Goal: Task Accomplishment & Management: Use online tool/utility

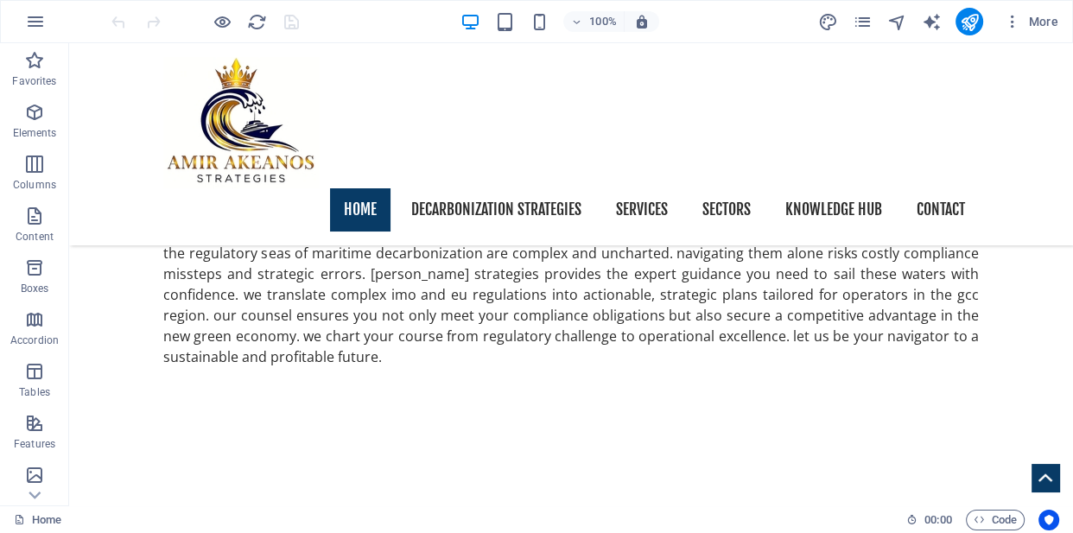
scroll to position [2054, 0]
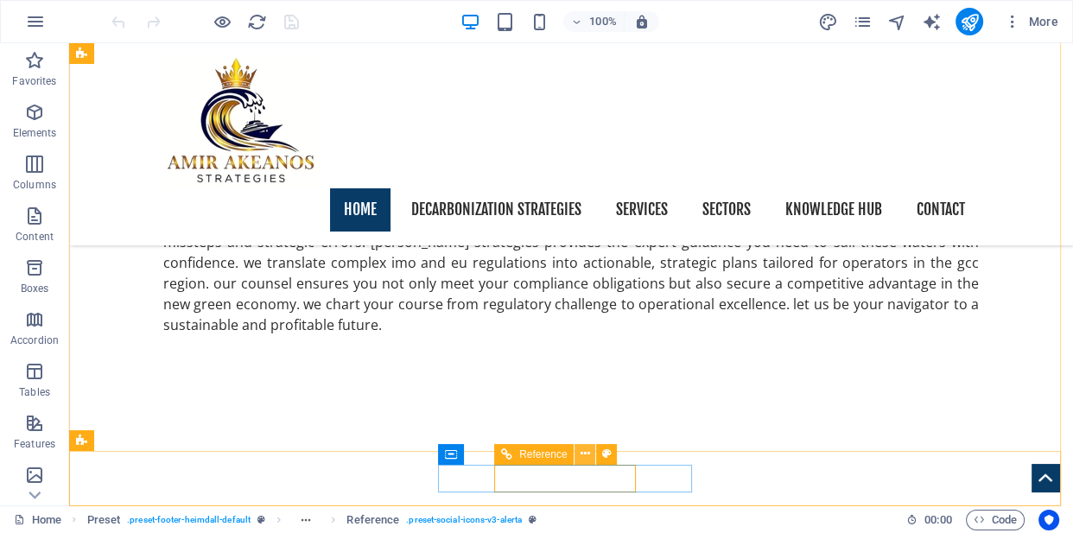
click at [584, 453] on icon at bounding box center [586, 454] width 10 height 18
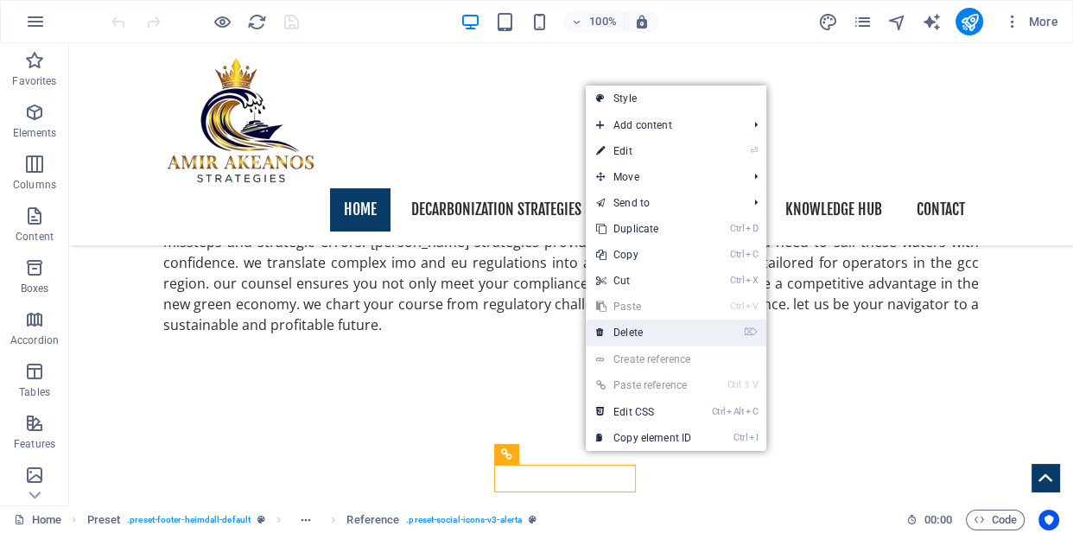
click at [631, 331] on link "⌦ Delete" at bounding box center [644, 333] width 116 height 26
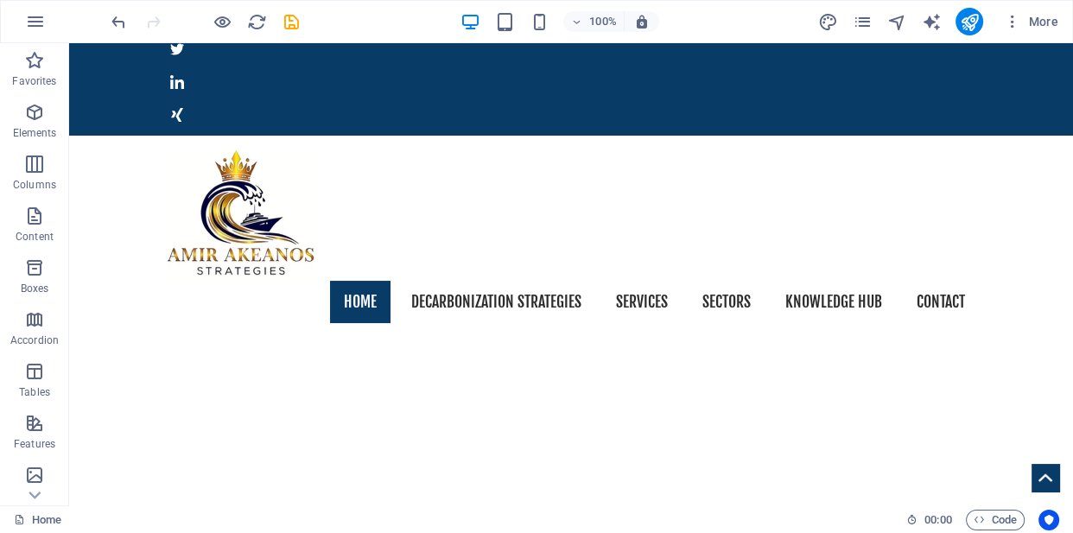
scroll to position [0, 0]
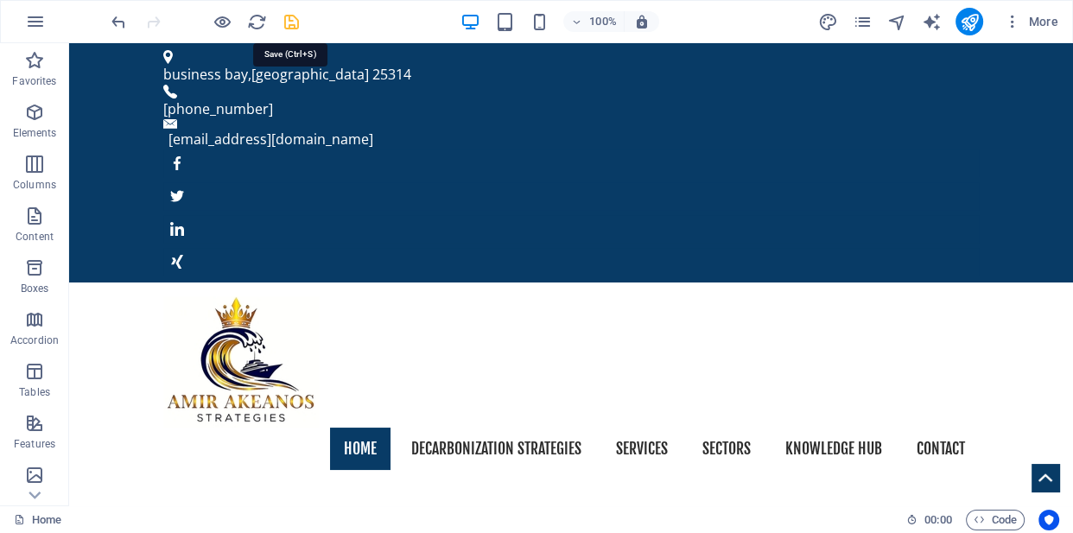
click at [290, 17] on icon "save" at bounding box center [292, 22] width 20 height 20
checkbox input "false"
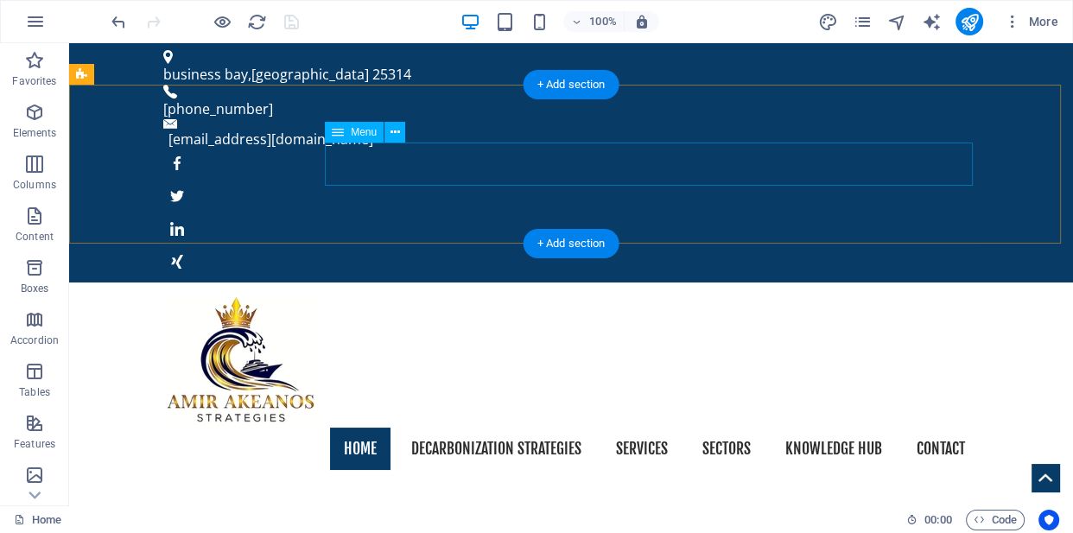
click at [795, 428] on nav "Home Decarbonization strategies Services sectors knowledge hub Contact" at bounding box center [571, 449] width 816 height 43
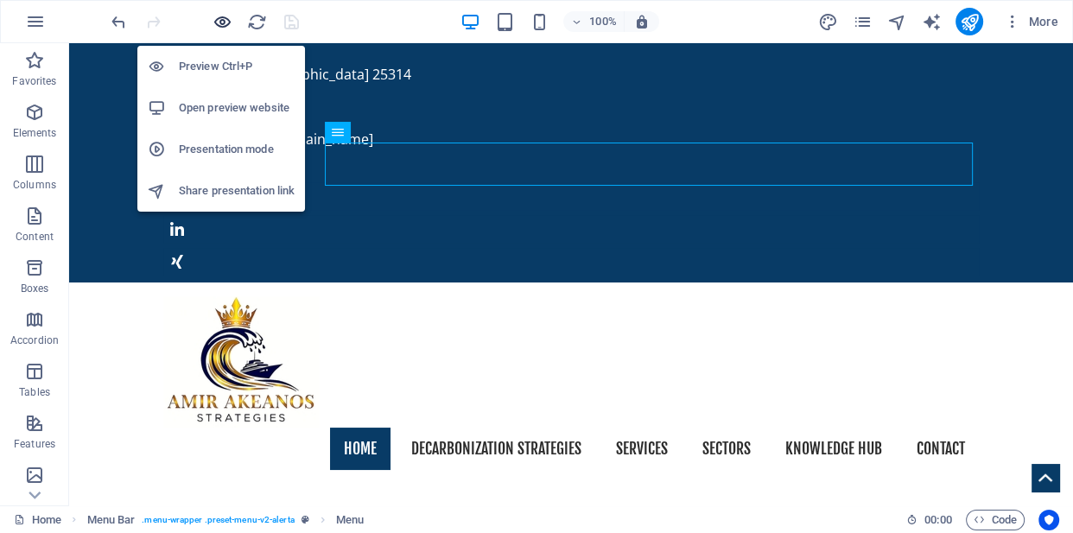
click at [226, 19] on icon "button" at bounding box center [223, 22] width 20 height 20
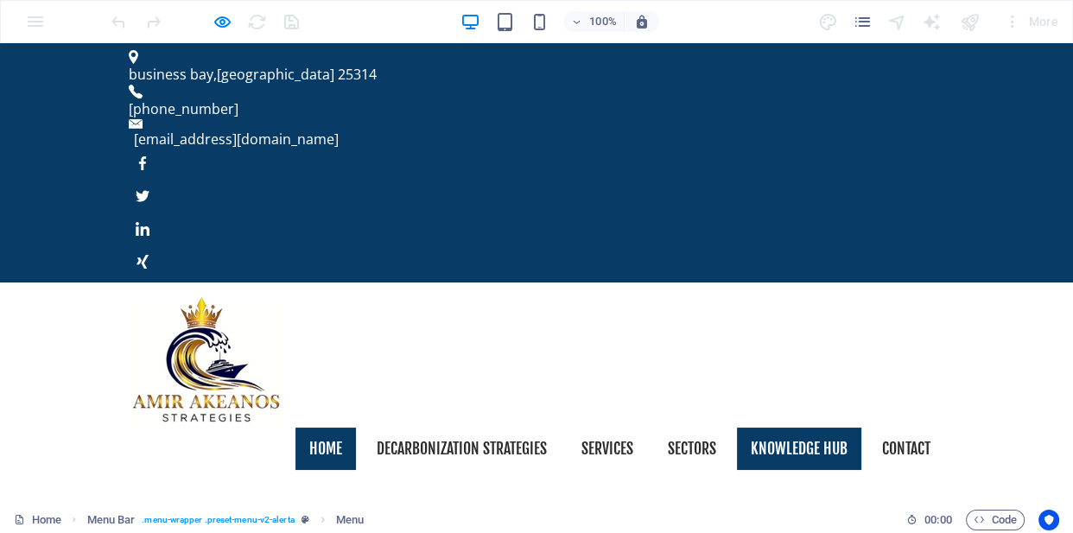
click at [816, 428] on link "knowledge hub" at bounding box center [799, 449] width 124 height 43
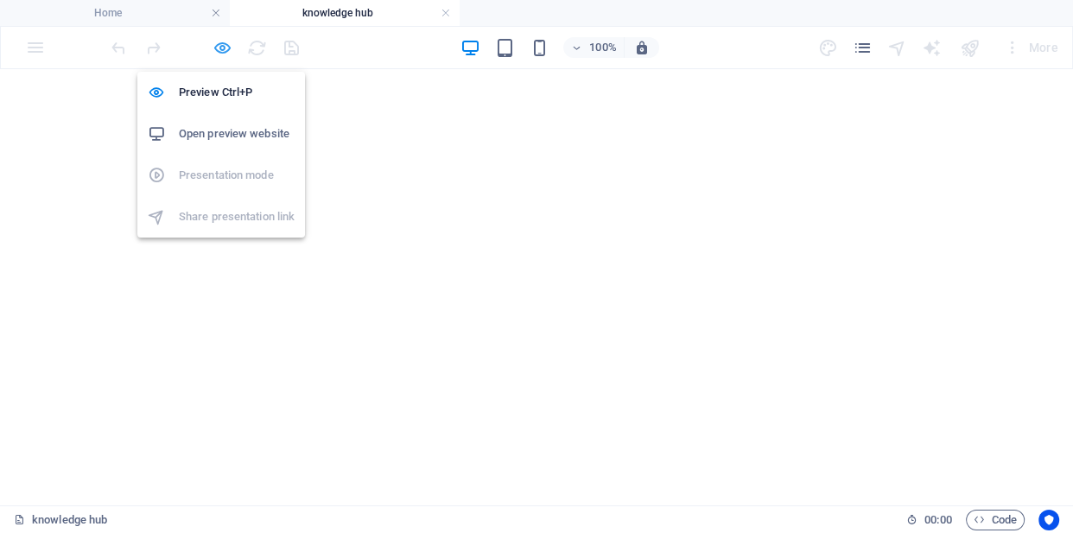
click at [225, 47] on icon "button" at bounding box center [223, 48] width 20 height 20
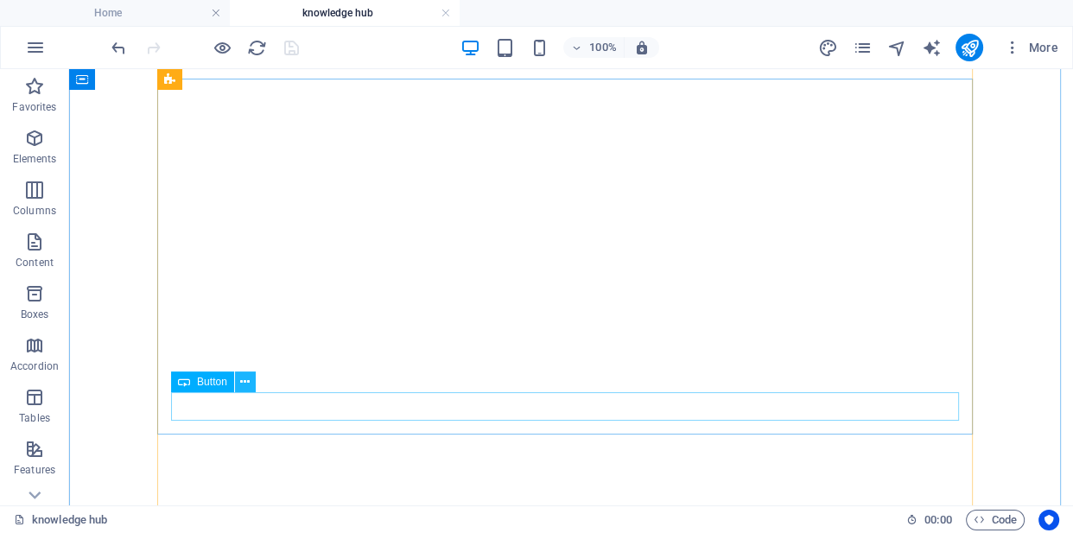
click at [249, 385] on icon at bounding box center [245, 382] width 10 height 18
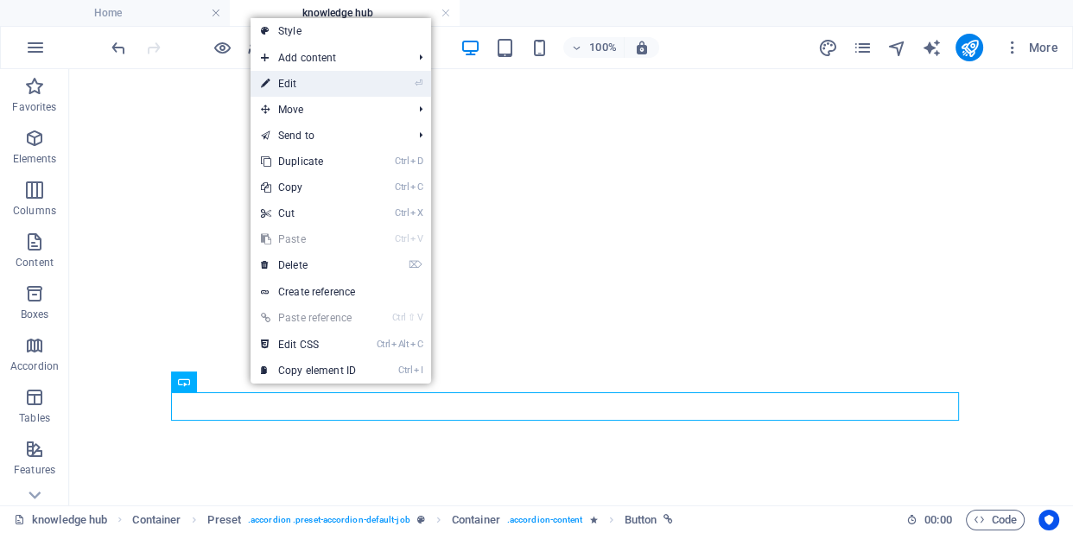
click at [327, 86] on link "⏎ Edit" at bounding box center [309, 84] width 116 height 26
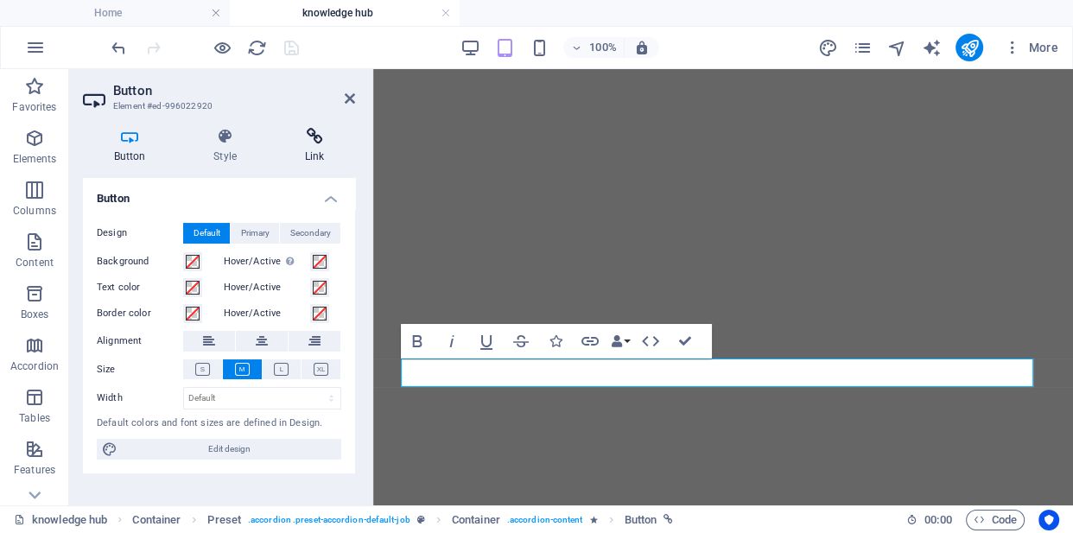
click at [320, 148] on h4 "Link" at bounding box center [314, 146] width 81 height 36
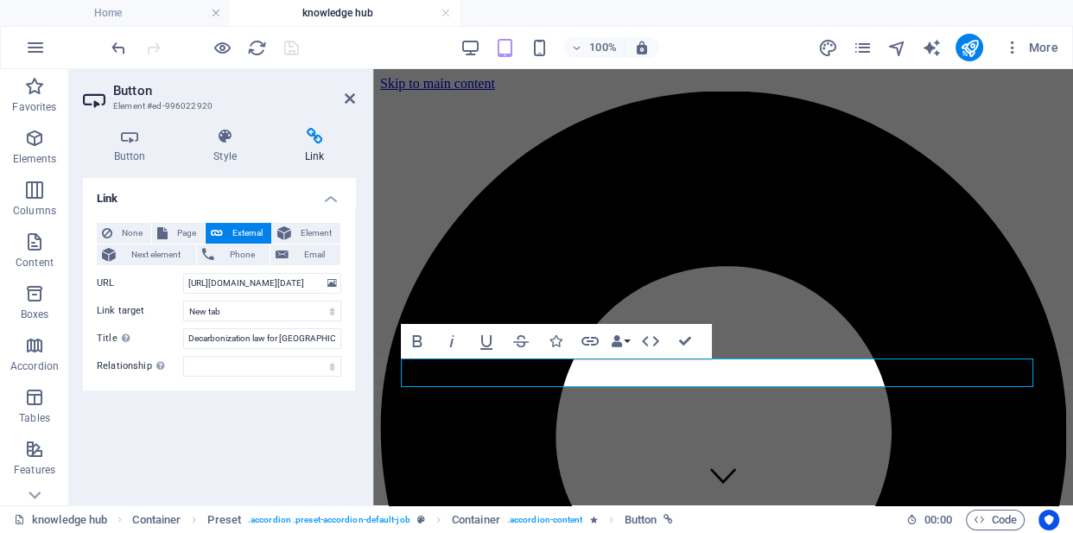
scroll to position [1014, 0]
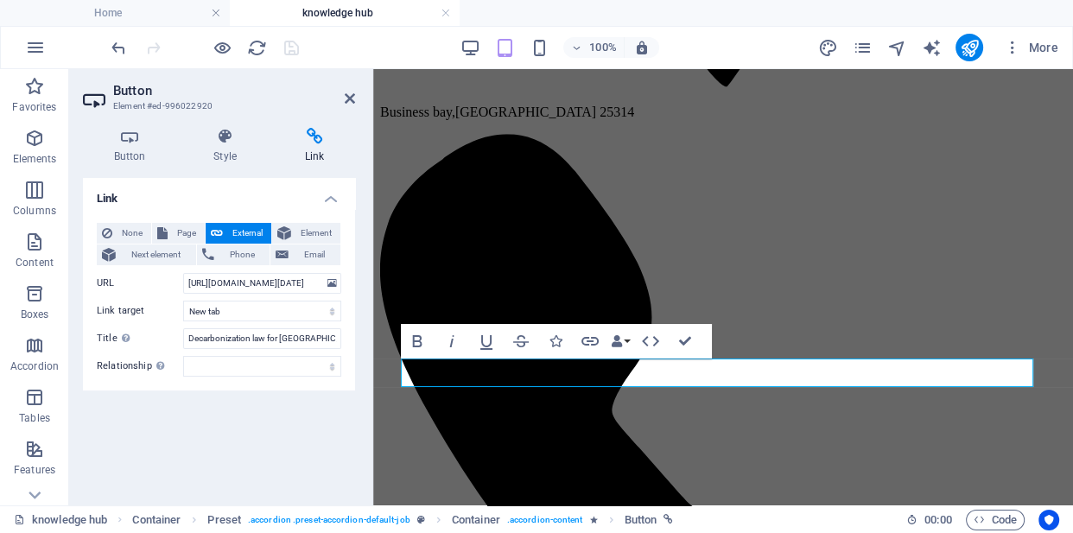
click at [228, 232] on span "External" at bounding box center [247, 233] width 38 height 21
click at [334, 285] on icon at bounding box center [333, 283] width 10 height 19
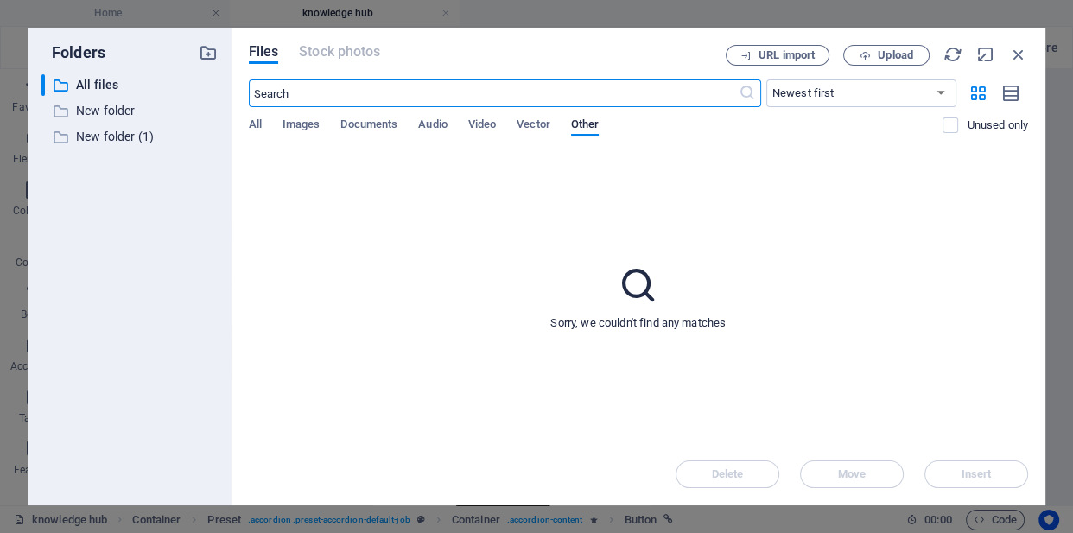
scroll to position [1697, 0]
click at [875, 48] on button "Upload" at bounding box center [886, 55] width 86 height 21
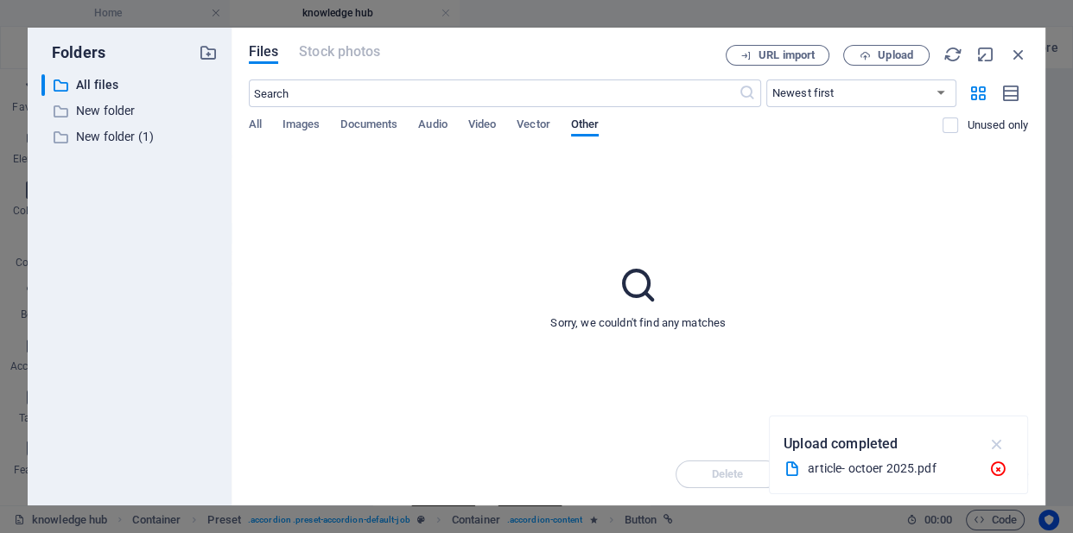
click at [1000, 443] on icon "button" at bounding box center [997, 444] width 20 height 19
click at [863, 373] on div "Sorry, we couldn't find any matches" at bounding box center [638, 296] width 779 height 293
click at [880, 54] on span "Upload" at bounding box center [895, 55] width 35 height 10
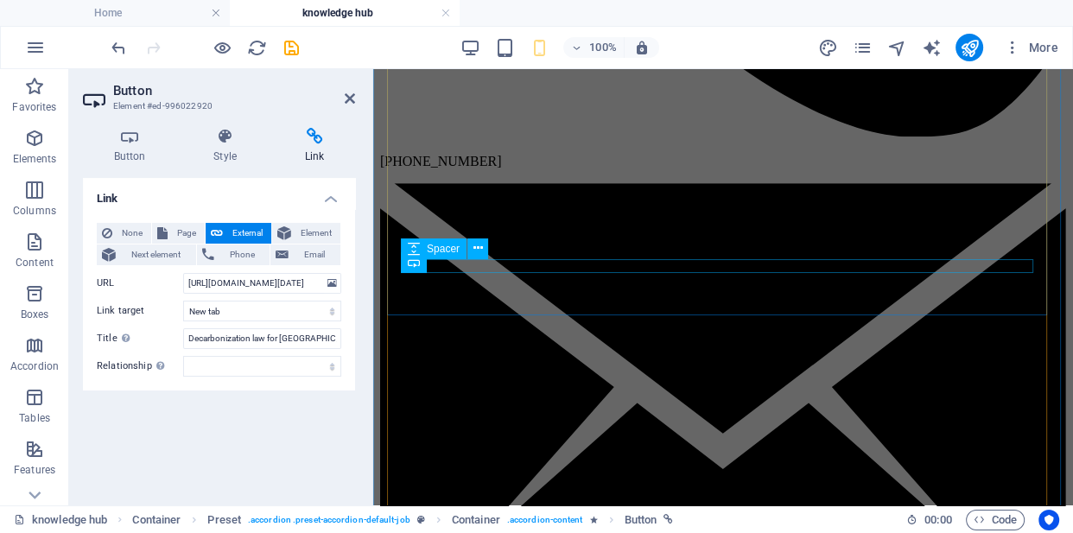
type input "https://cdn1.site-media.eu/images/document/19630425/article-October2025-hXkgK--…"
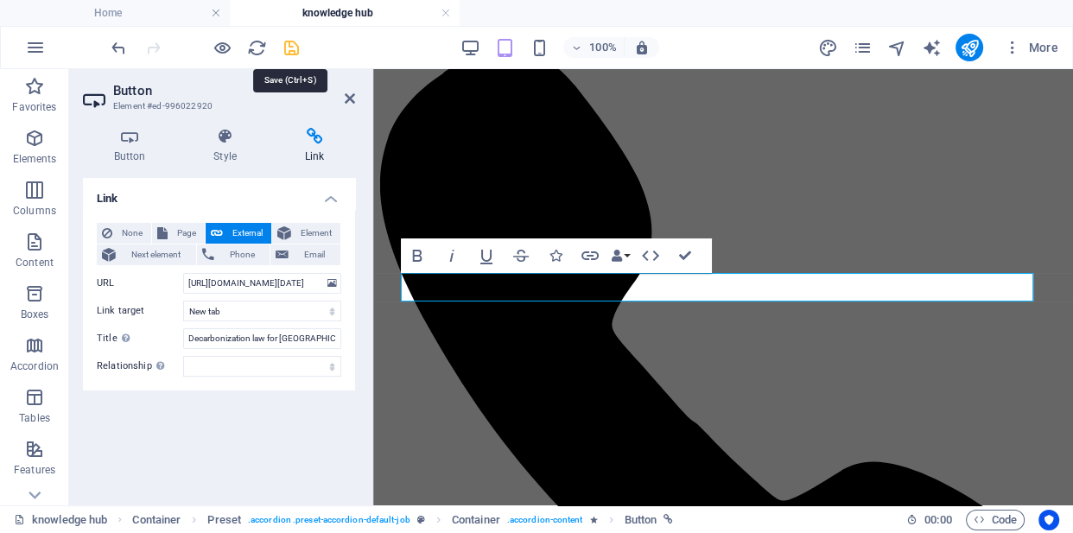
click at [290, 52] on icon "save" at bounding box center [292, 48] width 20 height 20
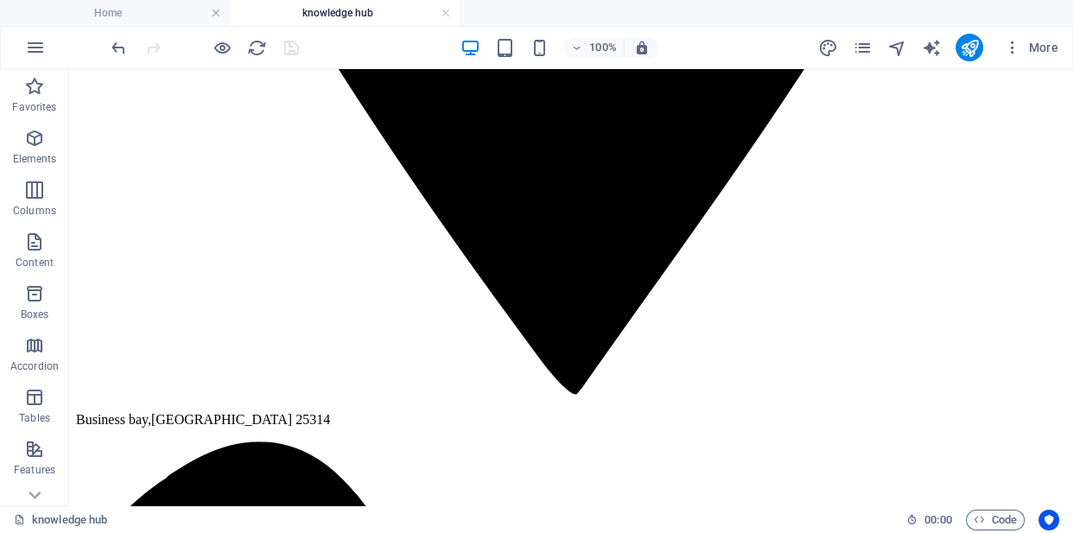
scroll to position [1088, 0]
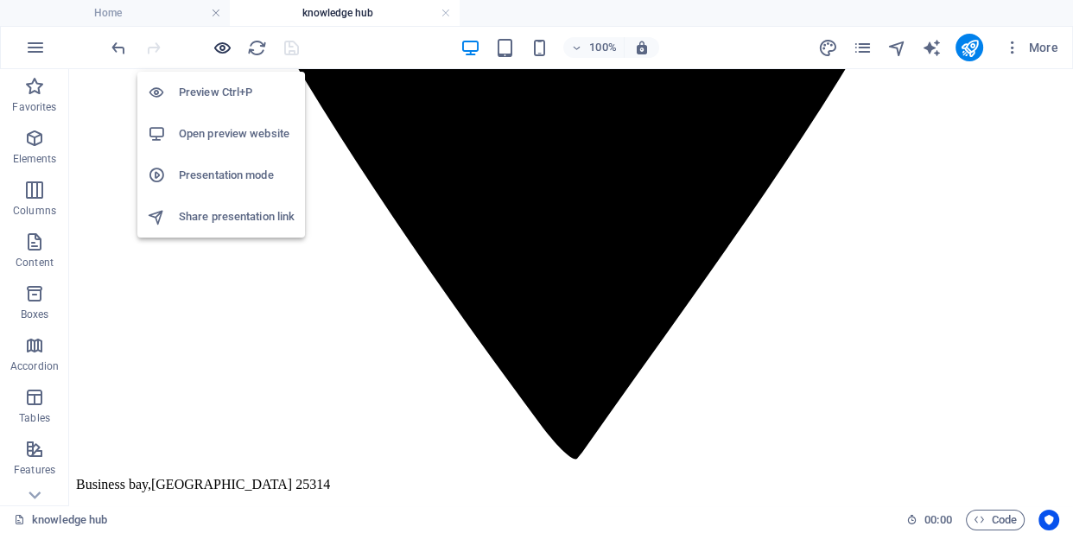
click at [226, 48] on icon "button" at bounding box center [223, 48] width 20 height 20
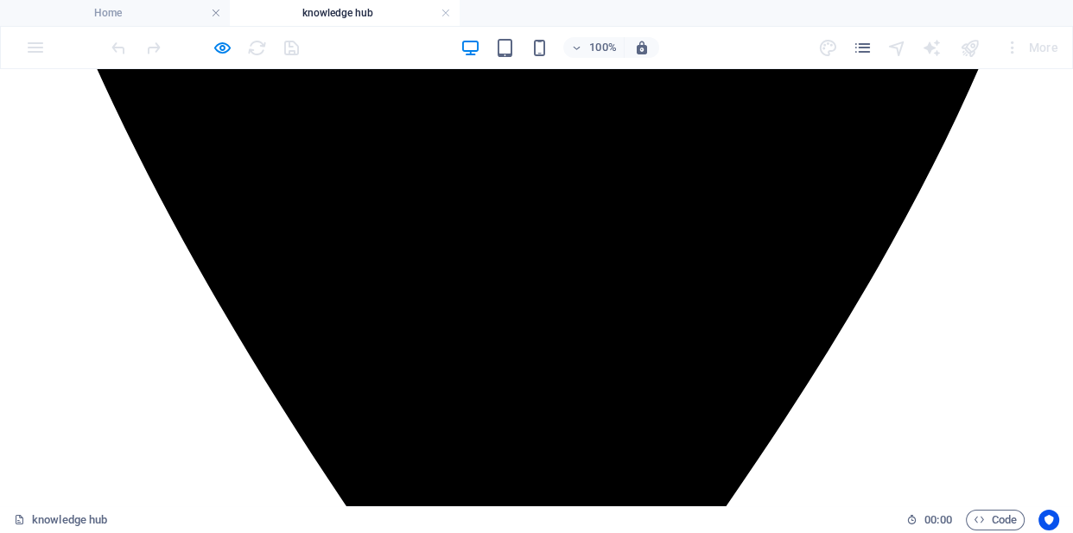
scroll to position [812, 0]
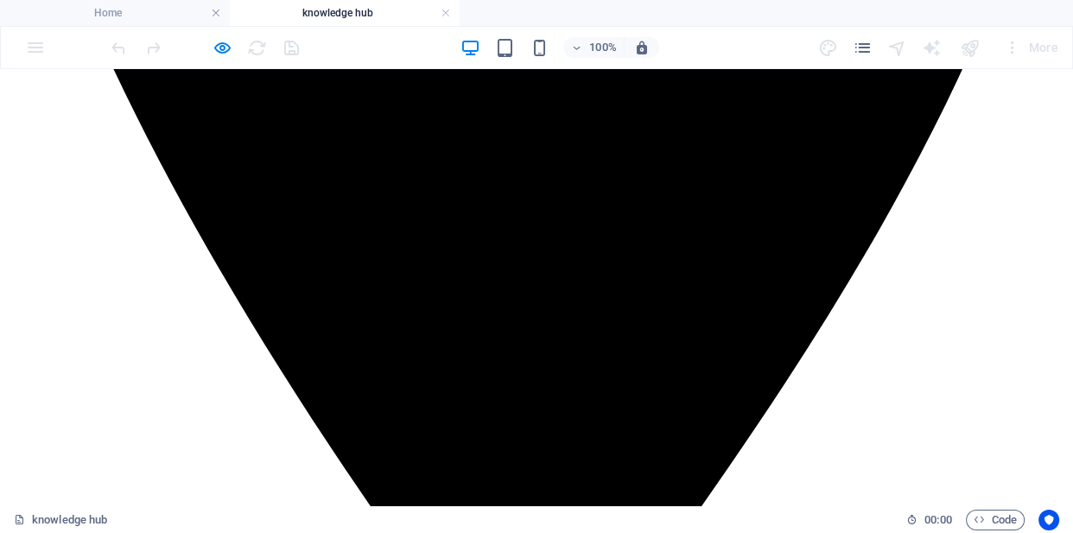
scroll to position [1051, 0]
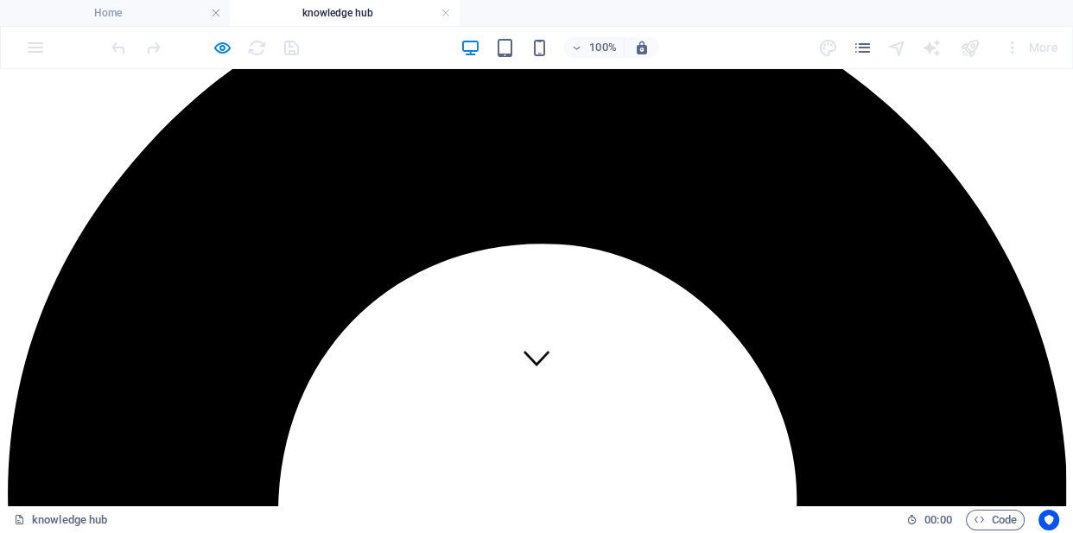
scroll to position [0, 0]
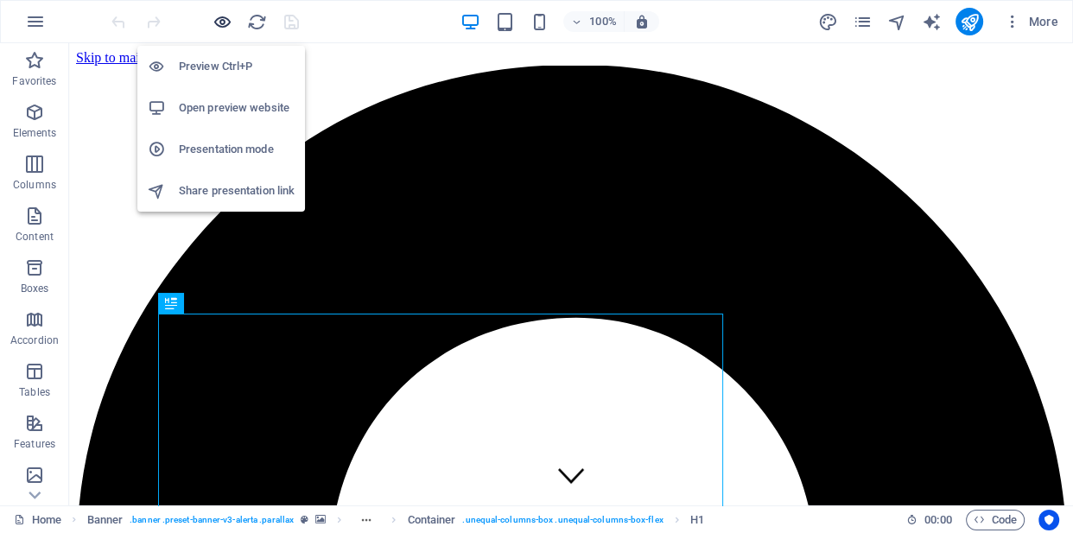
click at [225, 21] on icon "button" at bounding box center [223, 22] width 20 height 20
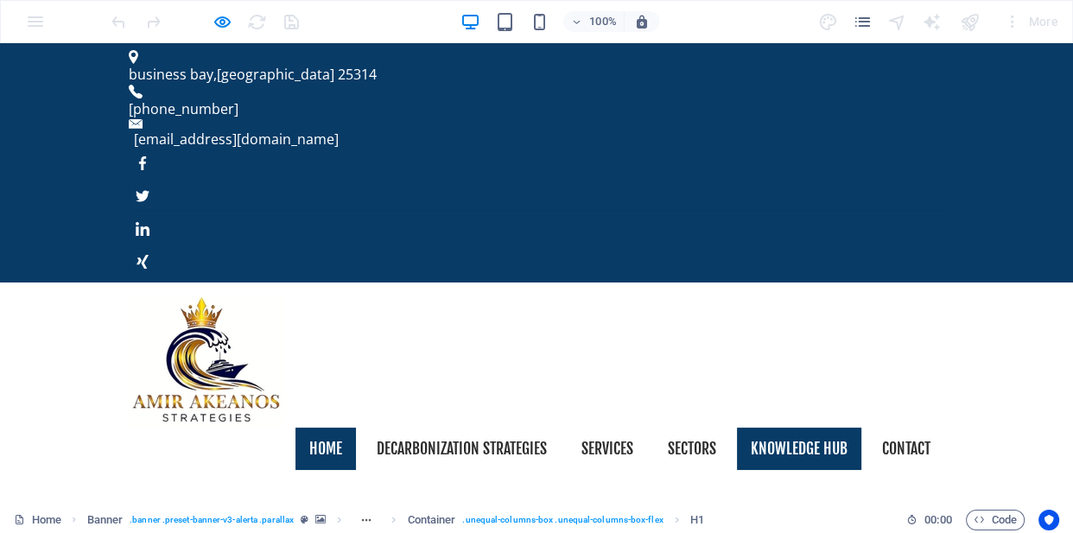
click at [768, 428] on link "knowledge hub" at bounding box center [799, 449] width 124 height 43
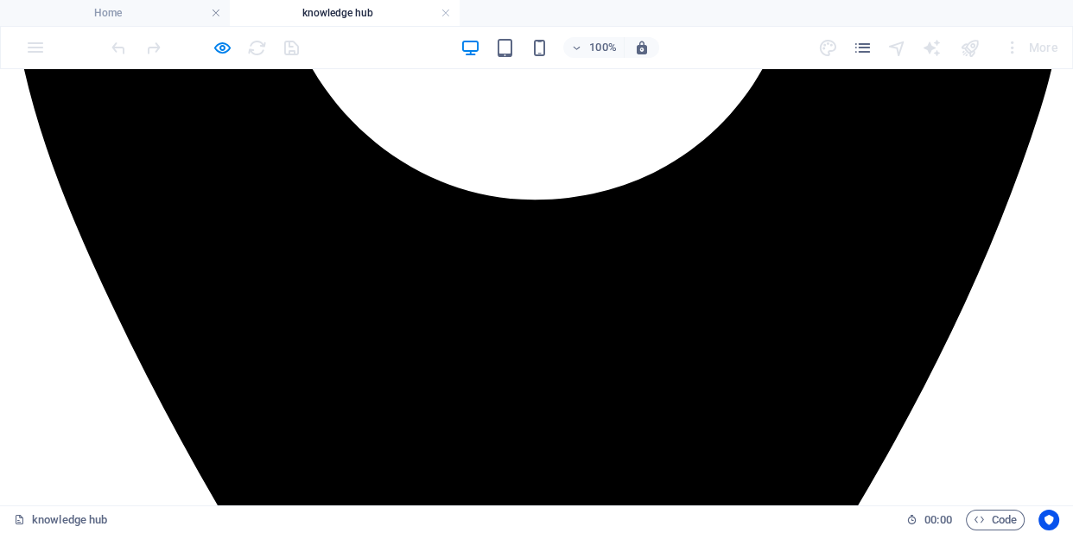
scroll to position [738, 0]
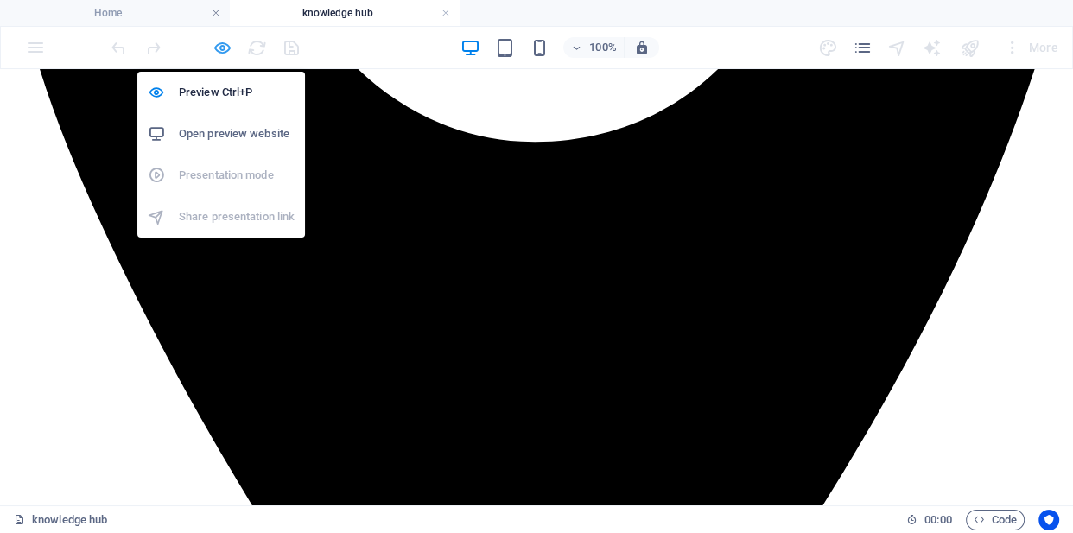
click at [225, 50] on icon "button" at bounding box center [223, 48] width 20 height 20
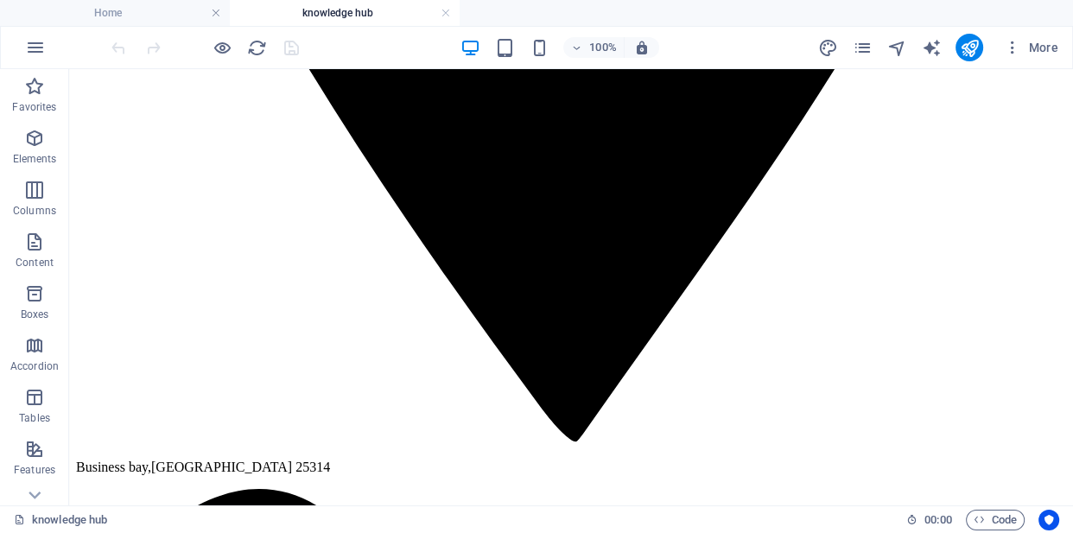
scroll to position [1116, 0]
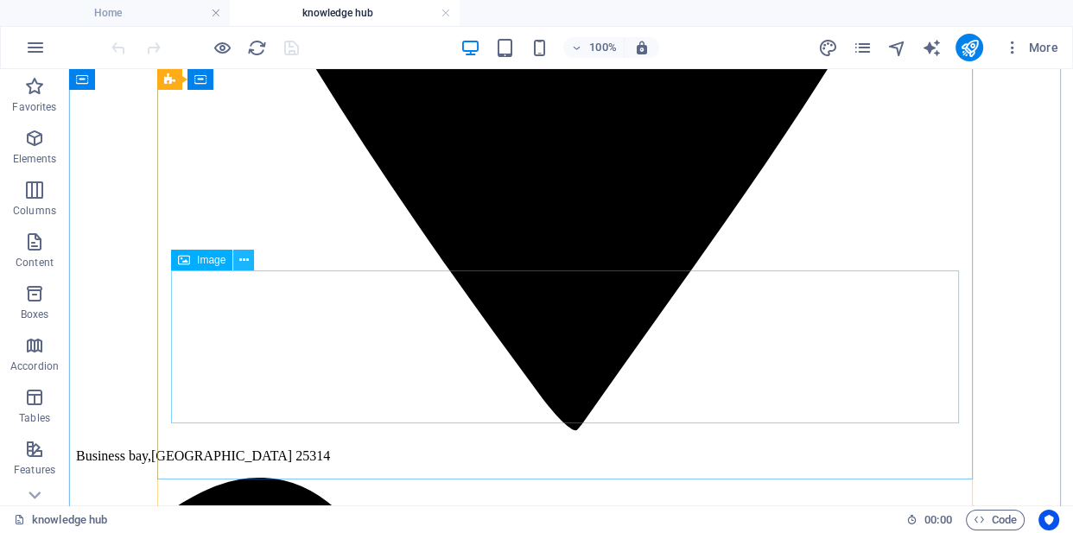
click at [242, 259] on icon at bounding box center [244, 260] width 10 height 18
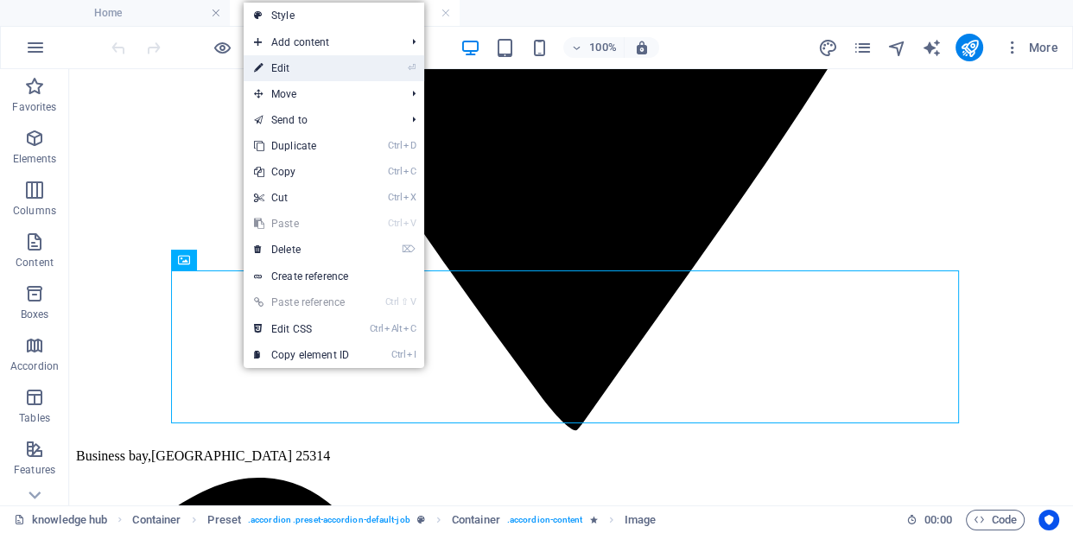
click at [297, 75] on link "⏎ Edit" at bounding box center [302, 68] width 116 height 26
select select "px"
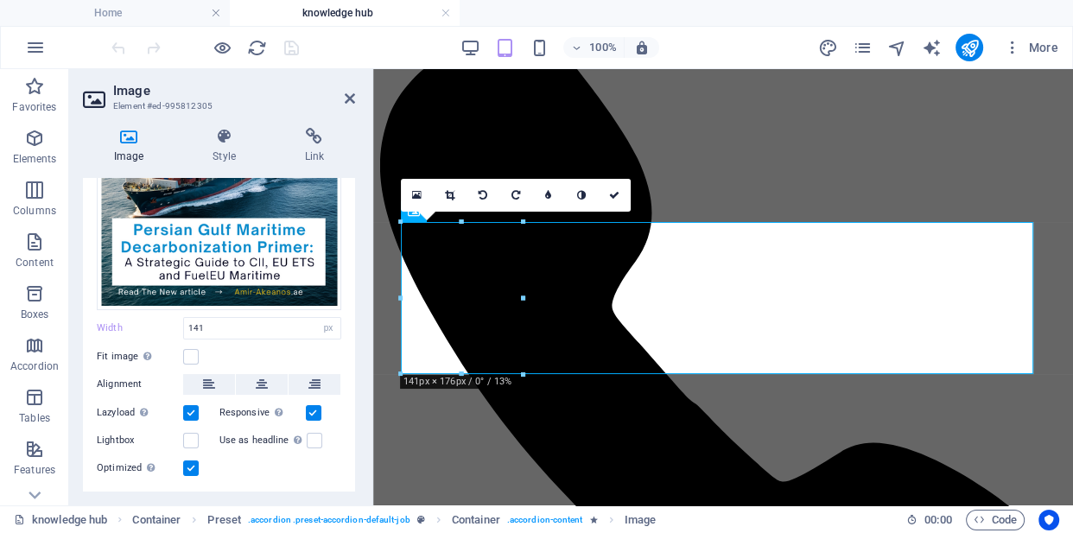
scroll to position [222, 0]
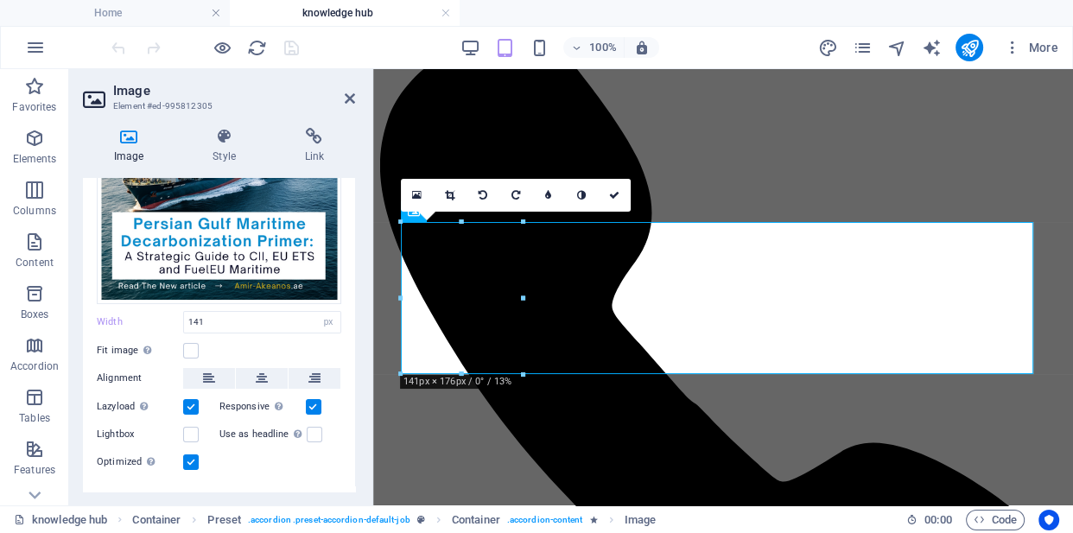
click at [191, 404] on label at bounding box center [191, 407] width 16 height 16
click at [0, 0] on input "Lazyload Loading images after the page loads improves page speed." at bounding box center [0, 0] width 0 height 0
click at [191, 404] on label at bounding box center [191, 407] width 16 height 16
click at [0, 0] on input "Lazyload Loading images after the page loads improves page speed." at bounding box center [0, 0] width 0 height 0
click at [191, 404] on label at bounding box center [191, 407] width 16 height 16
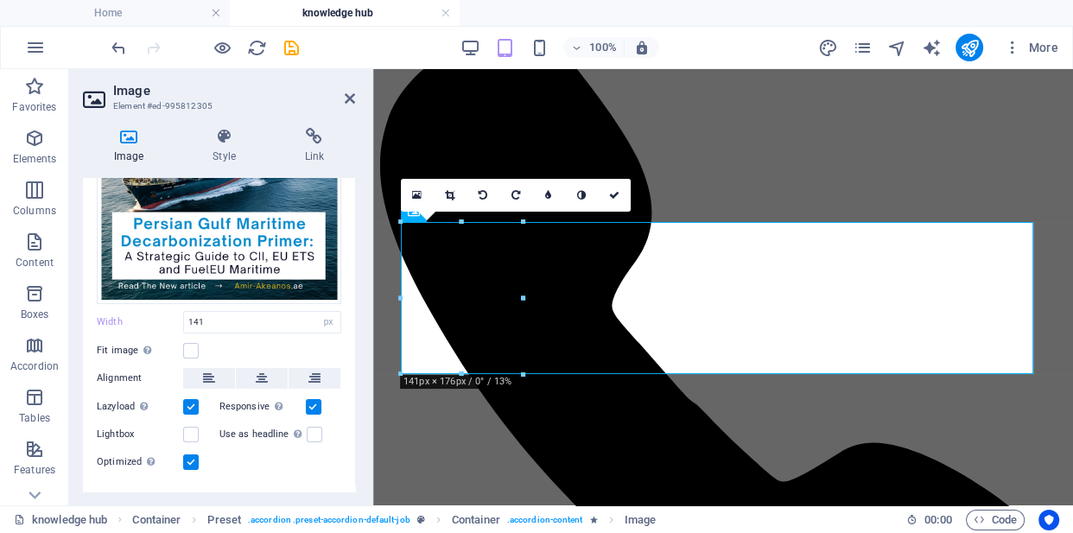
click at [0, 0] on input "Lazyload Loading images after the page loads improves page speed." at bounding box center [0, 0] width 0 height 0
click at [191, 404] on label at bounding box center [191, 407] width 16 height 16
click at [0, 0] on input "Lazyload Loading images after the page loads improves page speed." at bounding box center [0, 0] width 0 height 0
click at [208, 317] on input "141" at bounding box center [262, 322] width 156 height 21
type input "1"
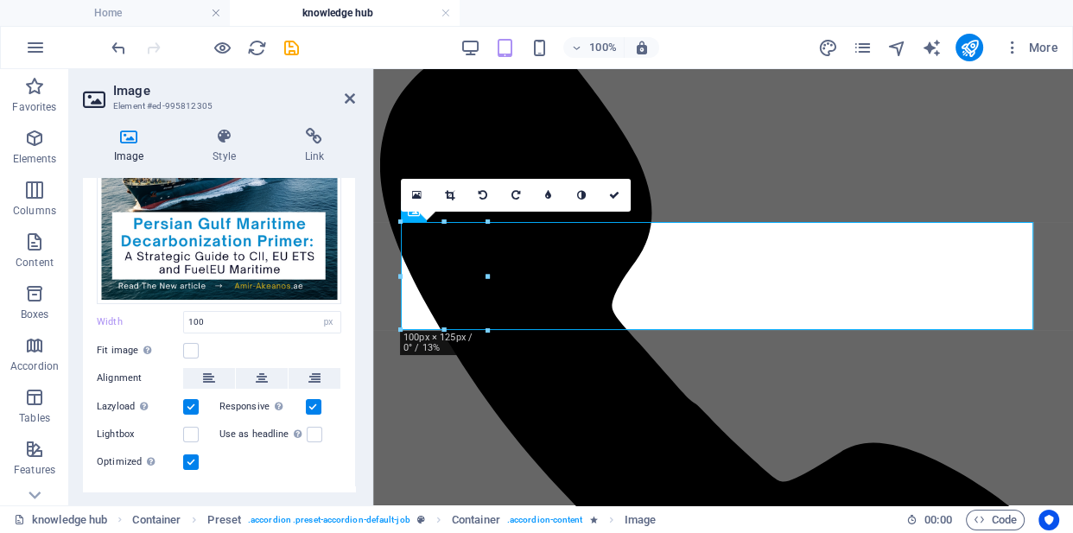
click at [226, 340] on div "Fit image Automatically fit image to a fixed width and height" at bounding box center [219, 350] width 245 height 21
click at [191, 347] on label at bounding box center [191, 351] width 16 height 16
click at [0, 0] on input "Fit image Automatically fit image to a fixed width and height" at bounding box center [0, 0] width 0 height 0
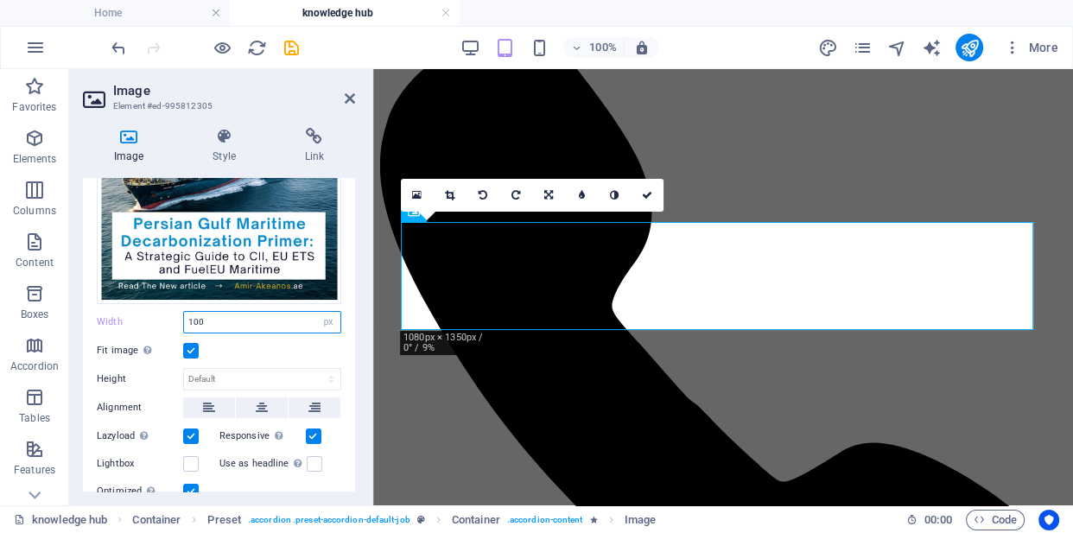
click at [205, 316] on input "100" at bounding box center [262, 322] width 156 height 21
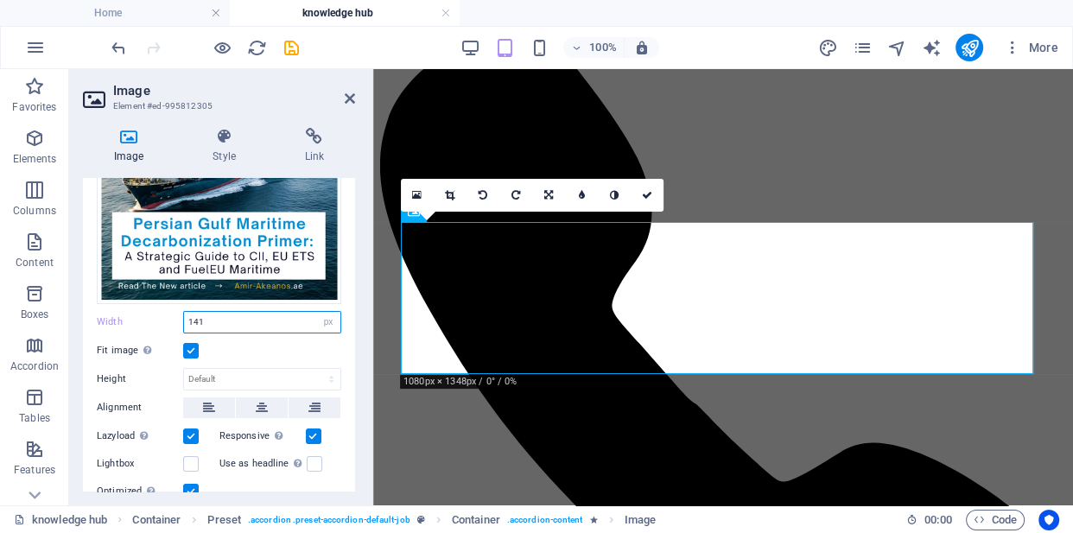
type input "141"
click at [232, 346] on div "Fit image Automatically fit image to a fixed width and height" at bounding box center [219, 350] width 245 height 21
click at [643, 197] on icon at bounding box center [647, 195] width 10 height 10
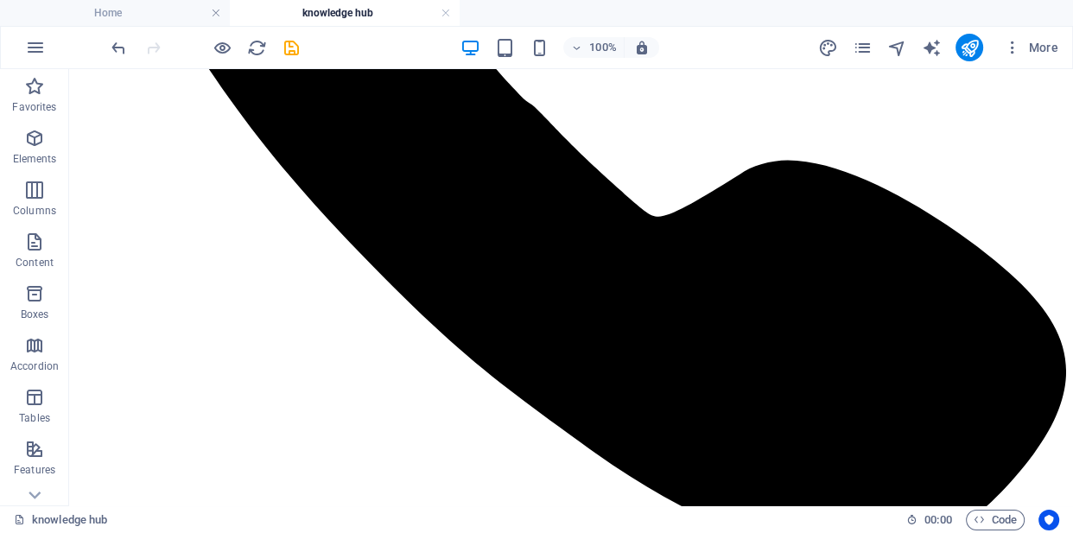
scroll to position [2024, 0]
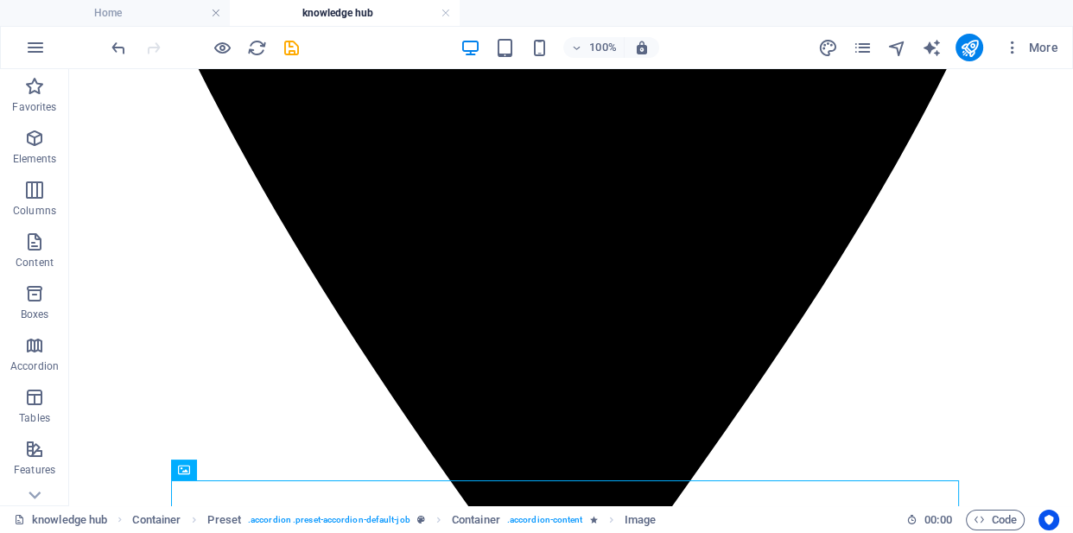
scroll to position [1002, 0]
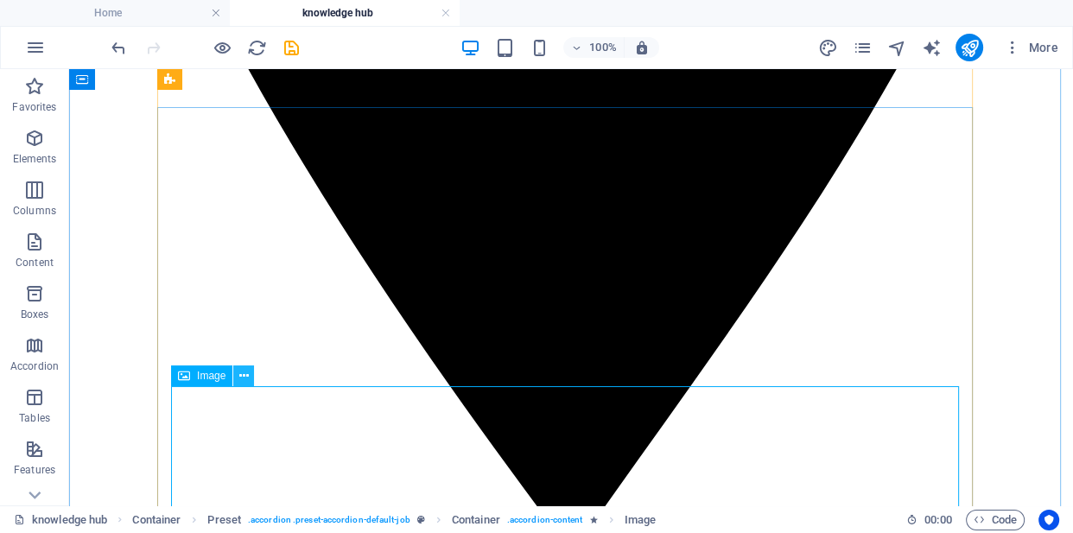
click at [241, 382] on icon at bounding box center [244, 376] width 10 height 18
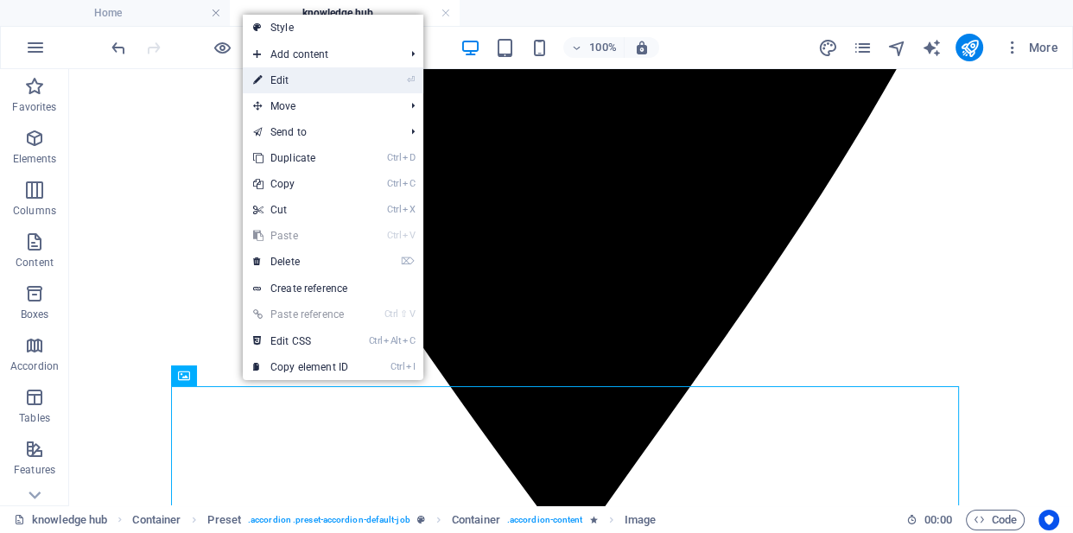
click at [296, 80] on link "⏎ Edit" at bounding box center [301, 80] width 116 height 26
select select "px"
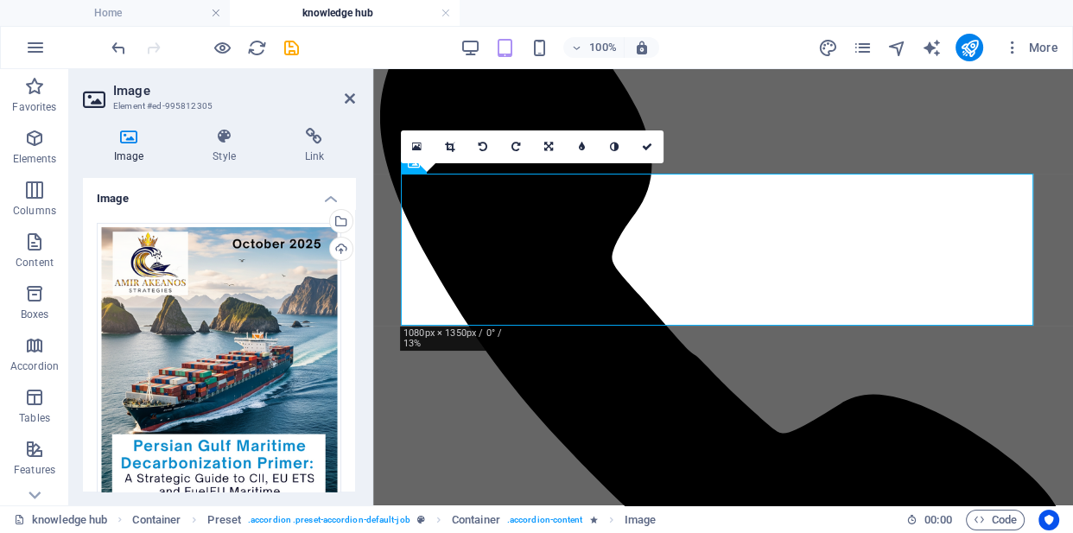
scroll to position [1178, 0]
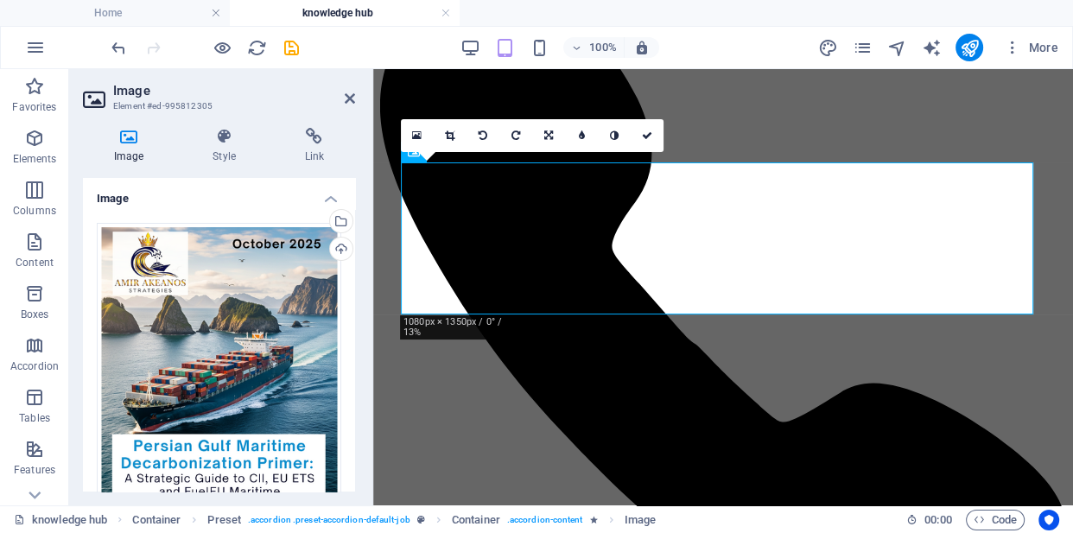
drag, startPoint x: 352, startPoint y: 232, endPoint x: 353, endPoint y: 283, distance: 51.0
click at [353, 283] on div "Image Drag files here, click to choose files or select files from Files or our …" at bounding box center [219, 335] width 272 height 314
drag, startPoint x: 351, startPoint y: 283, endPoint x: 351, endPoint y: 329, distance: 45.8
click at [351, 329] on div "Drag files here, click to choose files or select files from Files or our free s…" at bounding box center [219, 517] width 272 height 616
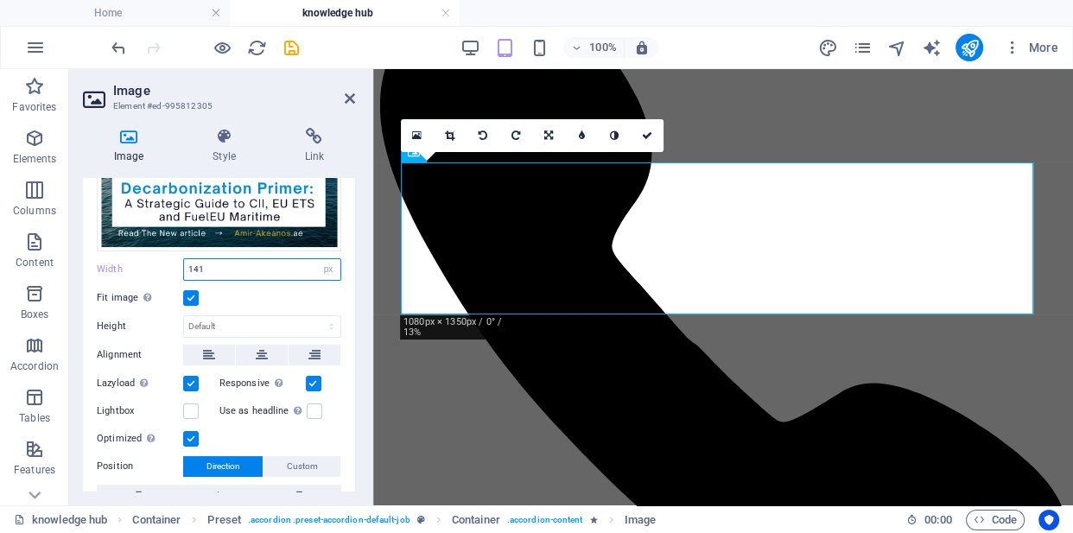
click at [200, 265] on input "141" at bounding box center [262, 269] width 156 height 21
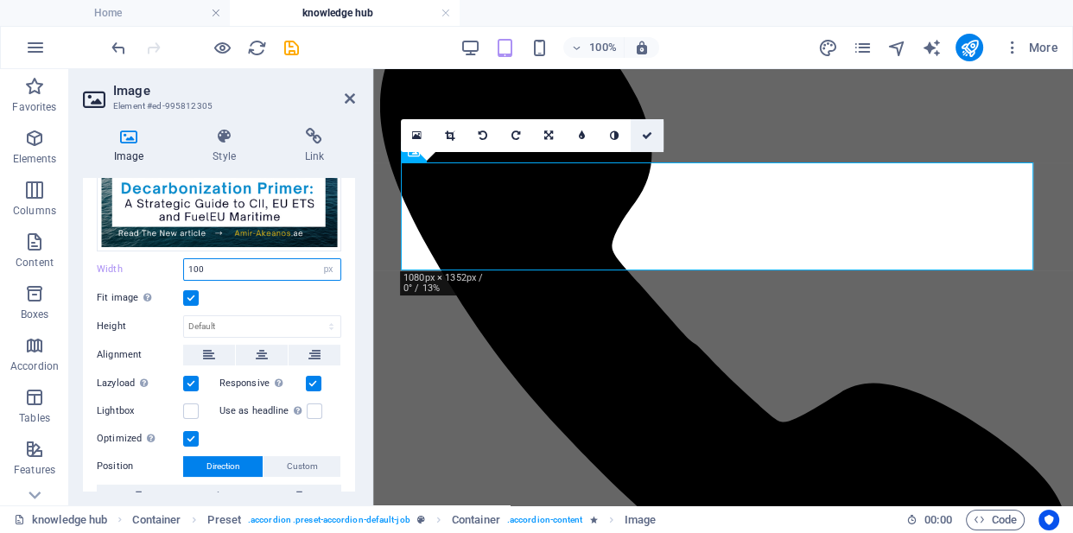
type input "100"
click at [646, 139] on icon at bounding box center [647, 135] width 10 height 10
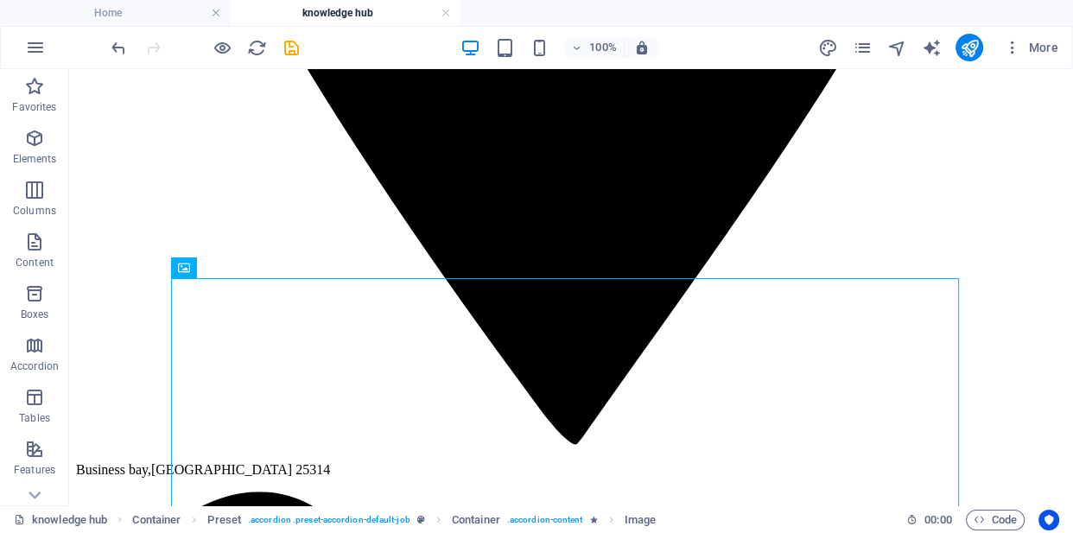
scroll to position [1045, 0]
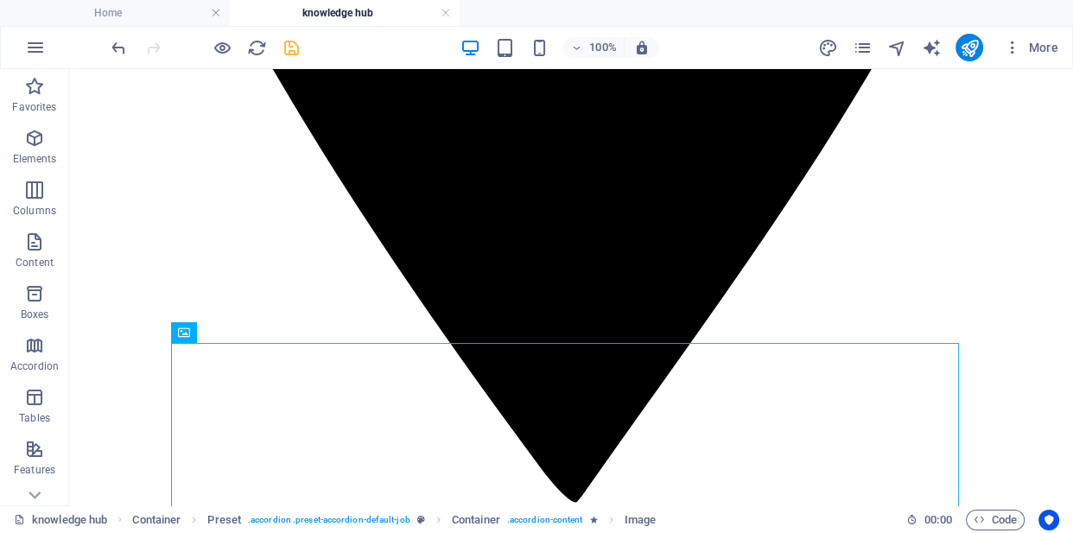
drag, startPoint x: 1002, startPoint y: 152, endPoint x: 288, endPoint y: 50, distance: 721.9
click at [288, 50] on icon "save" at bounding box center [292, 48] width 20 height 20
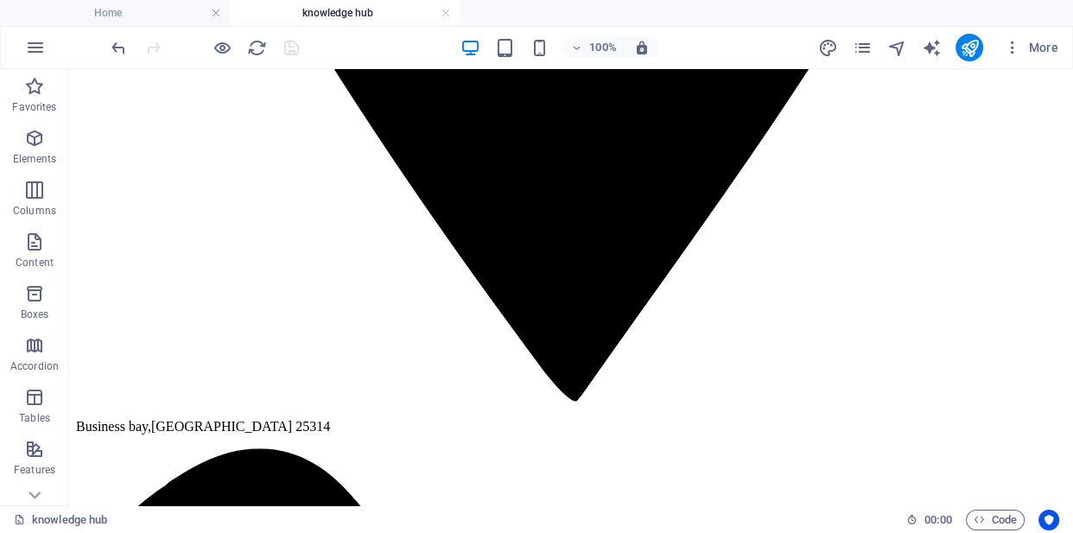
scroll to position [1153, 0]
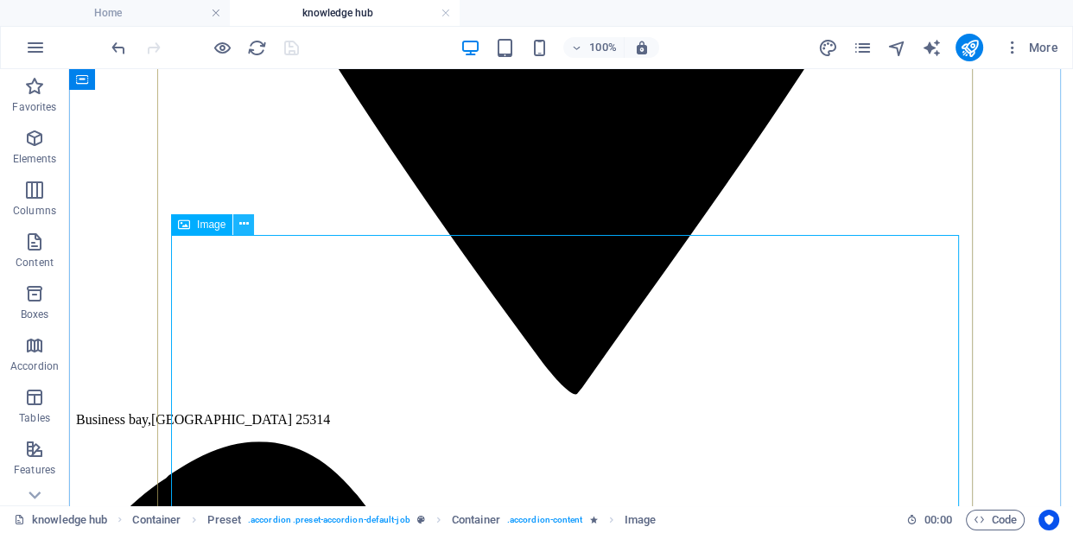
click at [242, 230] on icon at bounding box center [244, 224] width 10 height 18
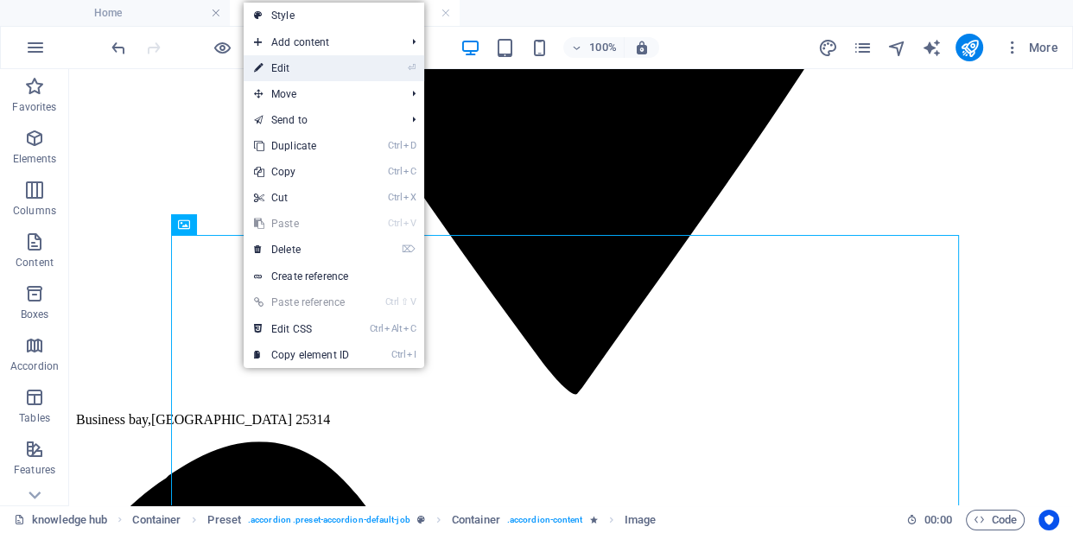
click at [303, 61] on link "⏎ Edit" at bounding box center [302, 68] width 116 height 26
select select "px"
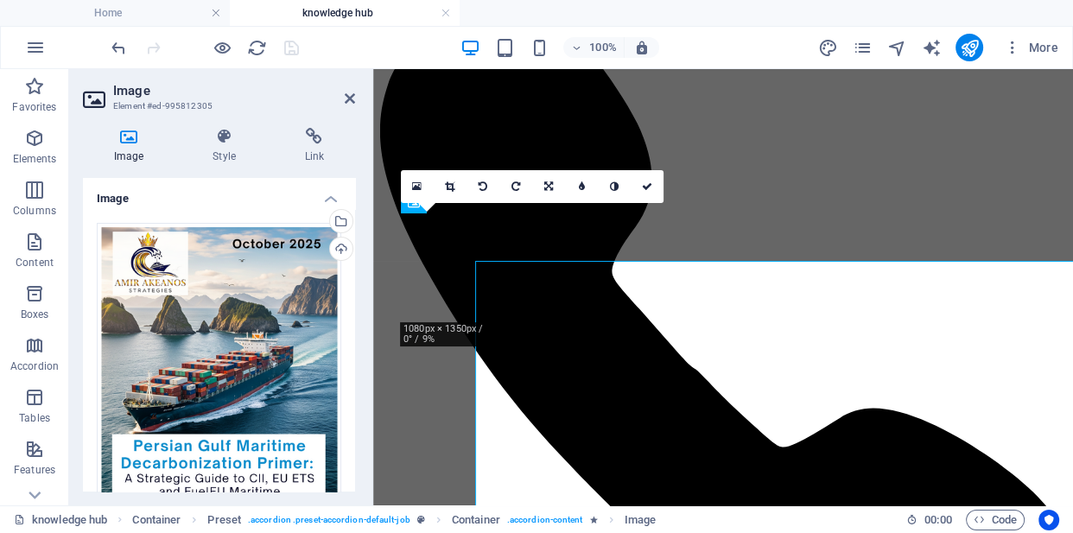
scroll to position [1127, 0]
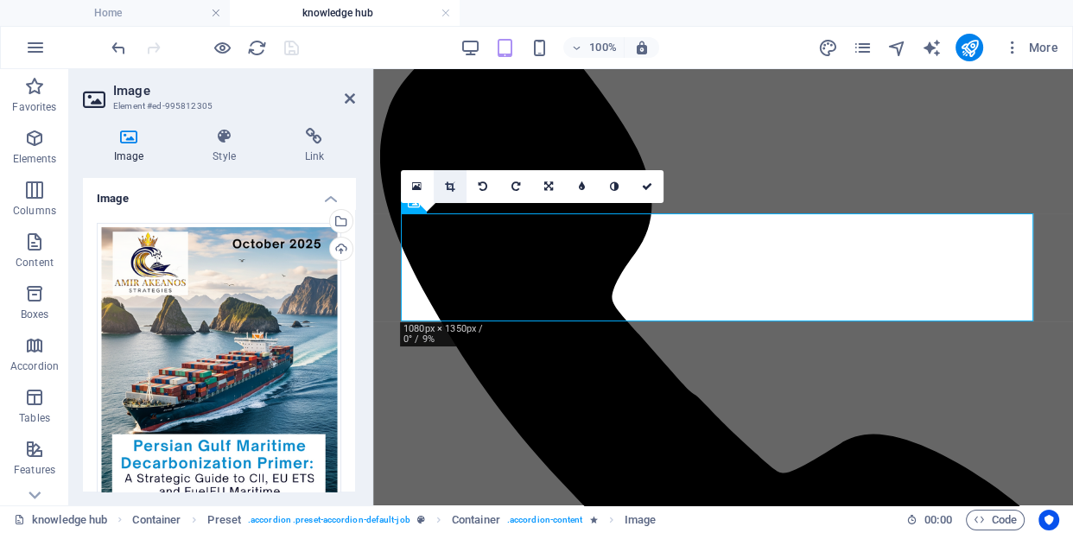
click at [450, 190] on icon at bounding box center [450, 186] width 10 height 10
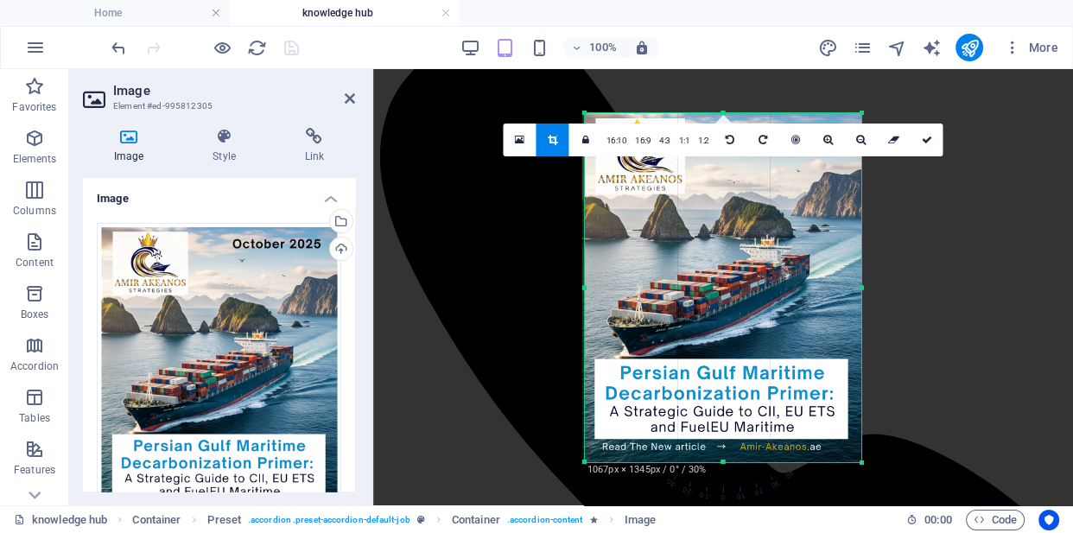
click at [586, 287] on div at bounding box center [585, 287] width 6 height 349
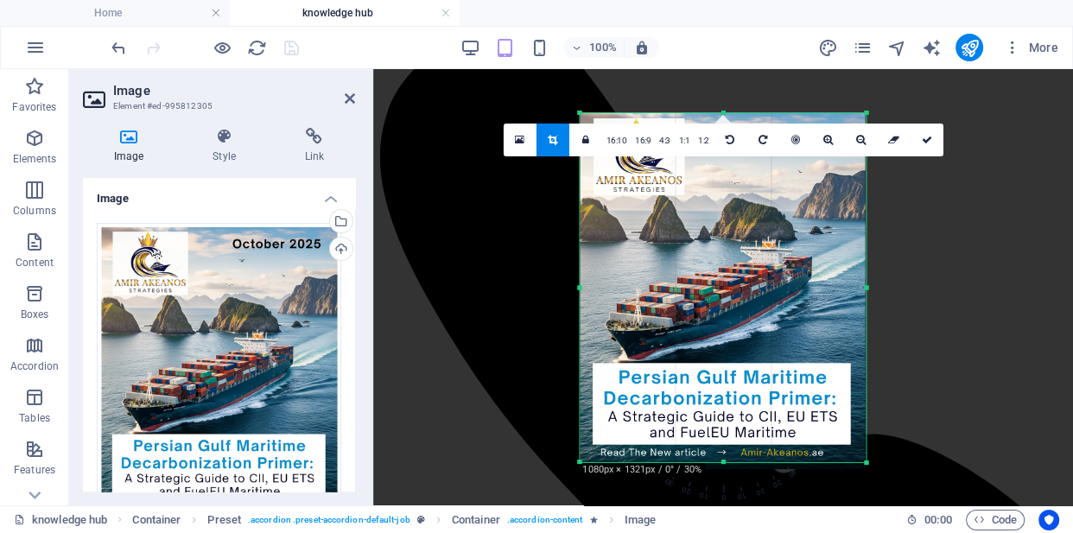
drag, startPoint x: 584, startPoint y: 287, endPoint x: 576, endPoint y: 289, distance: 8.8
click at [580, 289] on div "180 170 160 150 140 130 120 110 100 90 80 70 60 50 40 30 20 10 0 -10 -20 -30 -4…" at bounding box center [723, 287] width 286 height 349
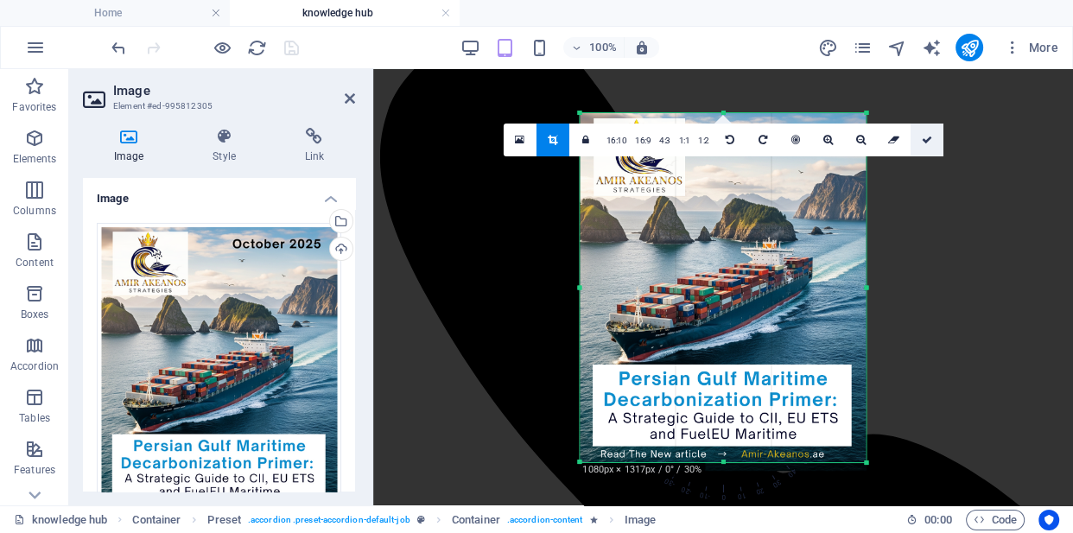
click at [921, 135] on icon at bounding box center [926, 140] width 10 height 10
type input "331"
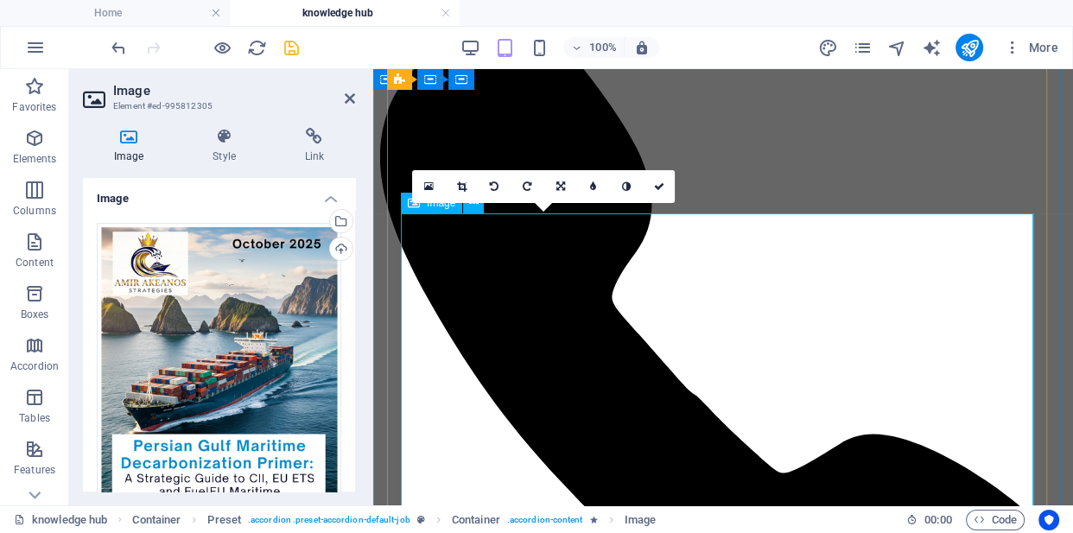
click at [656, 184] on icon at bounding box center [658, 186] width 10 height 10
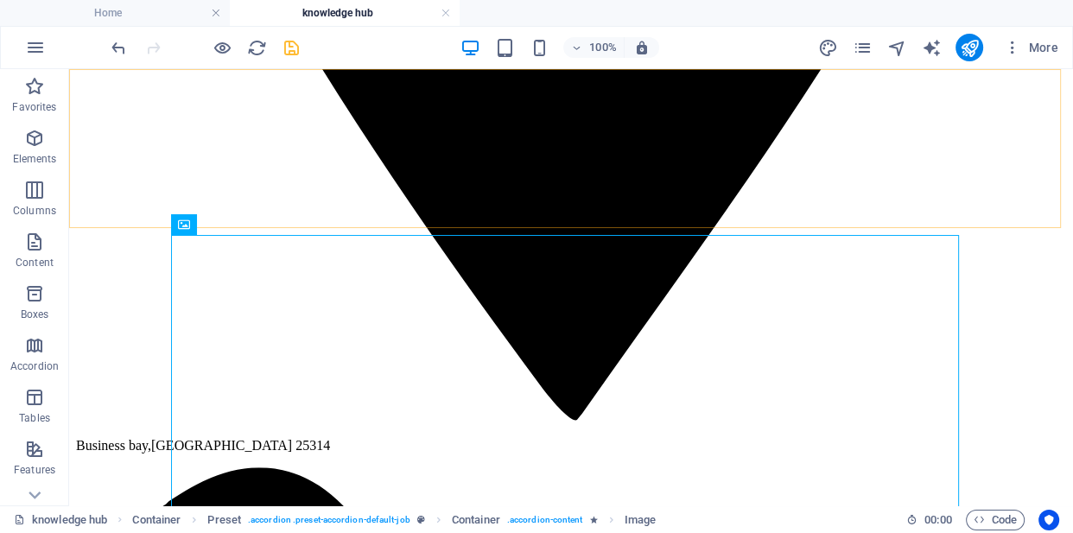
scroll to position [1153, 0]
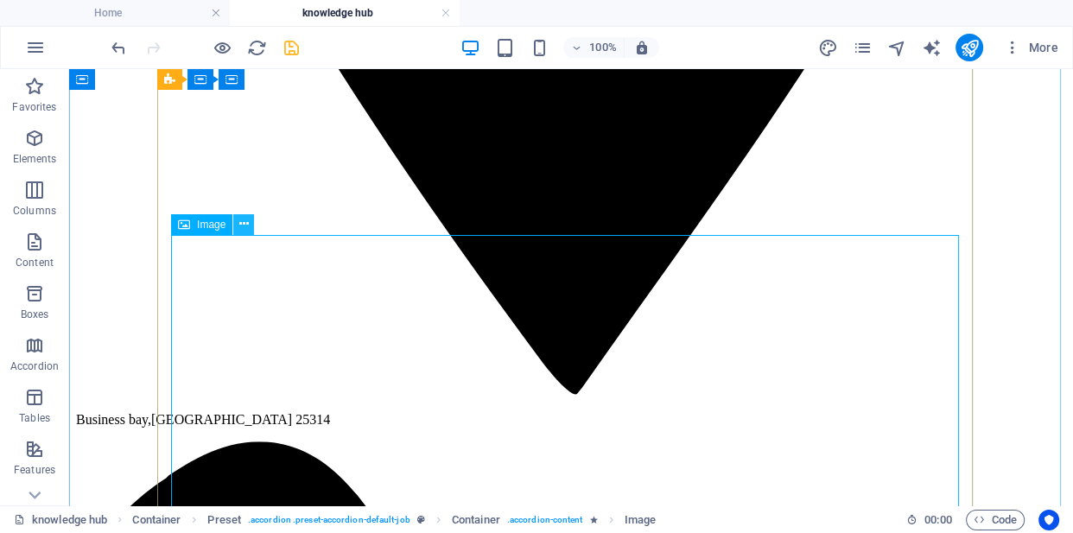
click at [242, 224] on icon at bounding box center [244, 224] width 10 height 18
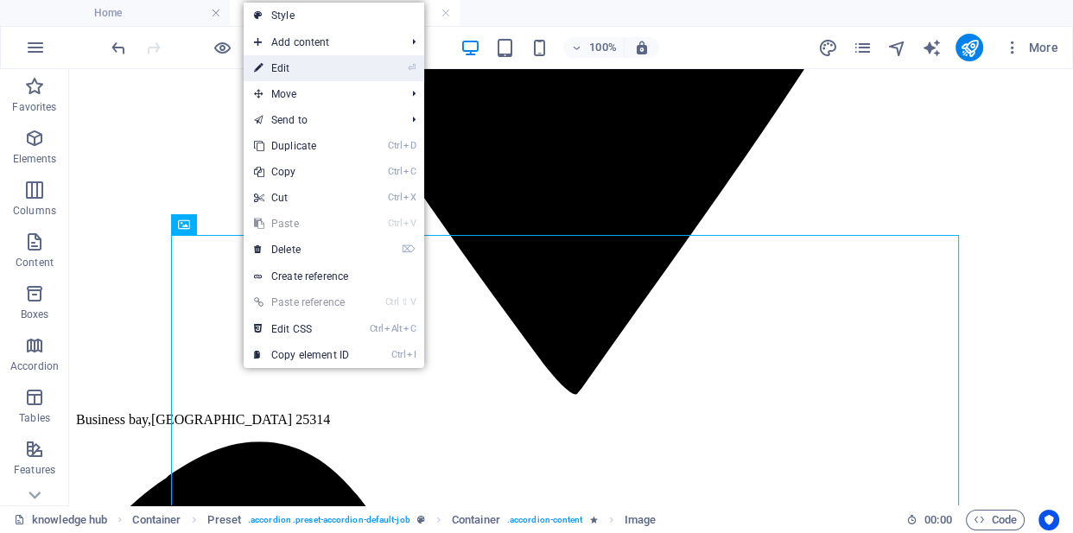
click at [321, 69] on link "⏎ Edit" at bounding box center [302, 68] width 116 height 26
select select "px"
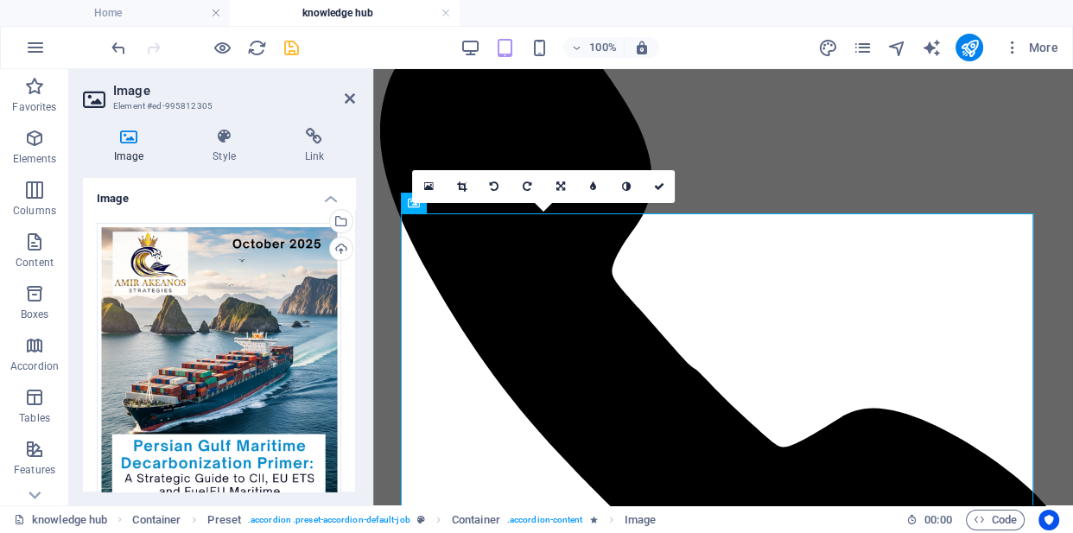
scroll to position [1127, 0]
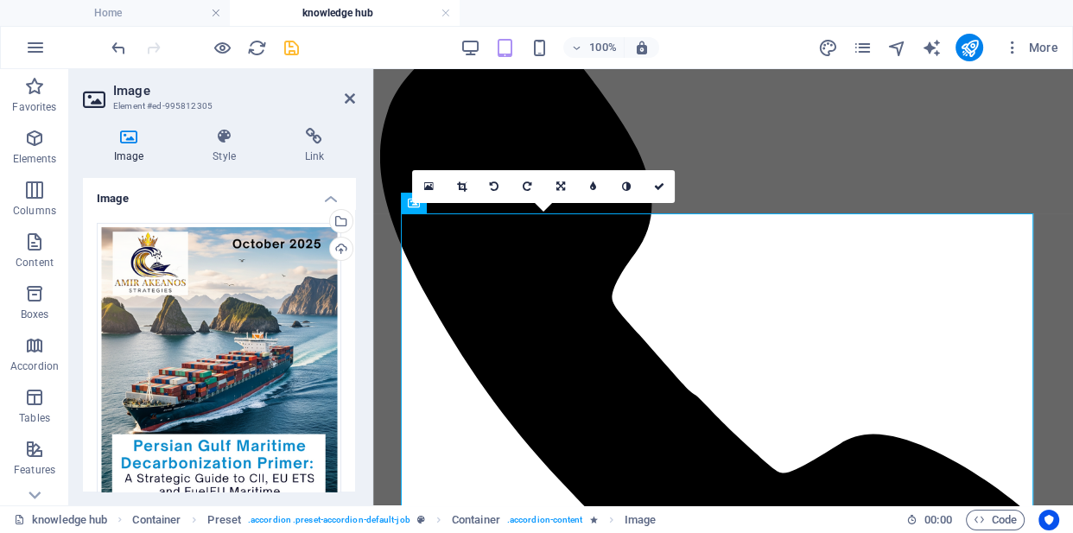
drag, startPoint x: 352, startPoint y: 258, endPoint x: 350, endPoint y: 302, distance: 43.2
click at [350, 302] on div "Drag files here, click to choose files or select files from Files or our free s…" at bounding box center [219, 517] width 272 height 616
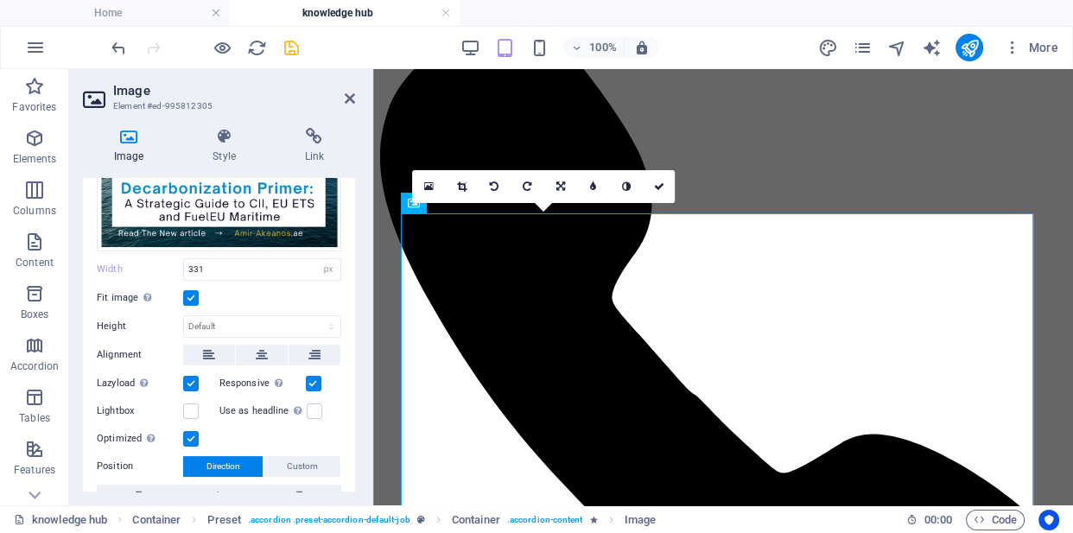
click at [194, 294] on label at bounding box center [191, 298] width 16 height 16
click at [0, 0] on input "Fit image Automatically fit image to a fixed width and height" at bounding box center [0, 0] width 0 height 0
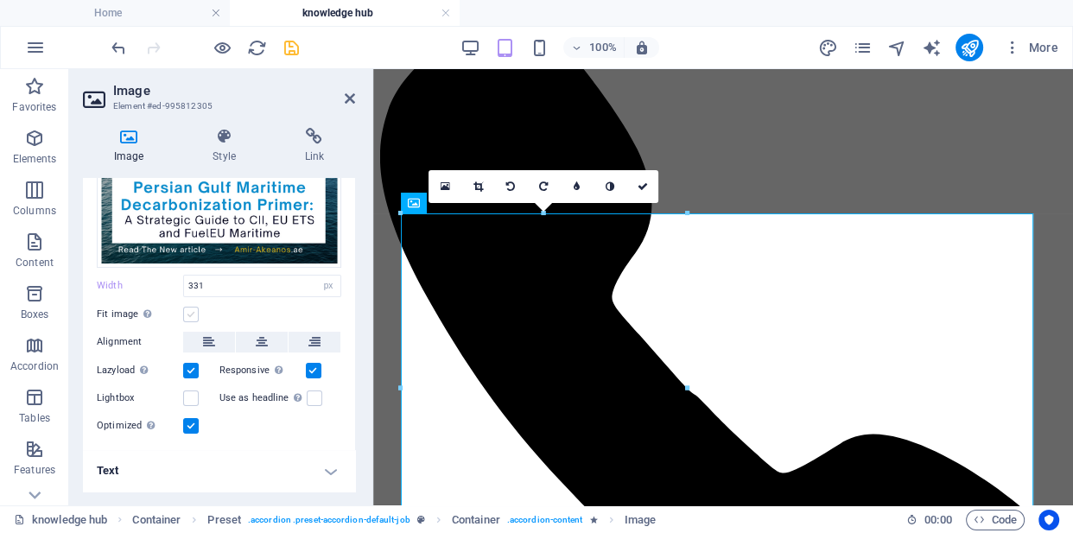
scroll to position [253, 0]
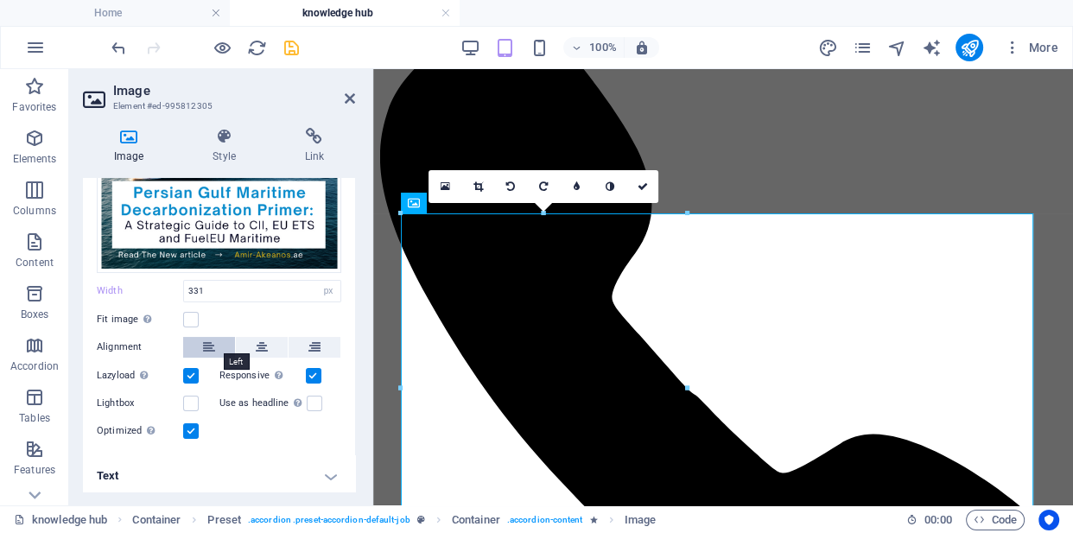
click at [203, 346] on icon at bounding box center [209, 347] width 12 height 21
click at [193, 424] on label at bounding box center [191, 431] width 16 height 16
click at [0, 0] on input "Optimized Images are compressed to improve page speed." at bounding box center [0, 0] width 0 height 0
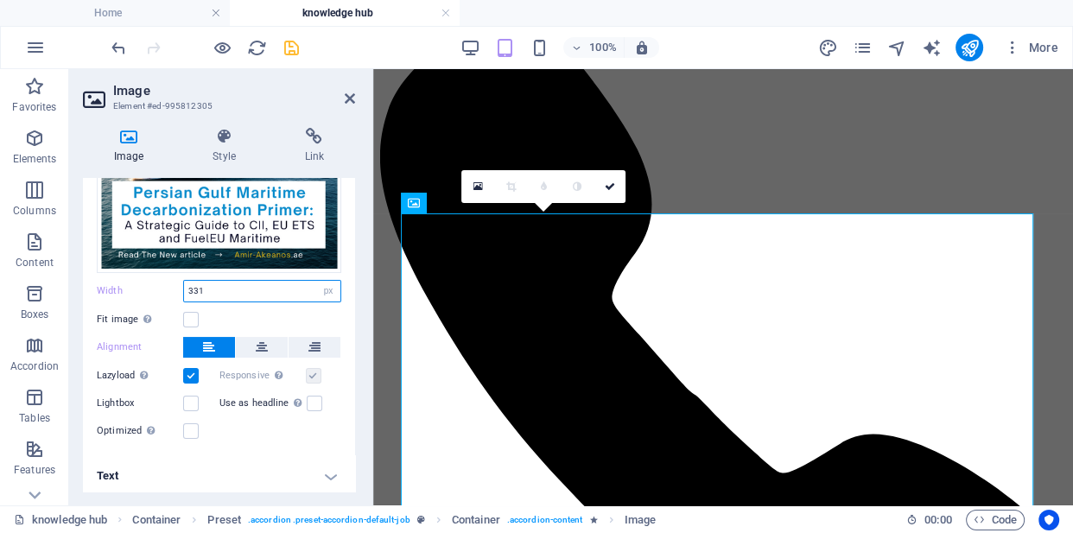
click at [207, 284] on input "331" at bounding box center [262, 291] width 156 height 21
type input "3"
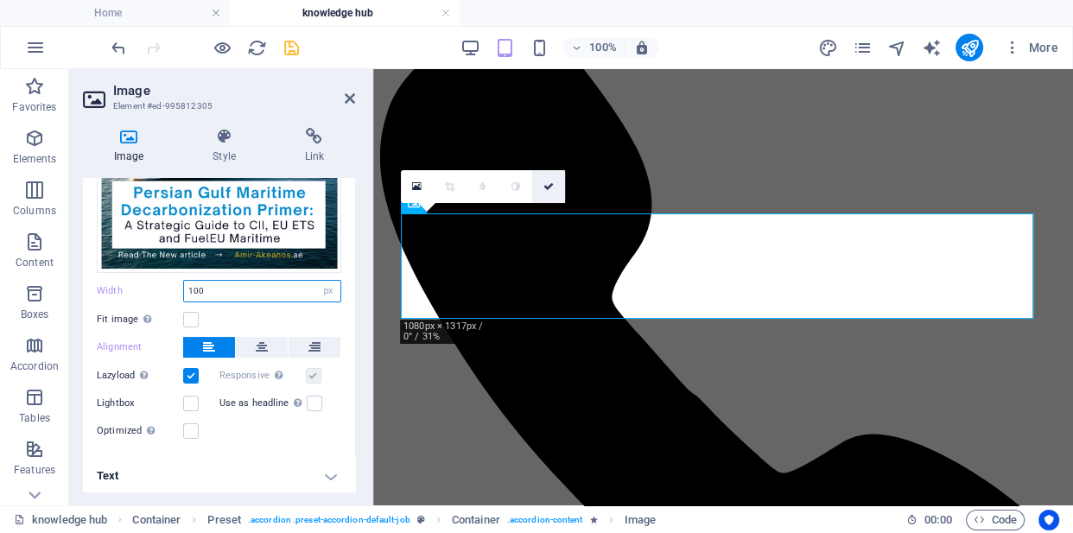
type input "100"
click at [544, 188] on icon at bounding box center [549, 186] width 10 height 10
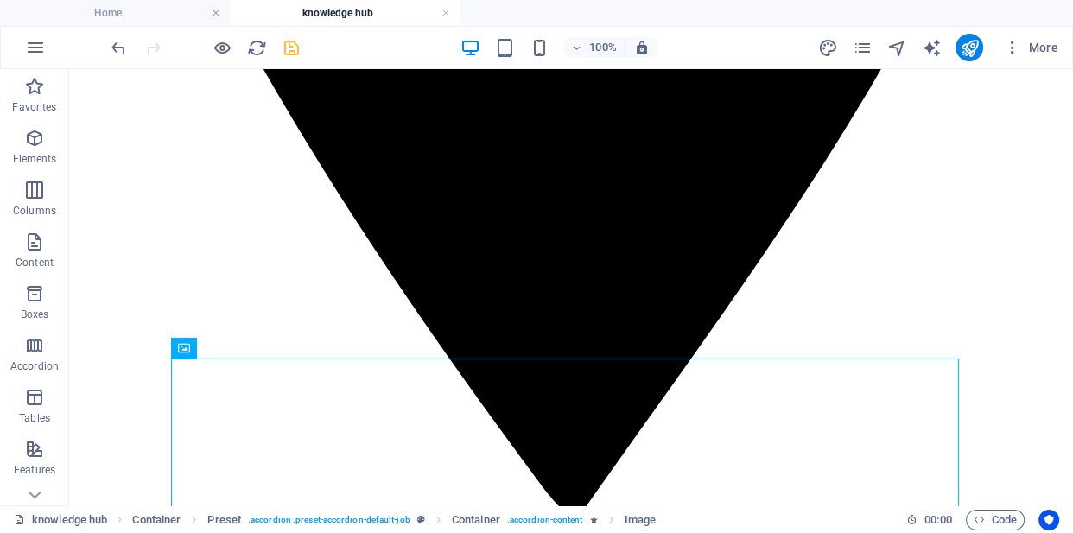
scroll to position [1120, 0]
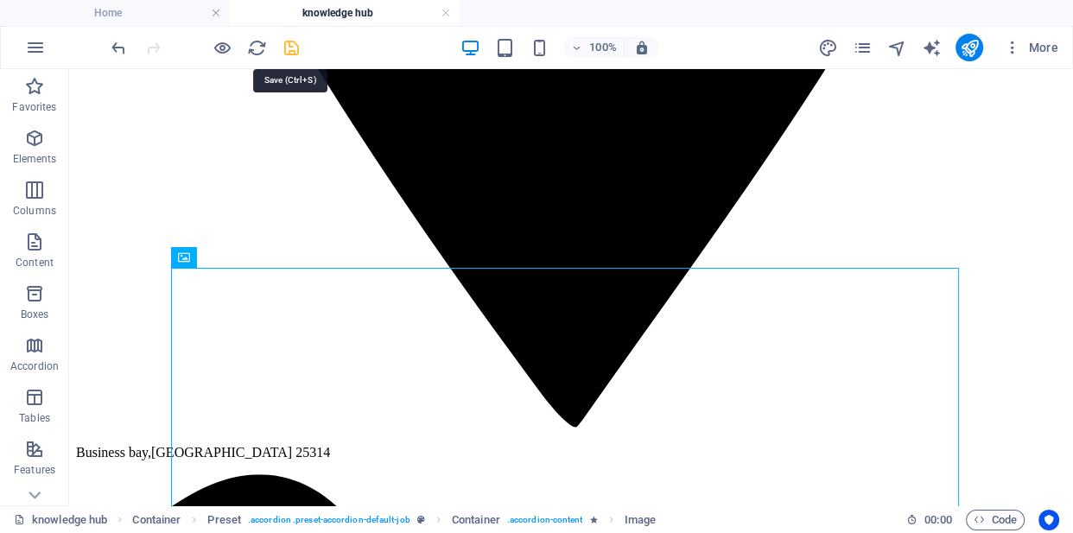
click at [291, 50] on icon "save" at bounding box center [292, 48] width 20 height 20
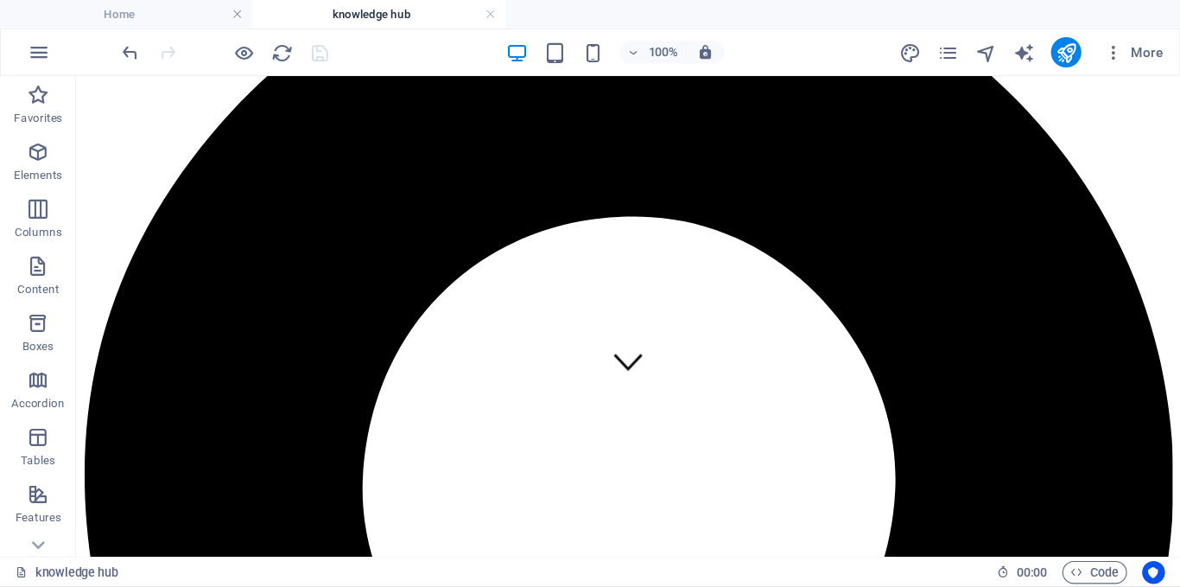
scroll to position [0, 0]
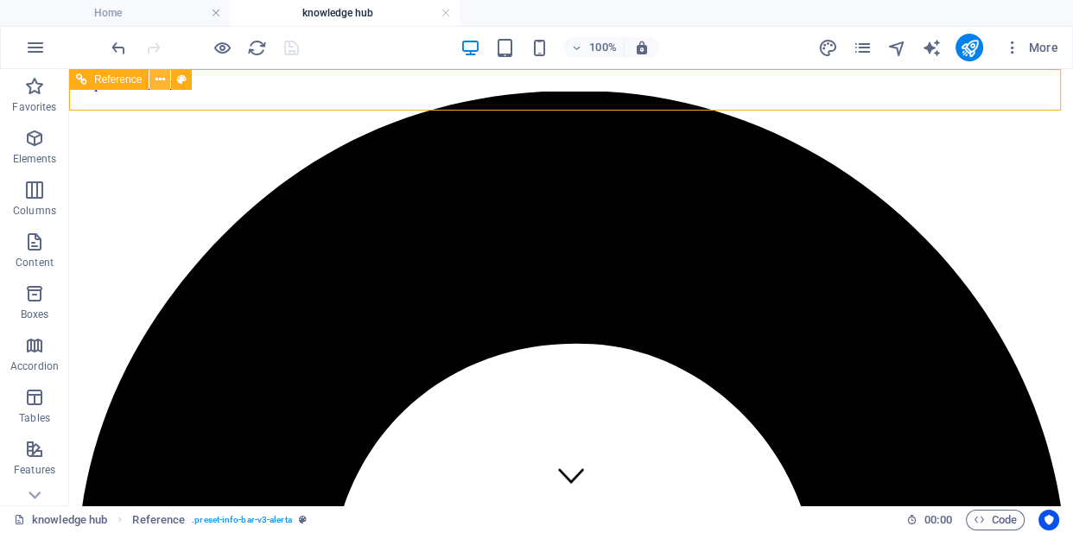
click at [156, 78] on icon at bounding box center [161, 80] width 10 height 18
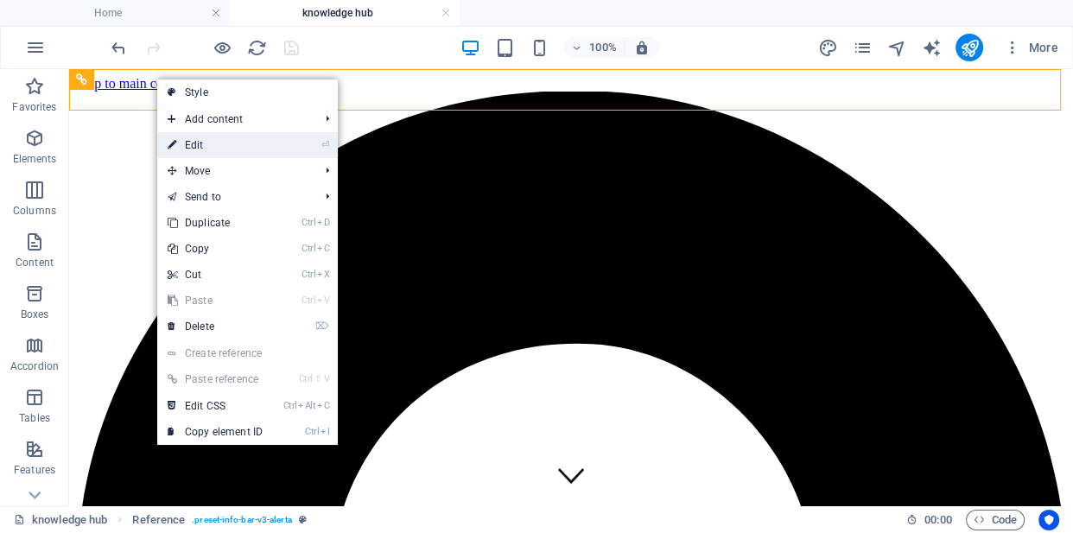
click at [233, 147] on link "⏎ Edit" at bounding box center [215, 145] width 116 height 26
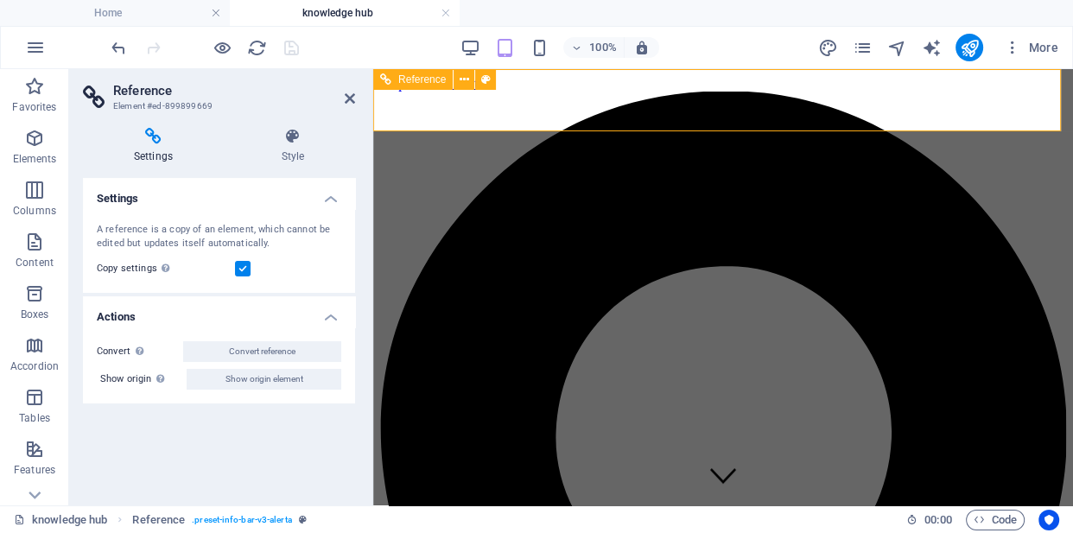
click at [347, 92] on icon at bounding box center [350, 99] width 10 height 14
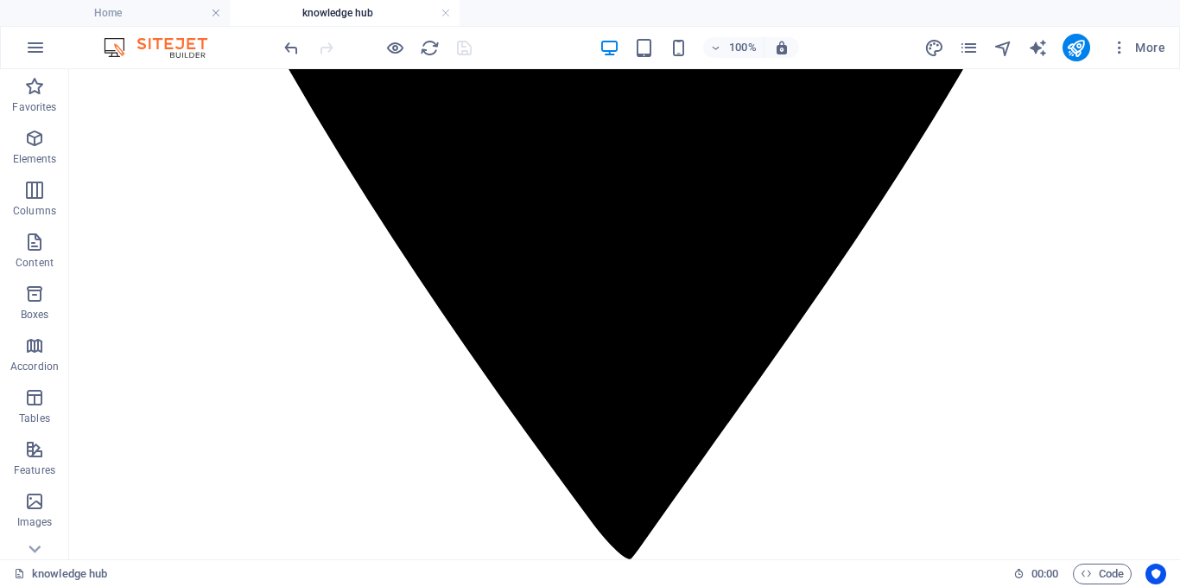
scroll to position [1118, 0]
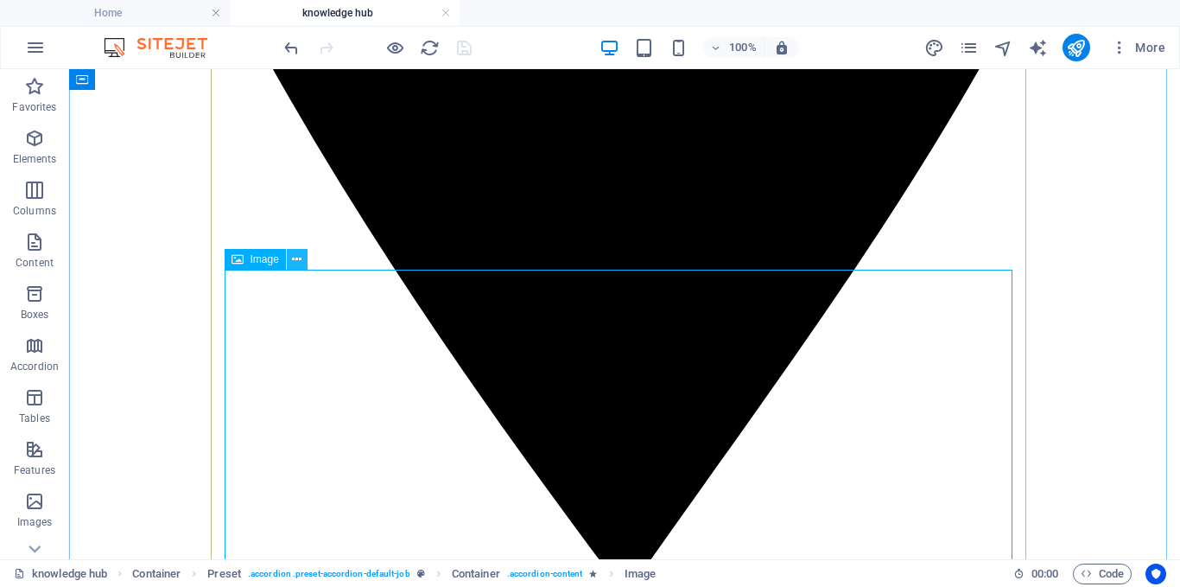
click at [294, 264] on icon at bounding box center [297, 260] width 10 height 18
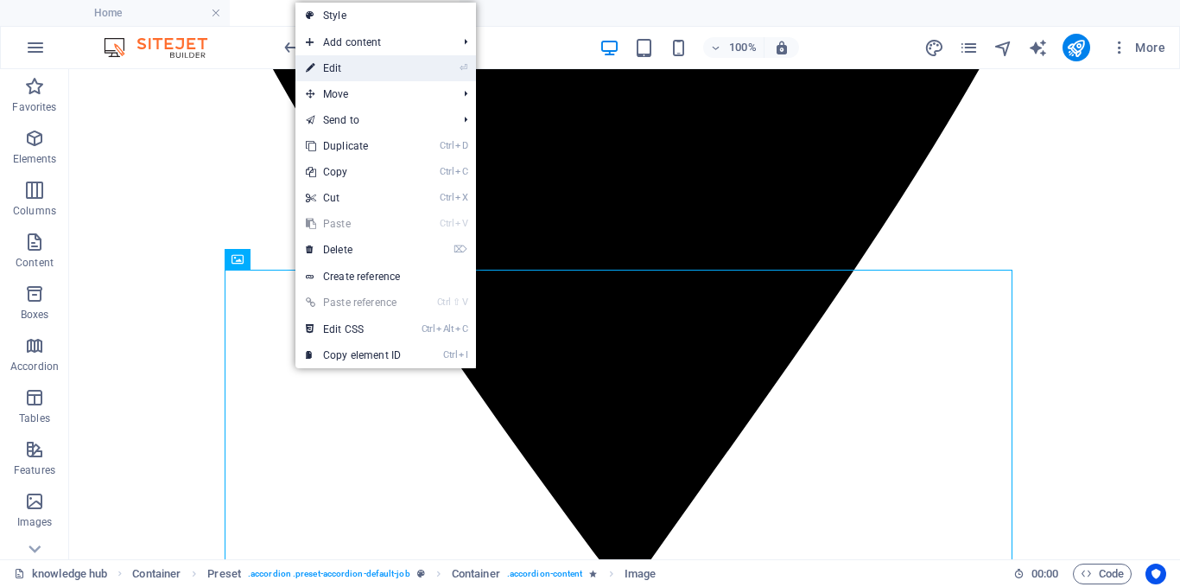
click at [350, 72] on link "⏎ Edit" at bounding box center [354, 68] width 116 height 26
select select "px"
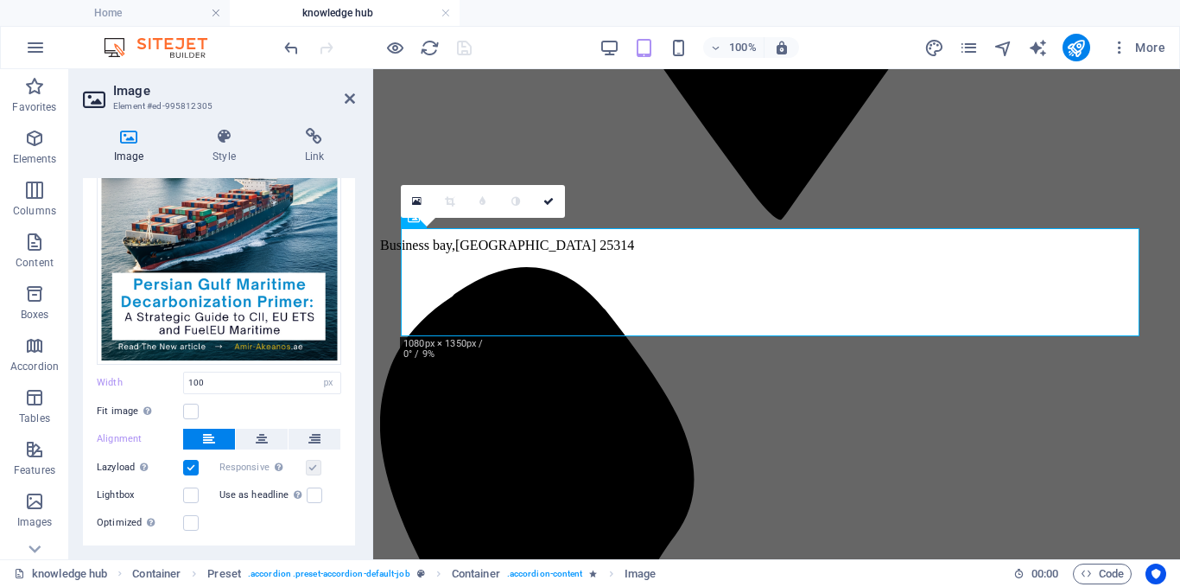
scroll to position [200, 0]
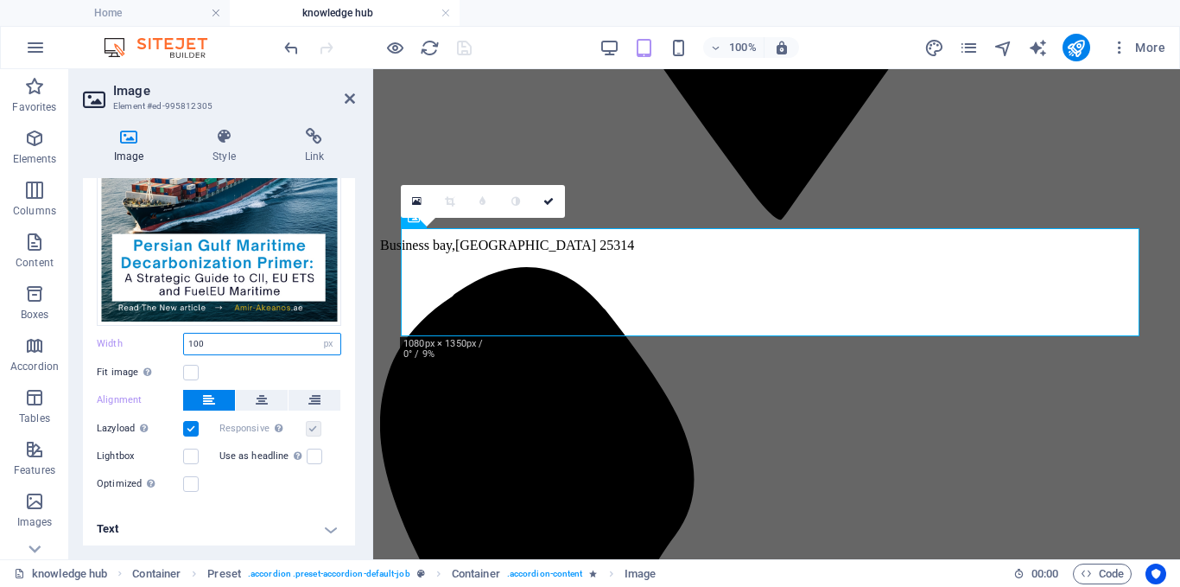
click at [211, 339] on input "100" at bounding box center [262, 344] width 156 height 21
type input "1"
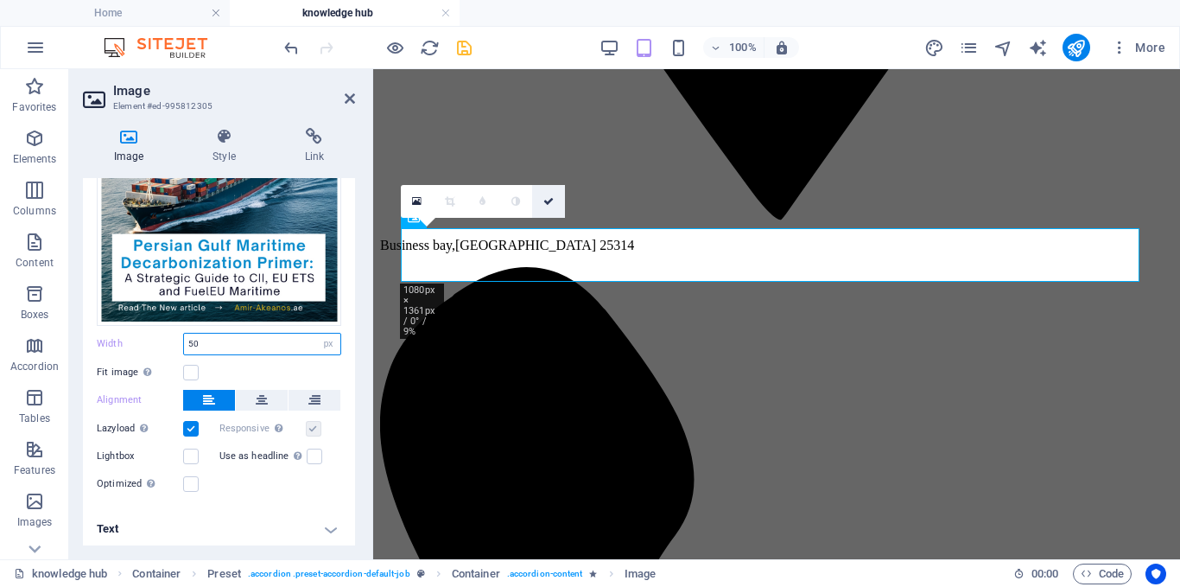
type input "50"
click at [548, 204] on icon at bounding box center [549, 201] width 10 height 10
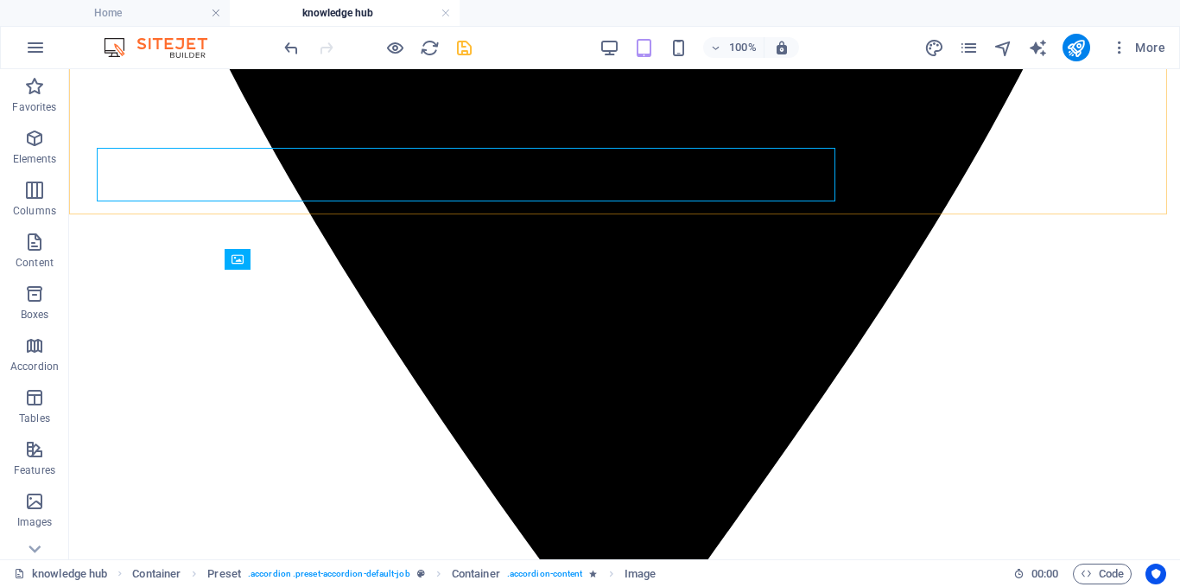
scroll to position [1118, 0]
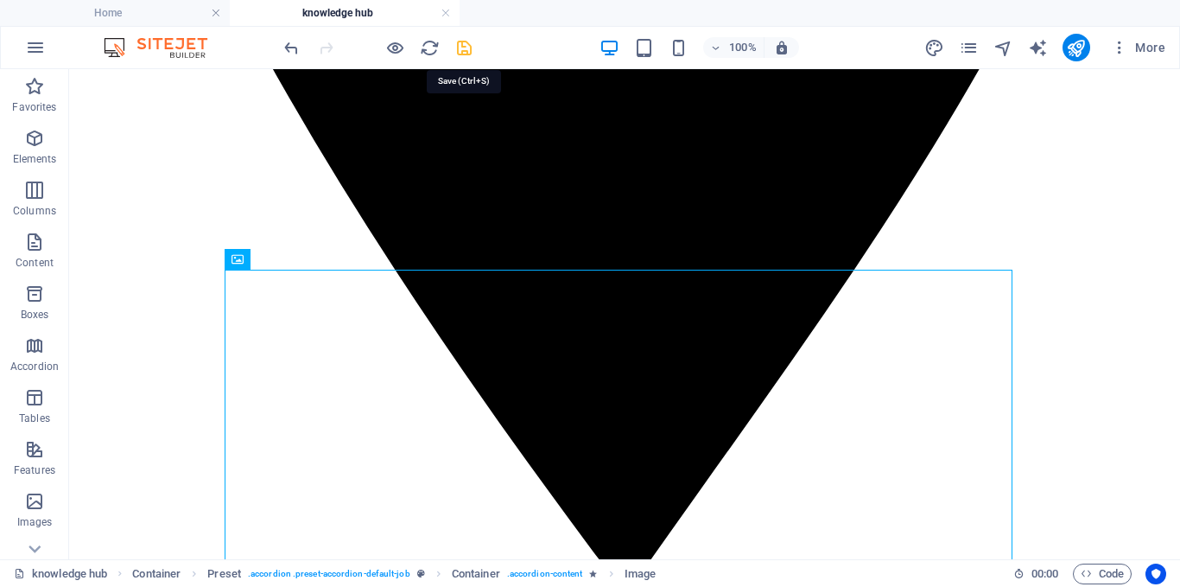
click at [465, 52] on icon "save" at bounding box center [465, 48] width 20 height 20
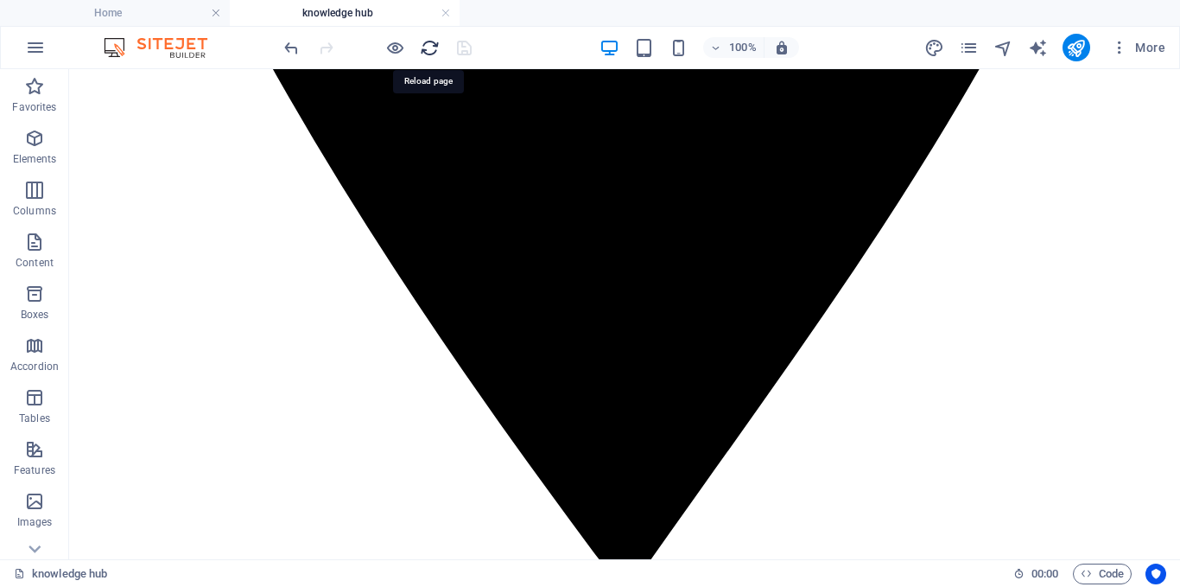
click at [433, 48] on icon "reload" at bounding box center [430, 48] width 20 height 20
click at [428, 54] on icon "reload" at bounding box center [430, 48] width 20 height 20
click at [428, 49] on icon "reload" at bounding box center [430, 48] width 20 height 20
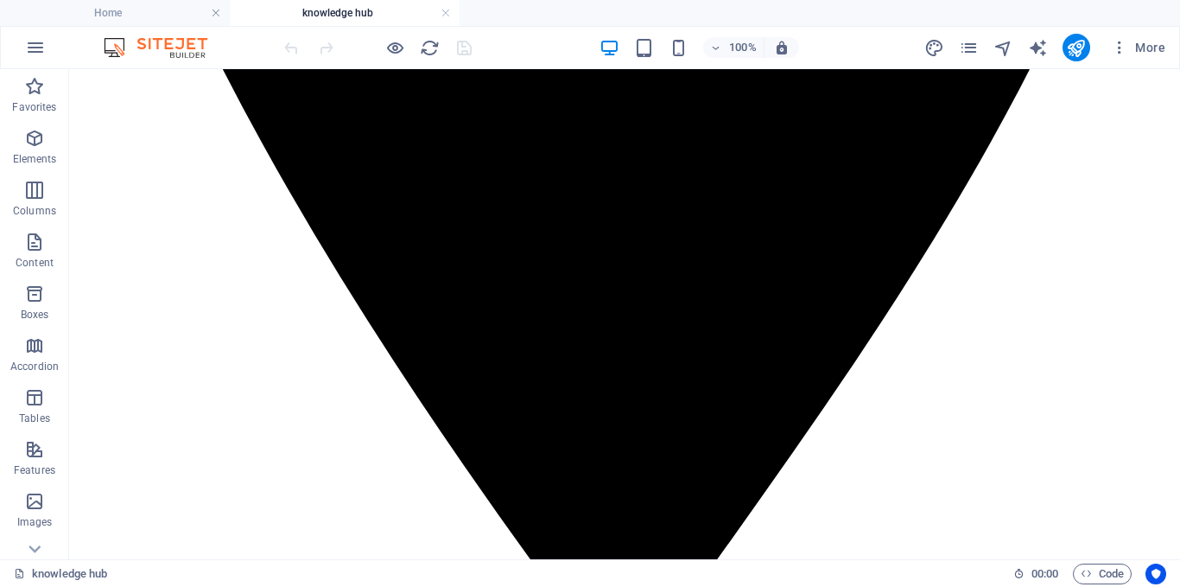
scroll to position [1011, 0]
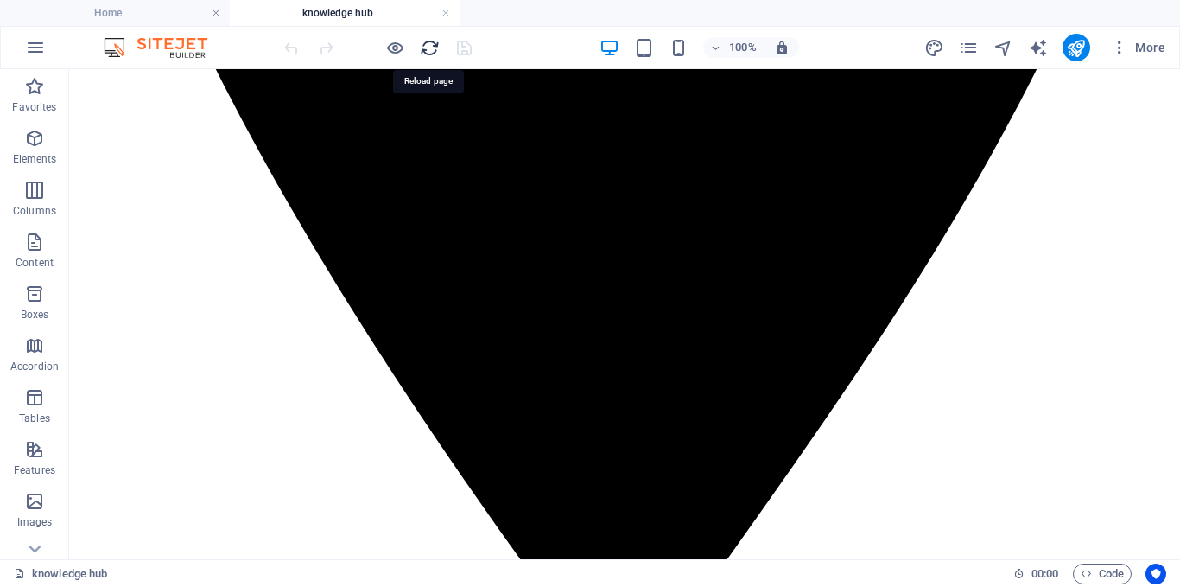
click at [427, 52] on icon "reload" at bounding box center [430, 48] width 20 height 20
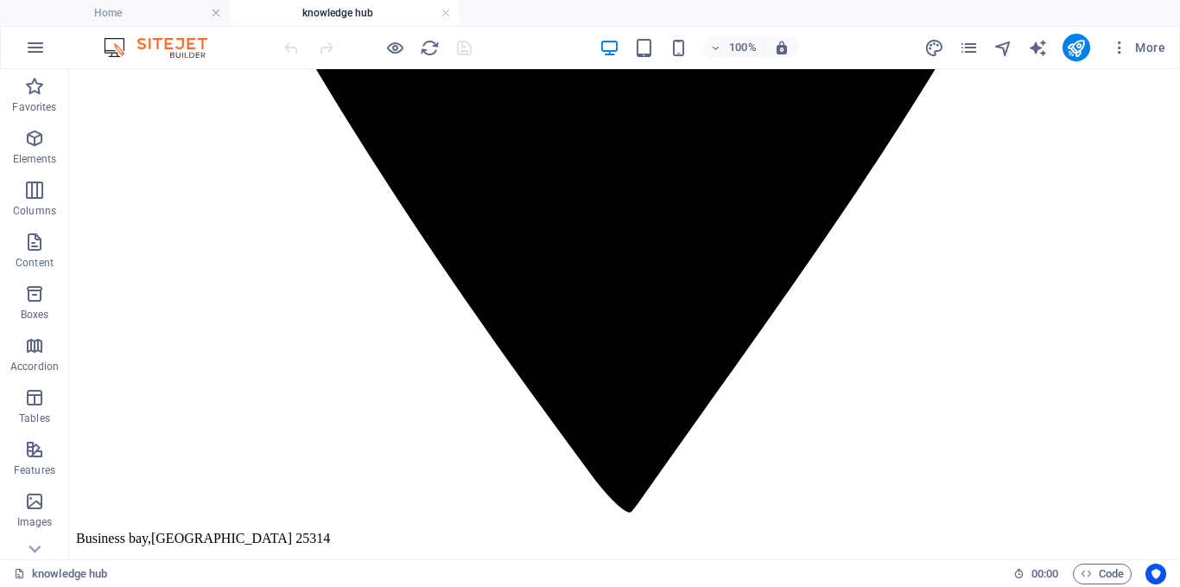
scroll to position [993, 0]
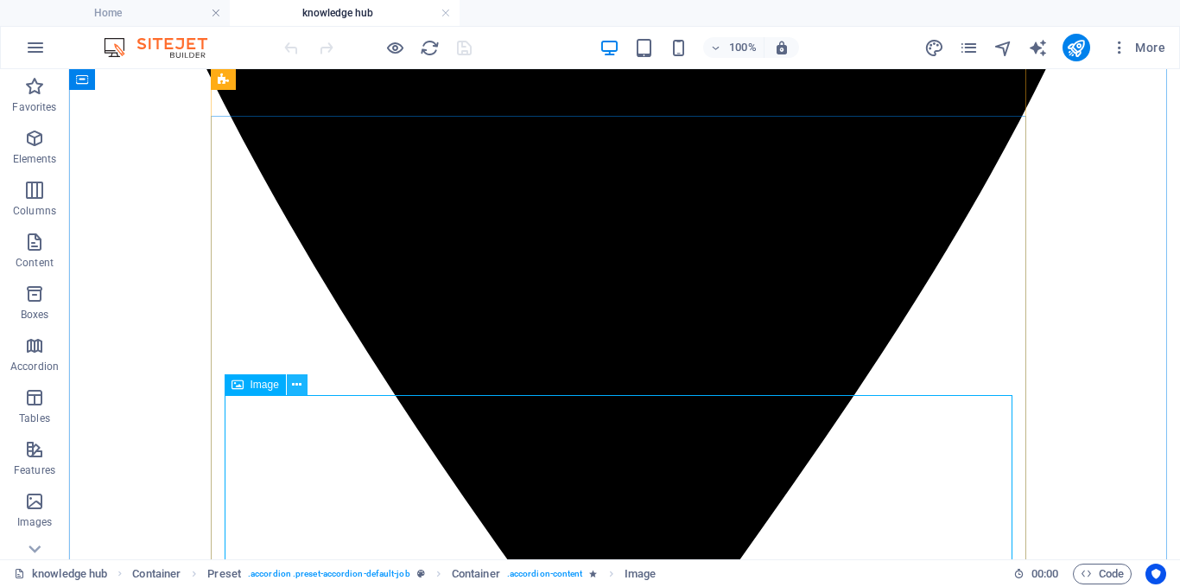
click at [298, 383] on icon at bounding box center [297, 385] width 10 height 18
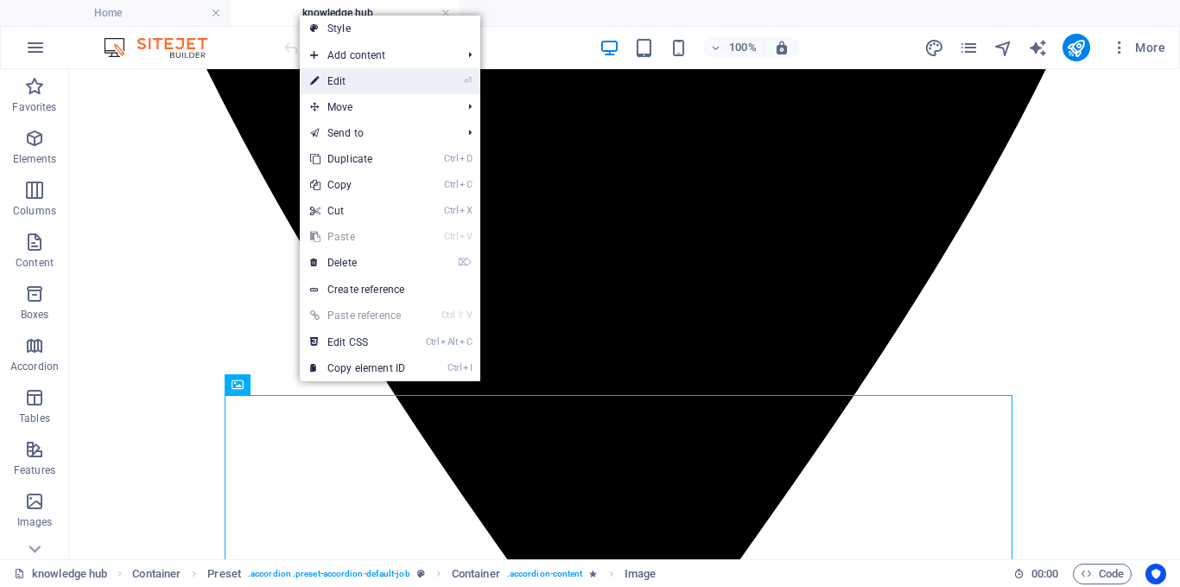
click at [371, 91] on link "⏎ Edit" at bounding box center [358, 81] width 116 height 26
select select "px"
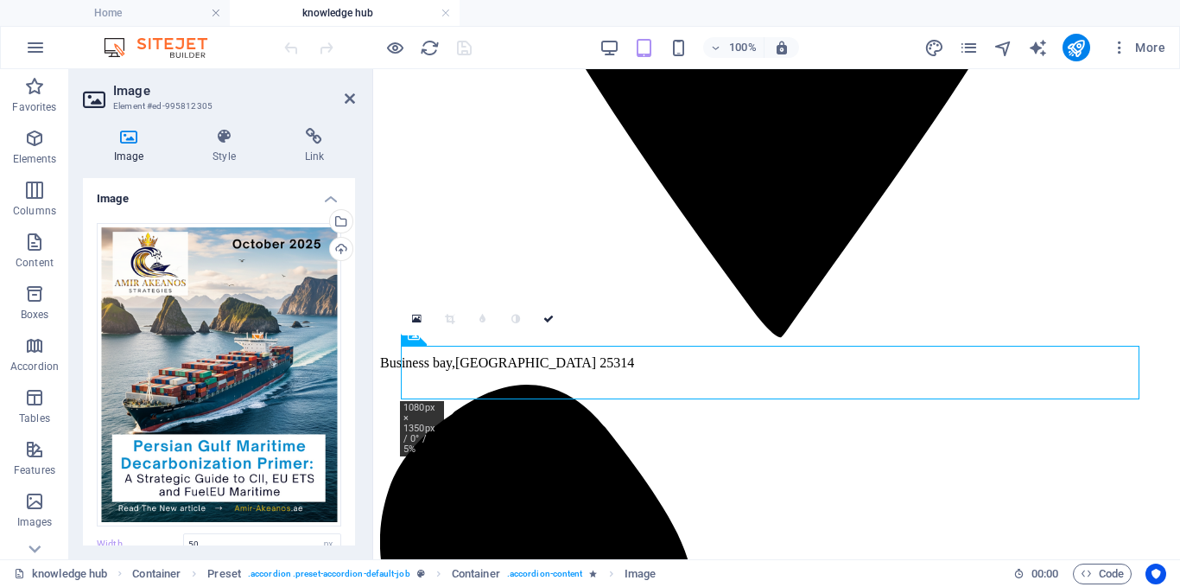
scroll to position [200, 0]
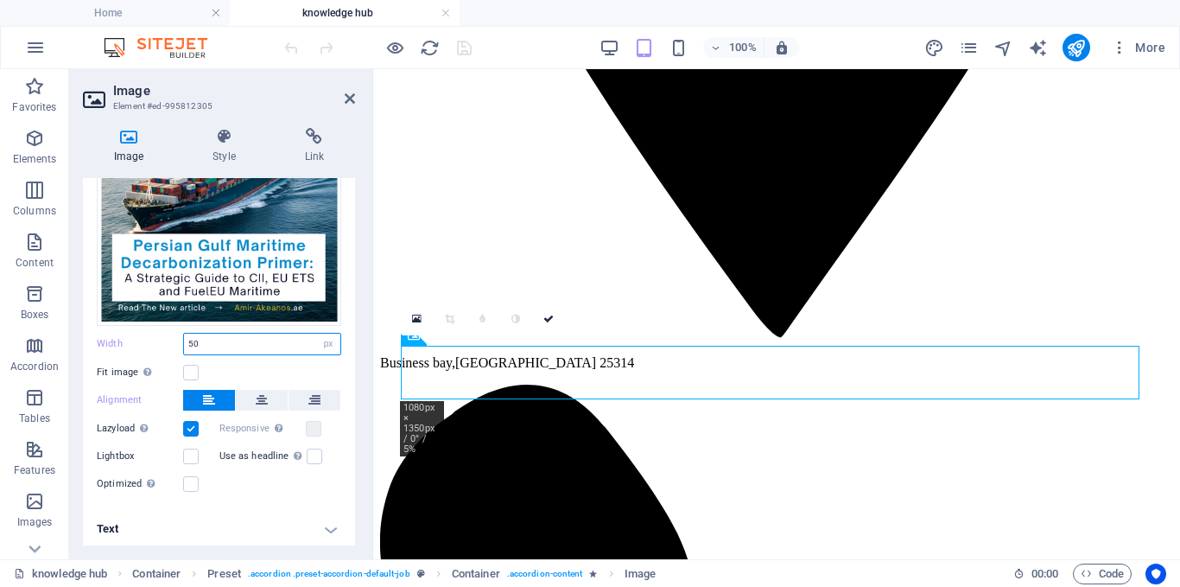
click at [206, 342] on input "50" at bounding box center [262, 344] width 156 height 21
type input "5"
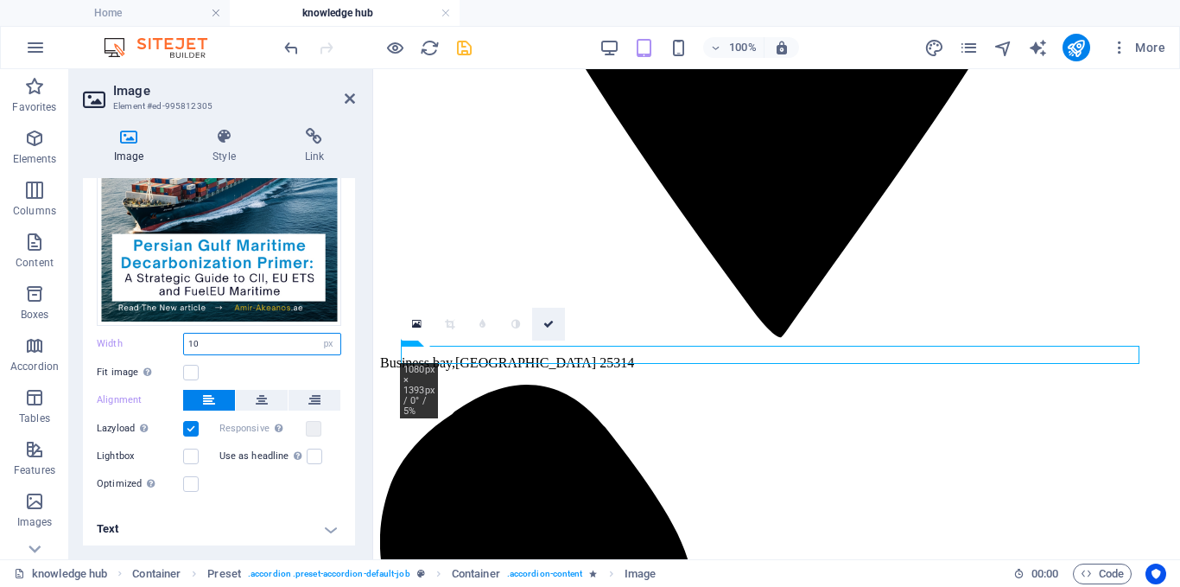
type input "10"
click at [549, 327] on icon at bounding box center [549, 324] width 10 height 10
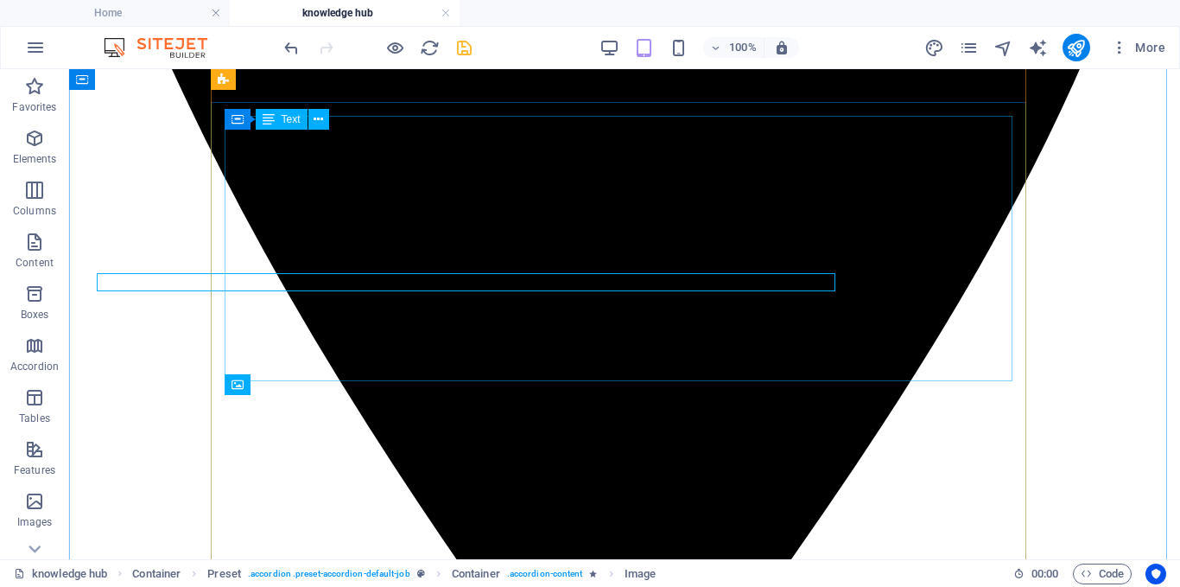
scroll to position [993, 0]
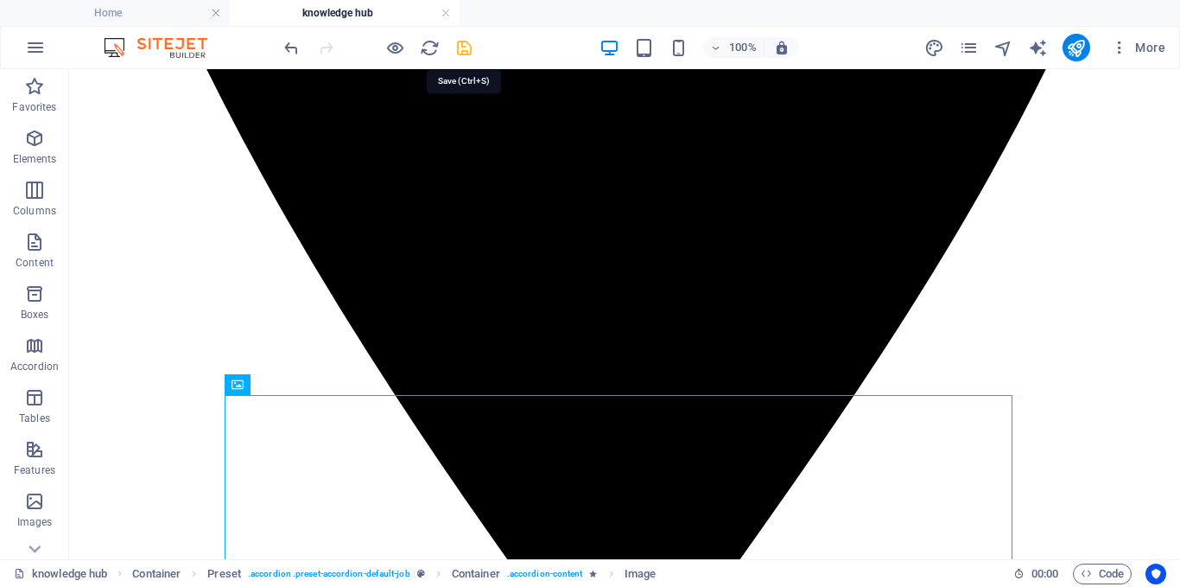
click at [466, 51] on icon "save" at bounding box center [465, 48] width 20 height 20
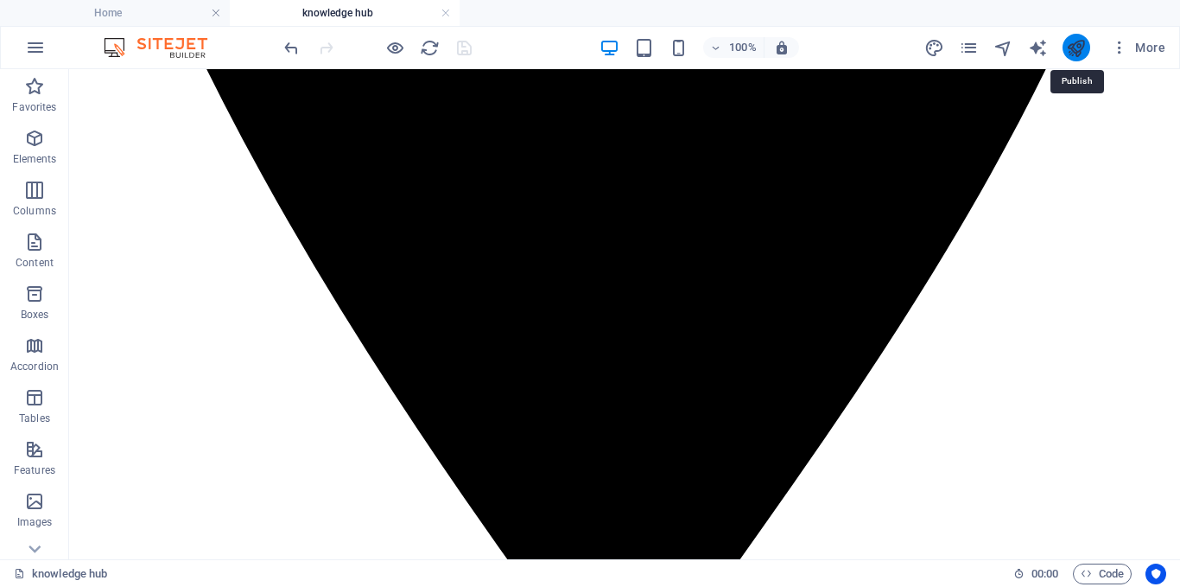
click at [1072, 54] on icon "publish" at bounding box center [1076, 48] width 20 height 20
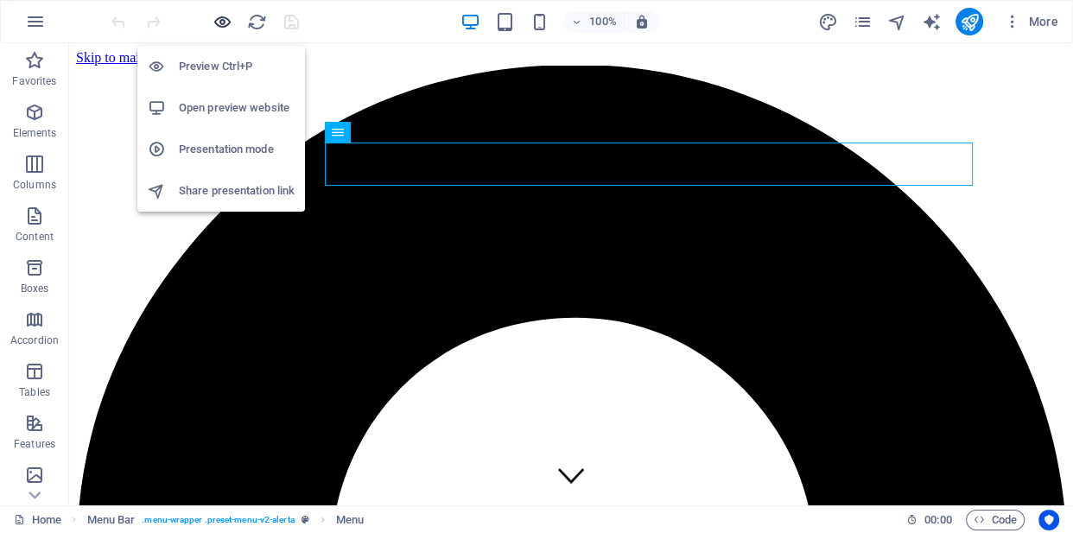
click at [222, 23] on icon "button" at bounding box center [223, 22] width 20 height 20
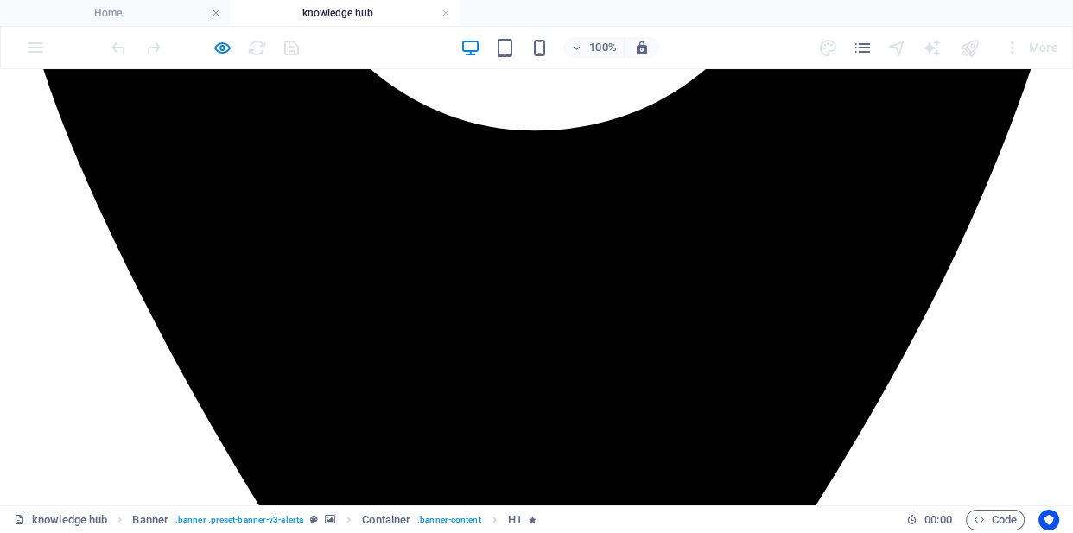
scroll to position [834, 0]
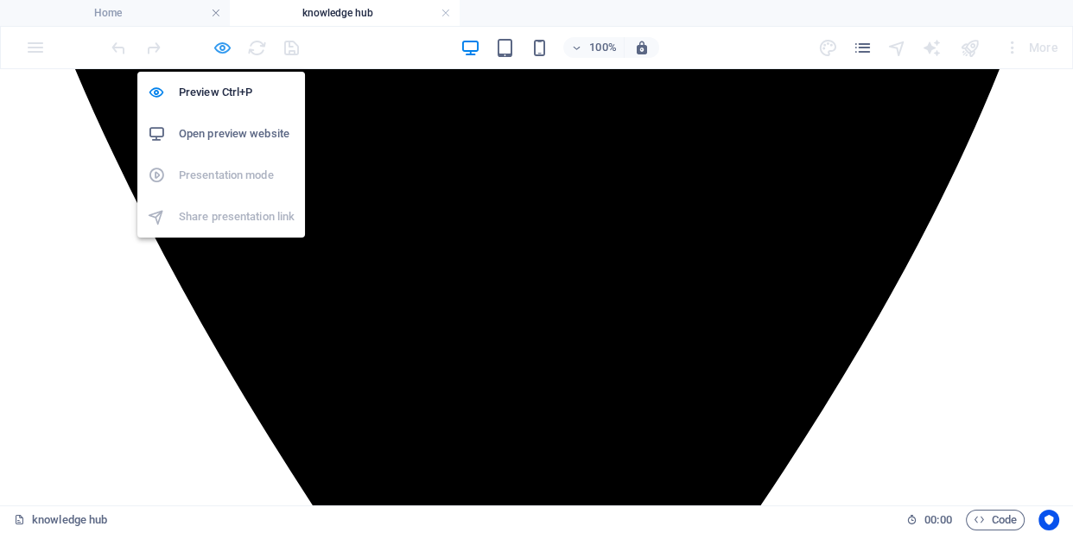
click at [226, 51] on icon "button" at bounding box center [223, 48] width 20 height 20
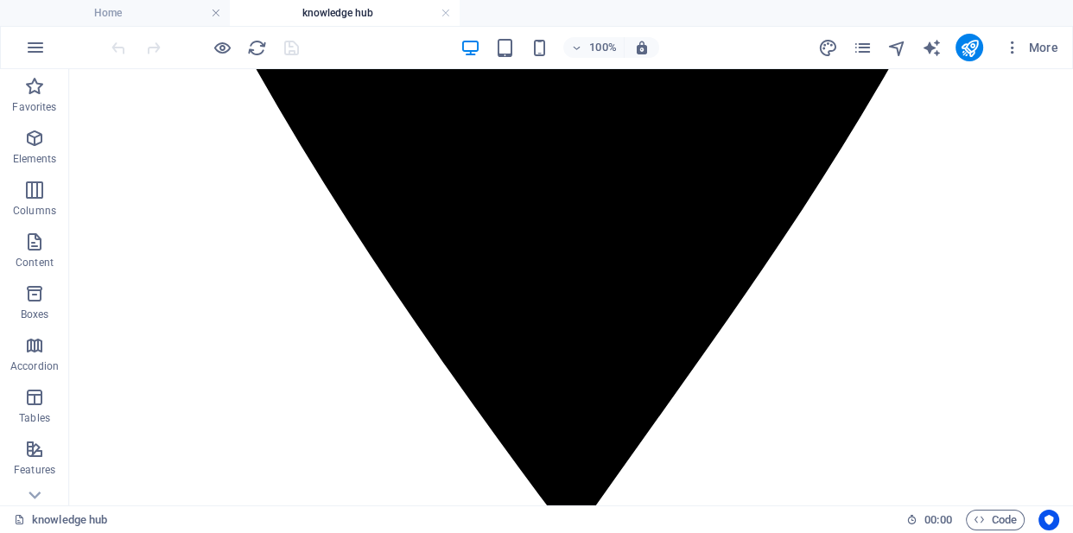
scroll to position [994, 0]
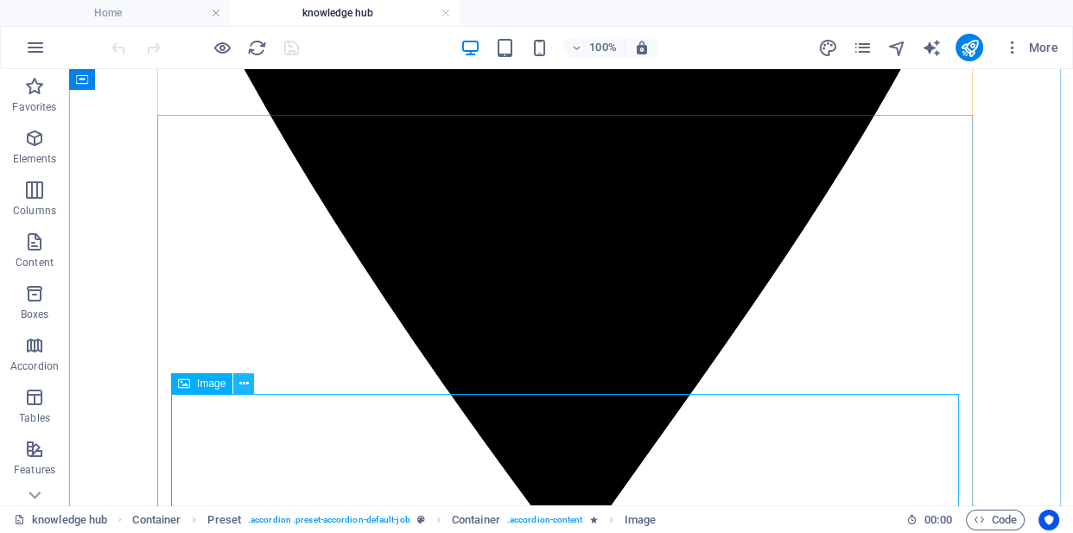
click at [241, 385] on icon at bounding box center [244, 384] width 10 height 18
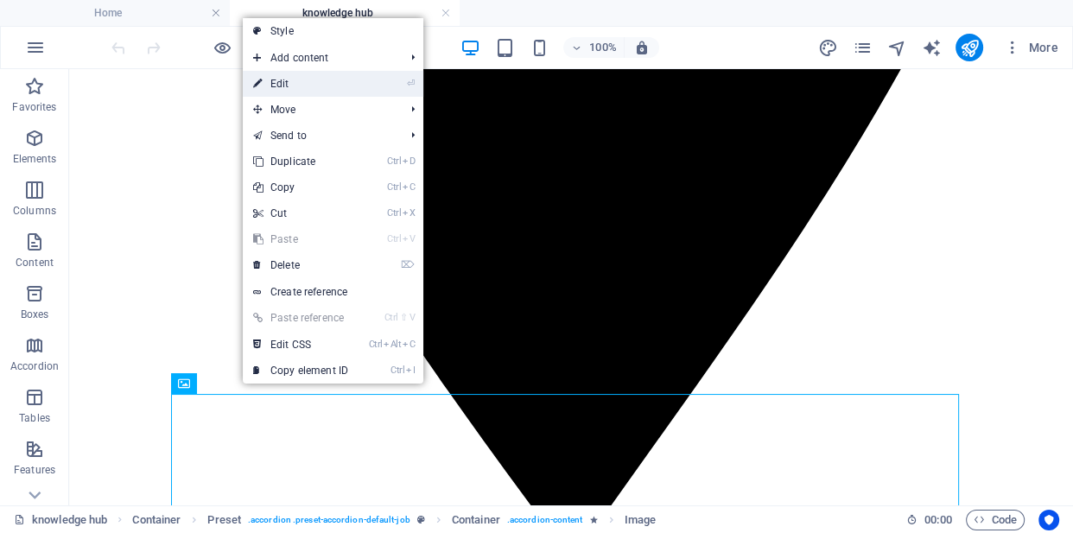
click at [384, 83] on li "⏎ Edit" at bounding box center [333, 84] width 181 height 26
click at [318, 86] on link "⏎ Edit" at bounding box center [301, 84] width 116 height 26
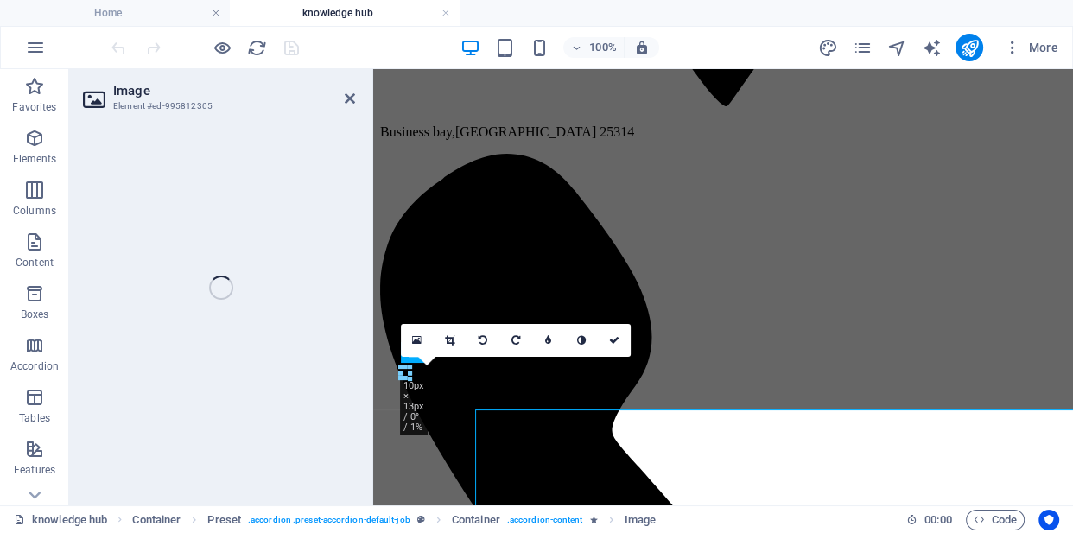
select select "px"
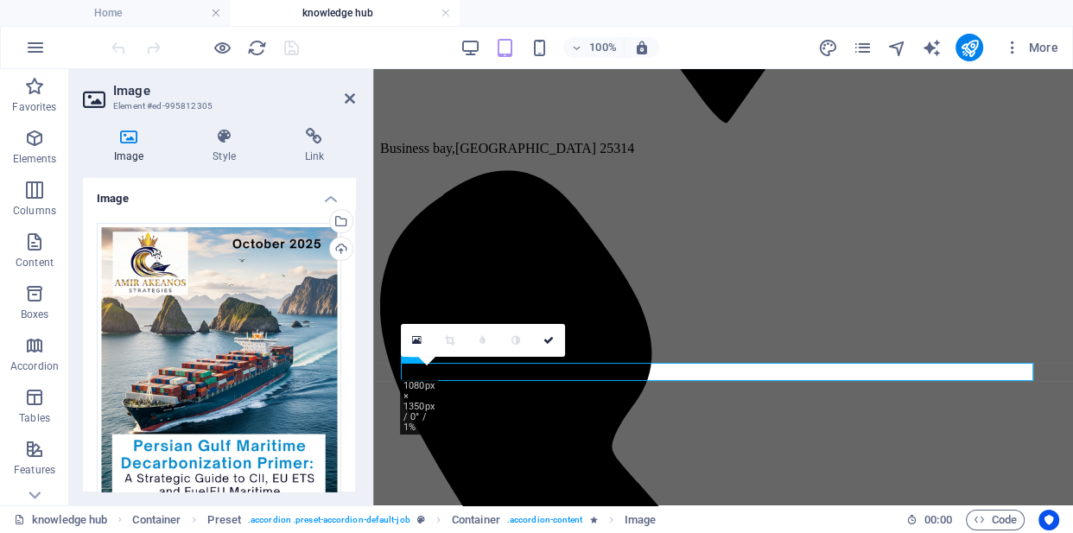
scroll to position [253, 0]
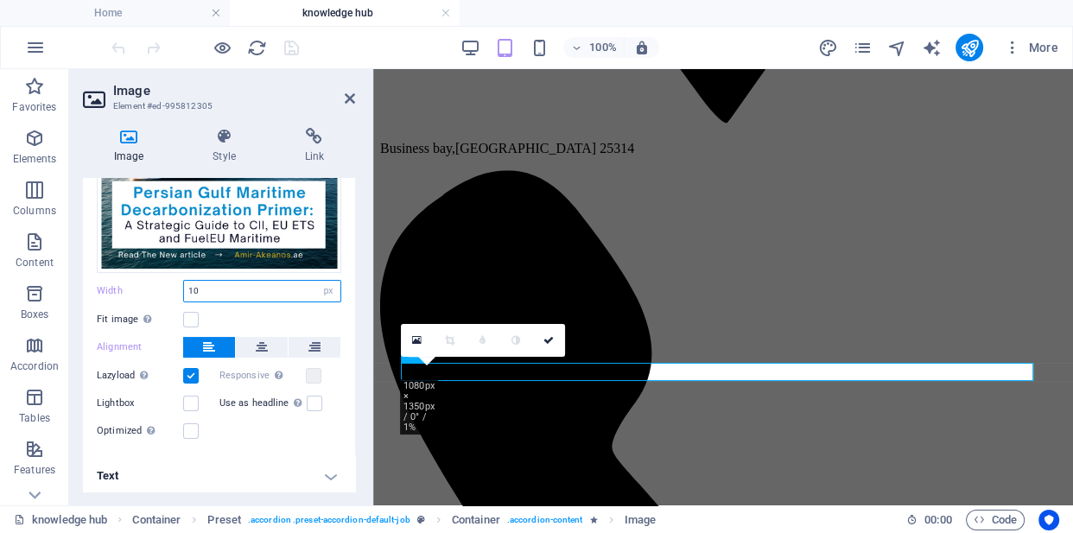
click at [198, 286] on input "10" at bounding box center [262, 291] width 156 height 21
type input "1"
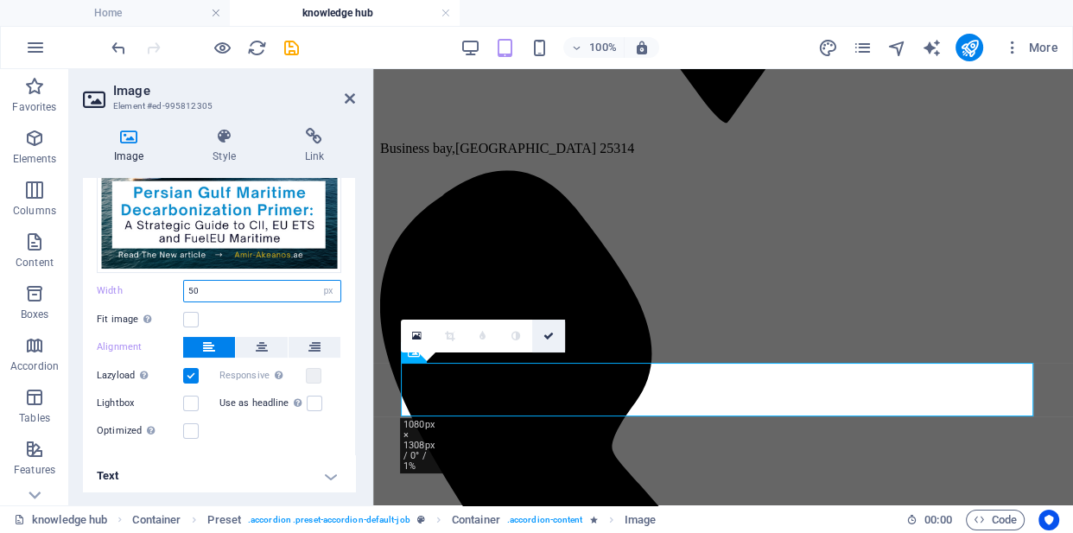
type input "5"
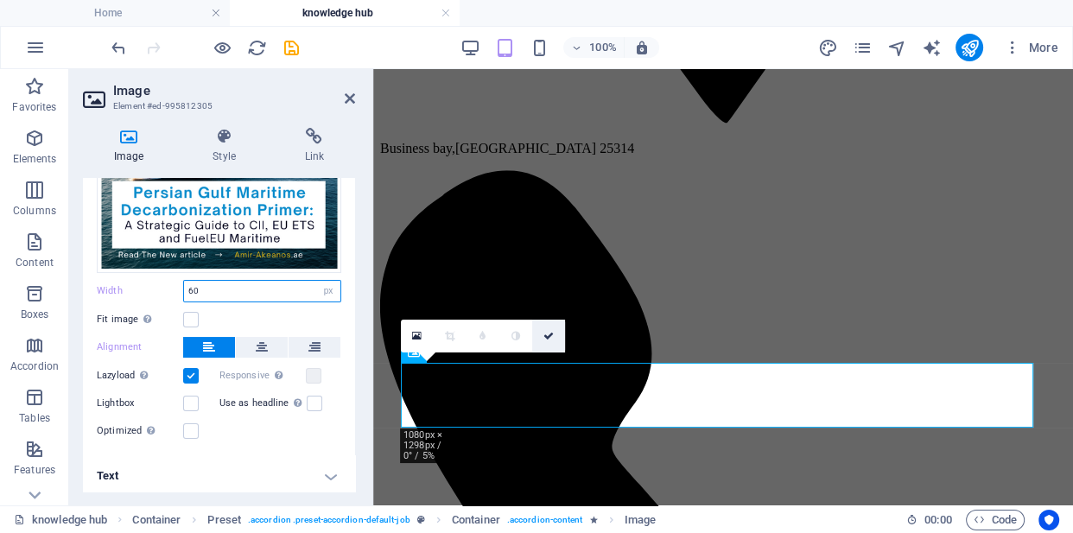
type input "6"
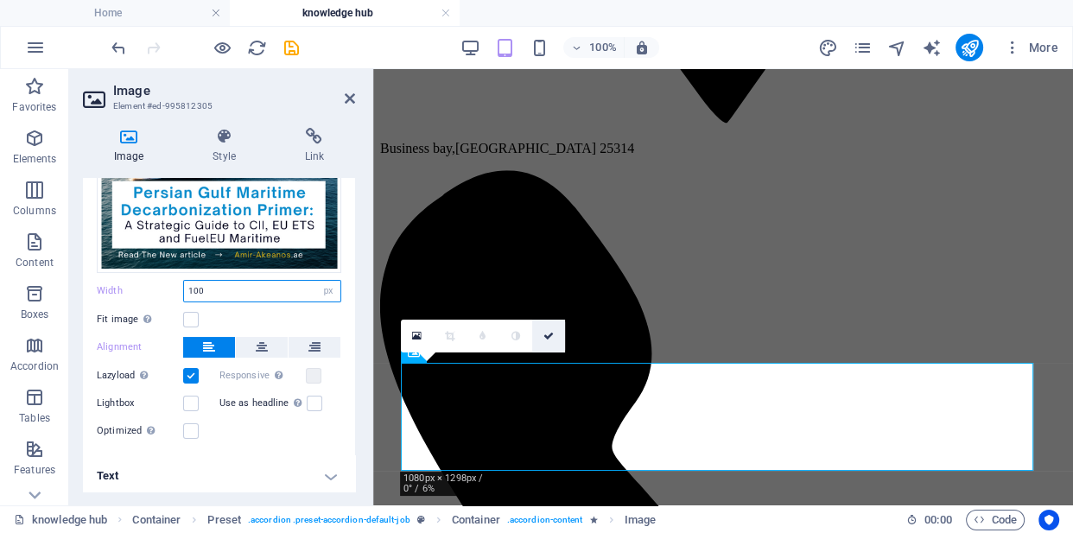
type input "100"
click at [550, 336] on icon at bounding box center [549, 336] width 10 height 10
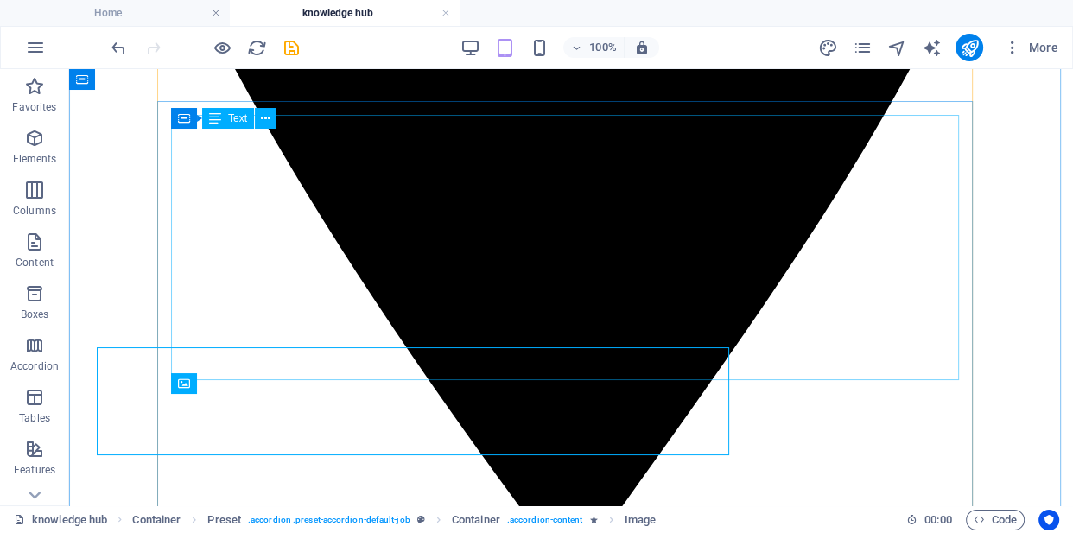
scroll to position [994, 0]
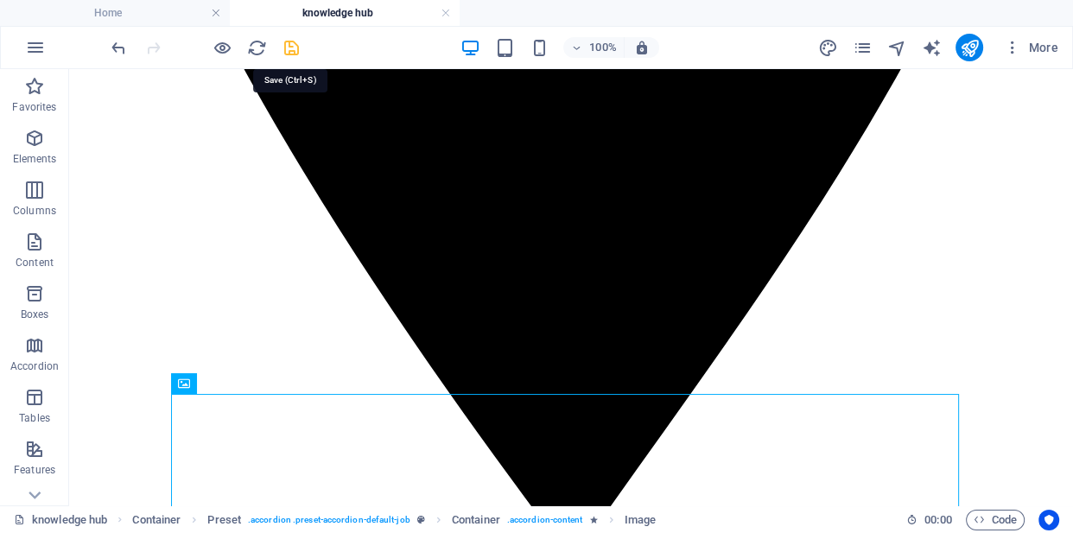
click at [287, 48] on icon "save" at bounding box center [292, 48] width 20 height 20
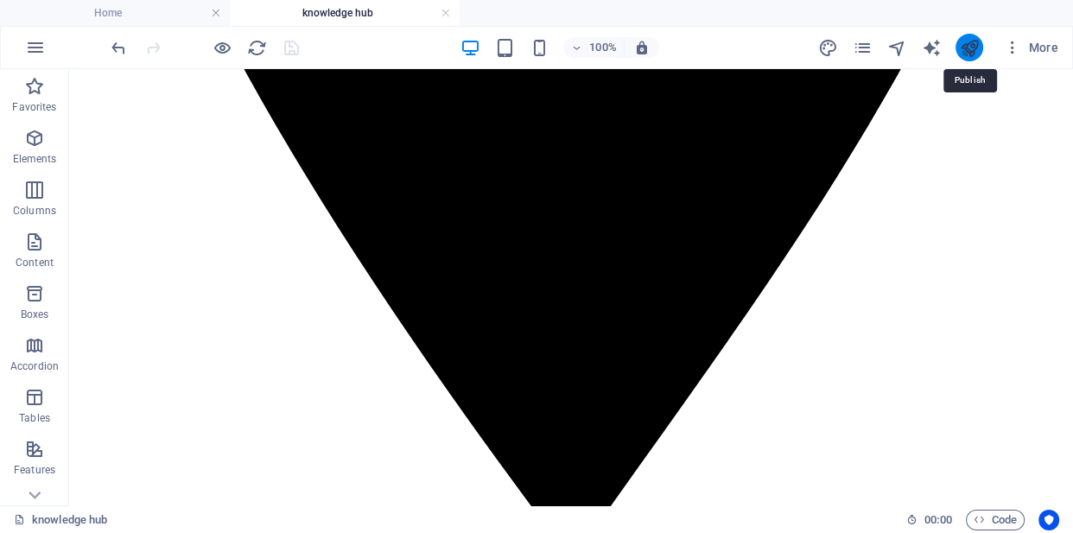
click at [966, 54] on icon "publish" at bounding box center [969, 48] width 20 height 20
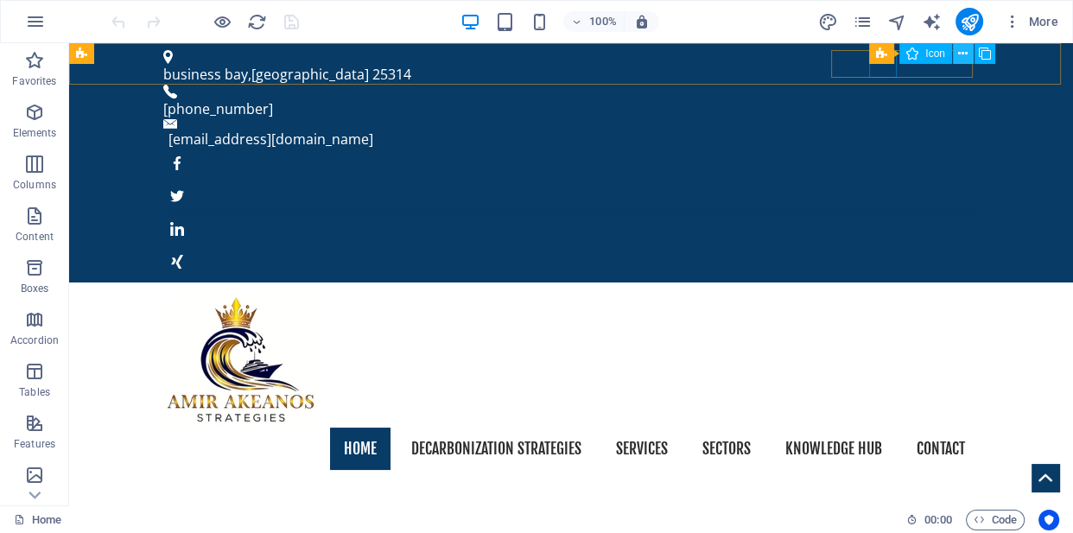
click at [959, 54] on icon at bounding box center [963, 54] width 10 height 18
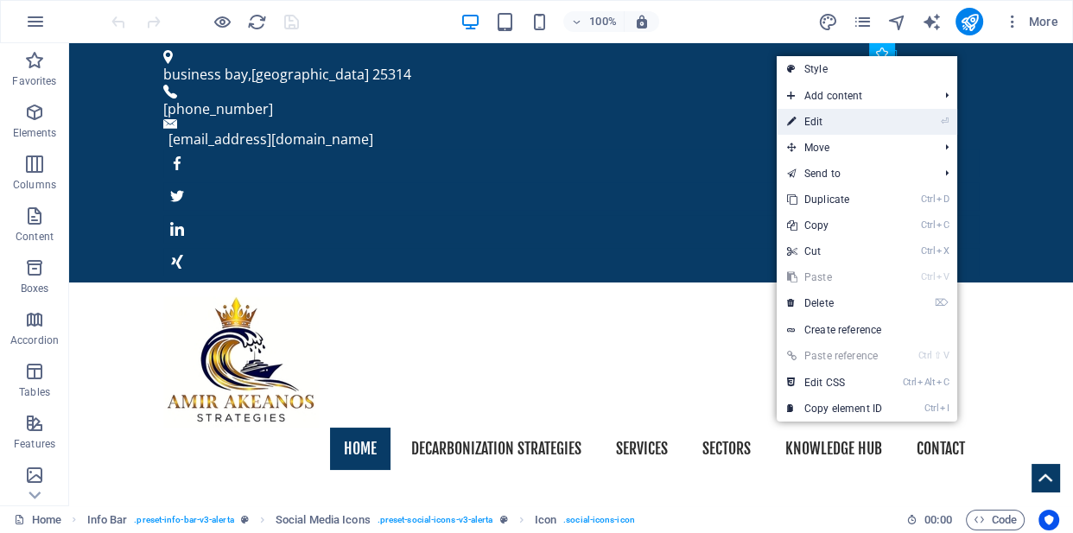
click at [878, 120] on link "⏎ Edit" at bounding box center [835, 122] width 116 height 26
select select "xMidYMid"
select select "px"
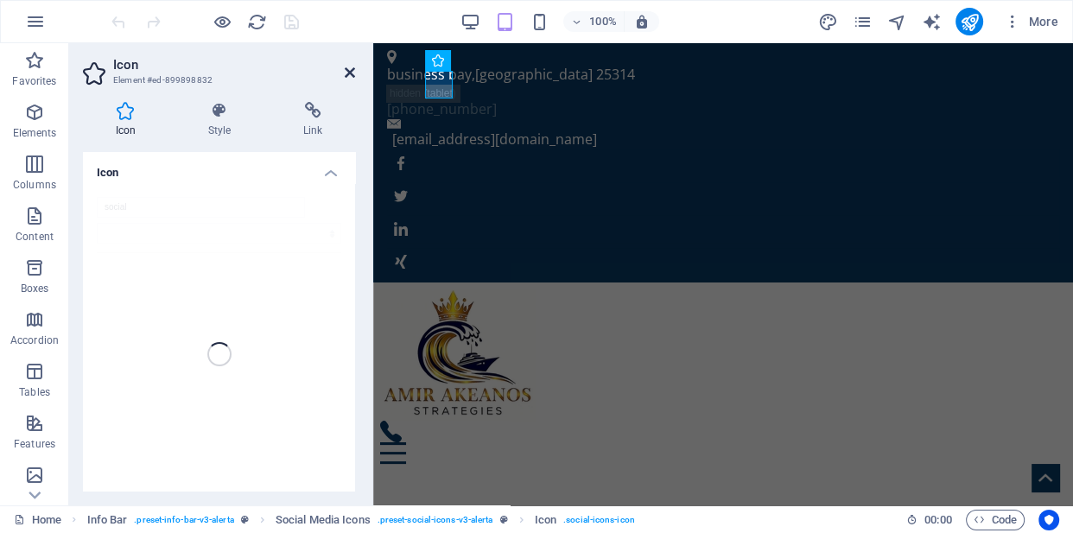
click at [353, 67] on icon at bounding box center [350, 73] width 10 height 14
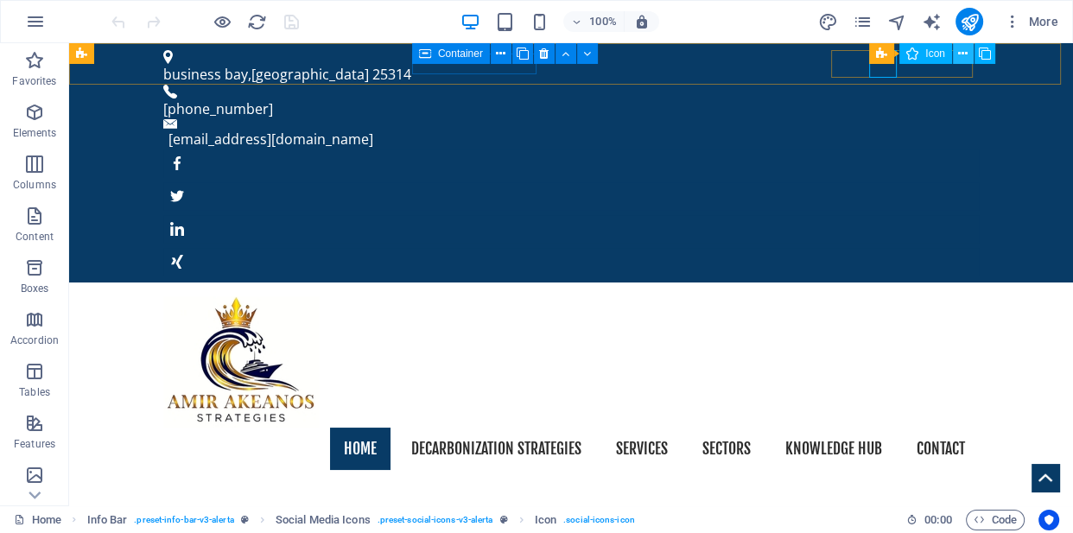
click at [960, 54] on icon at bounding box center [963, 54] width 10 height 18
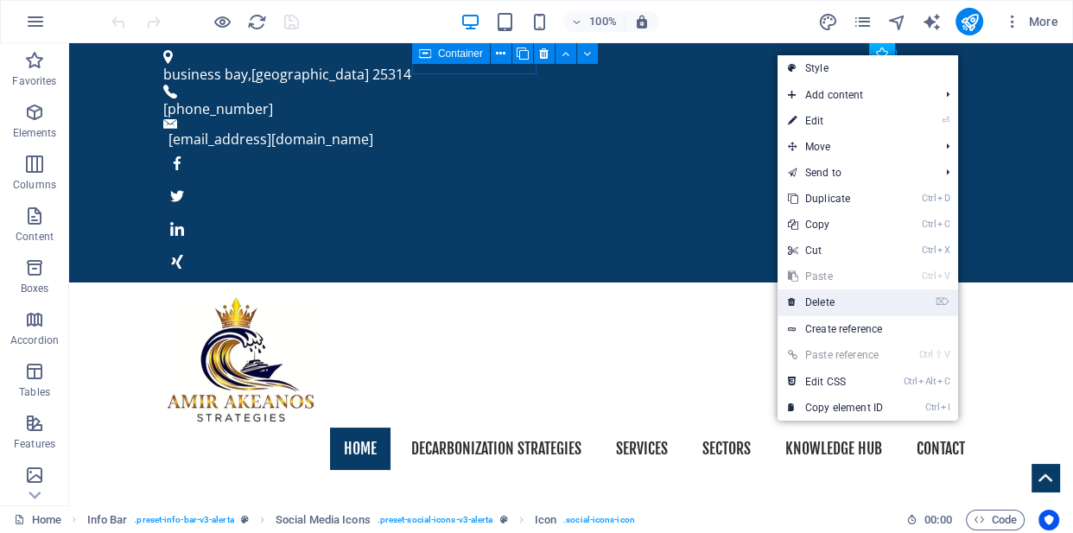
click at [843, 300] on link "⌦ Delete" at bounding box center [836, 302] width 116 height 26
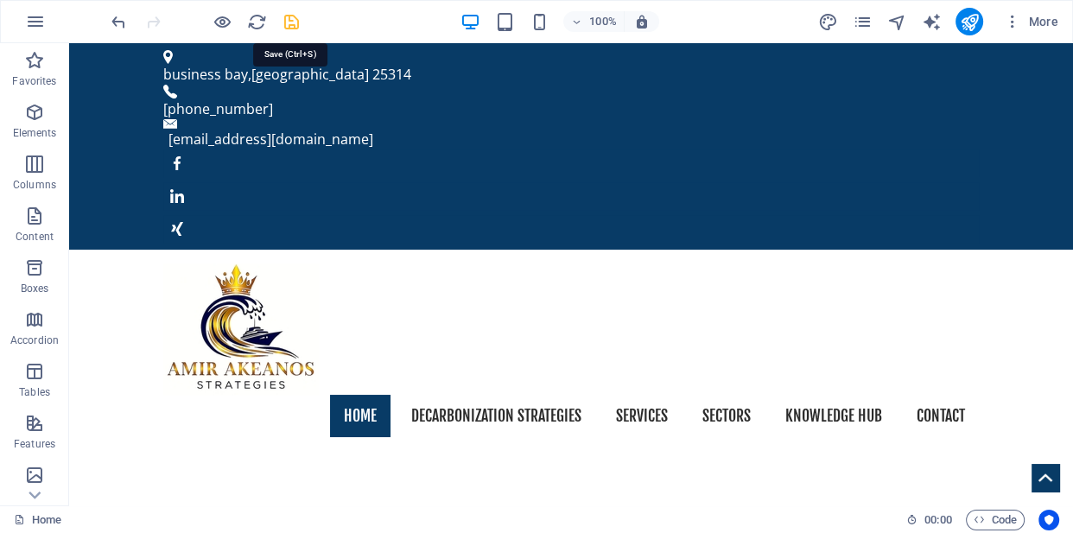
click at [283, 19] on icon "save" at bounding box center [292, 22] width 20 height 20
checkbox input "false"
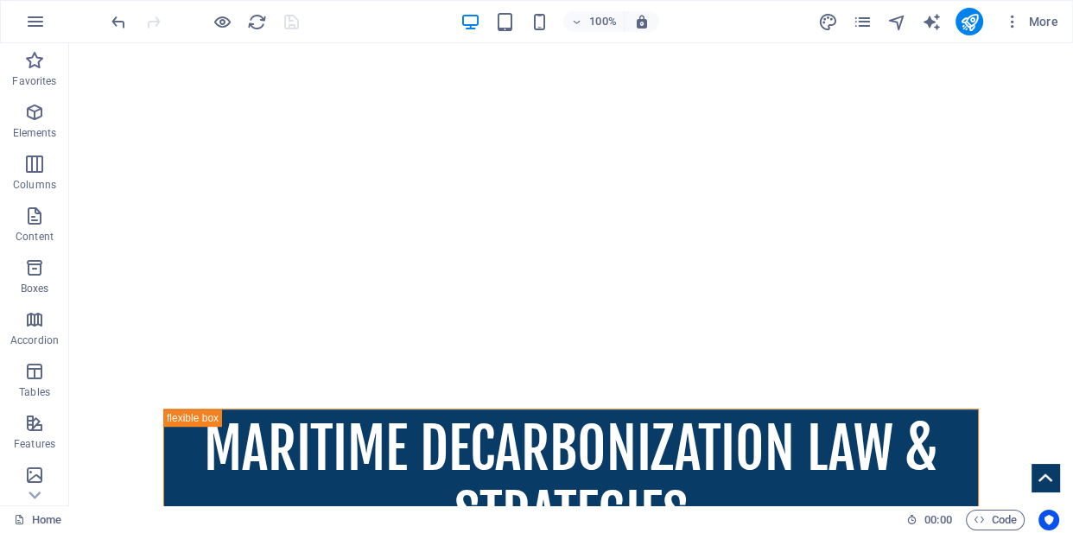
scroll to position [817, 0]
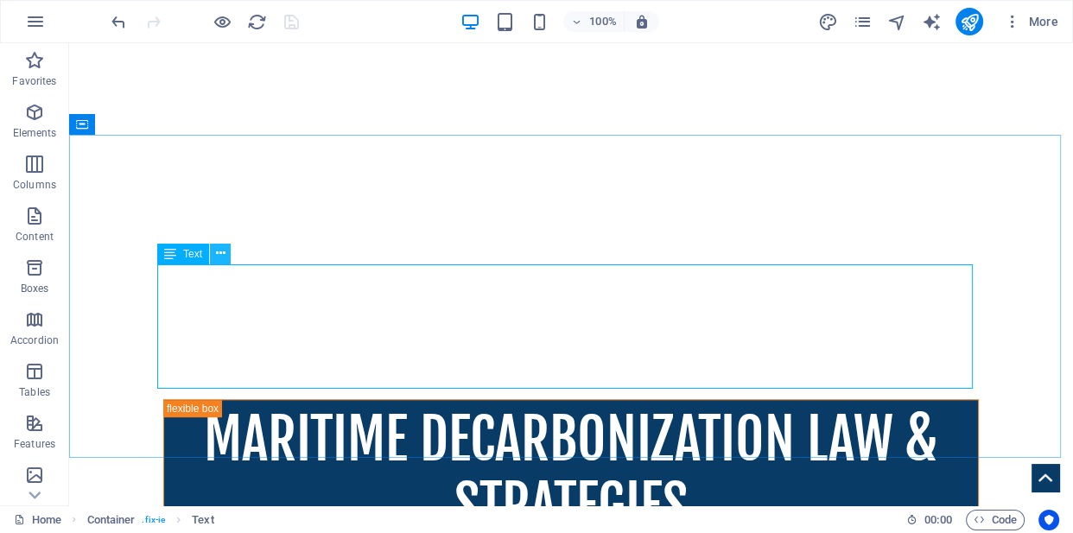
click at [220, 256] on icon at bounding box center [221, 254] width 10 height 18
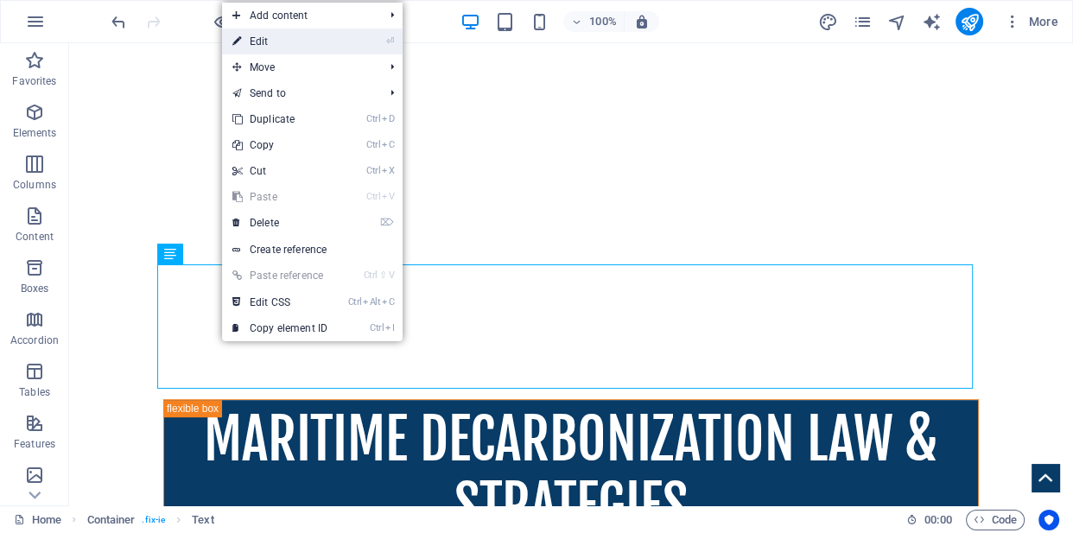
click at [313, 47] on link "⏎ Edit" at bounding box center [280, 42] width 116 height 26
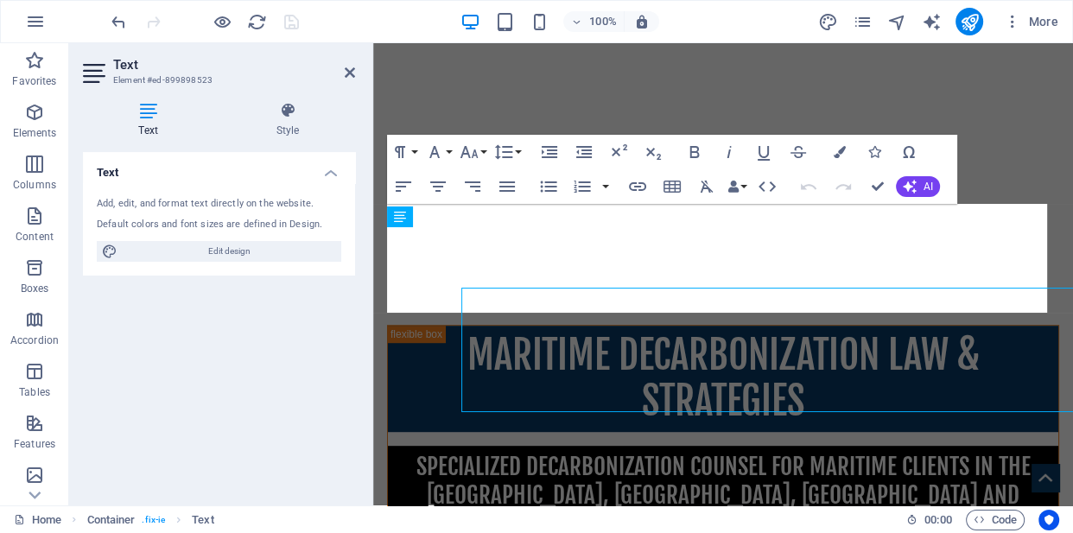
scroll to position [794, 0]
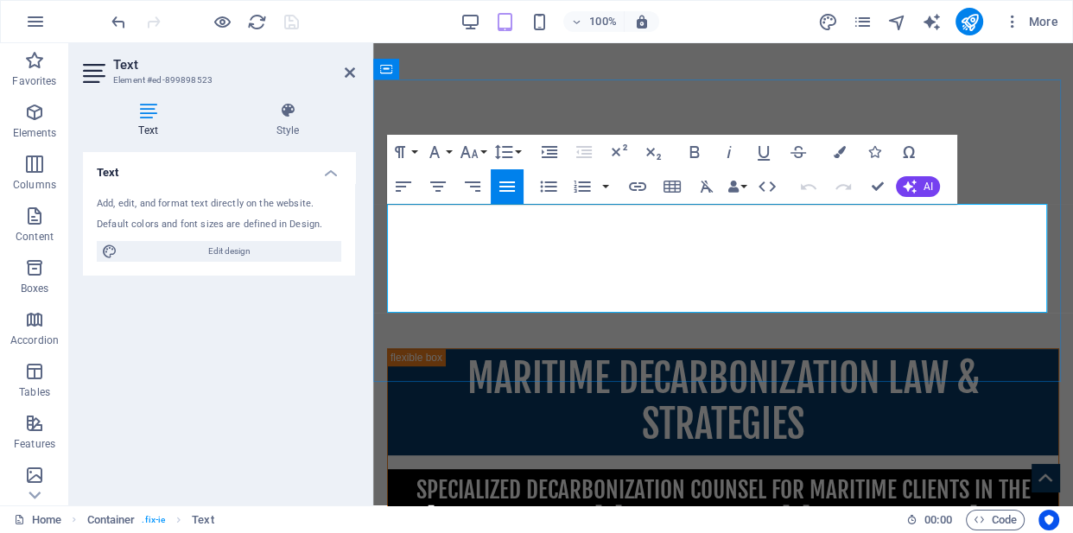
click at [705, 188] on icon "button" at bounding box center [707, 186] width 21 height 21
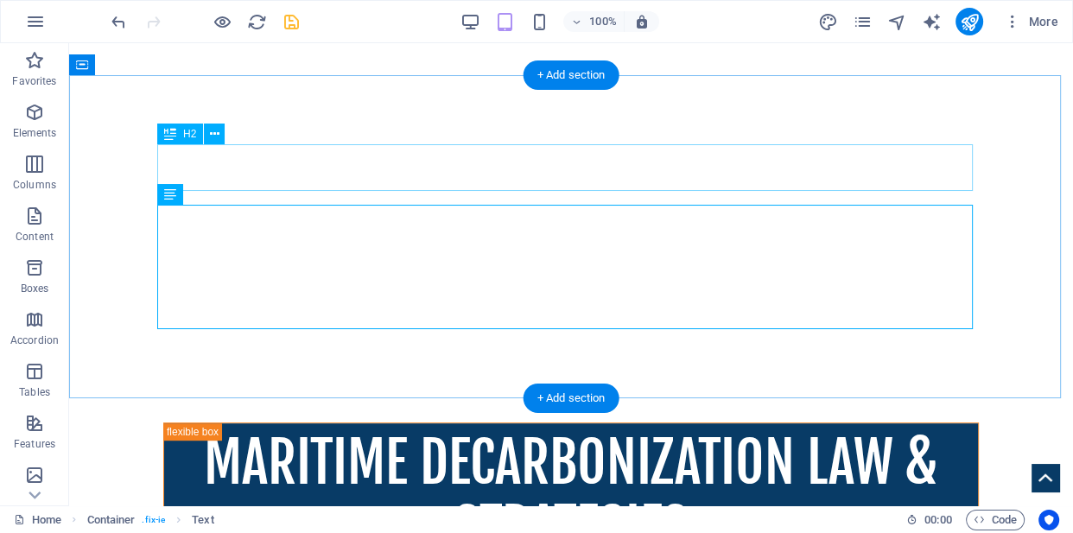
scroll to position [877, 0]
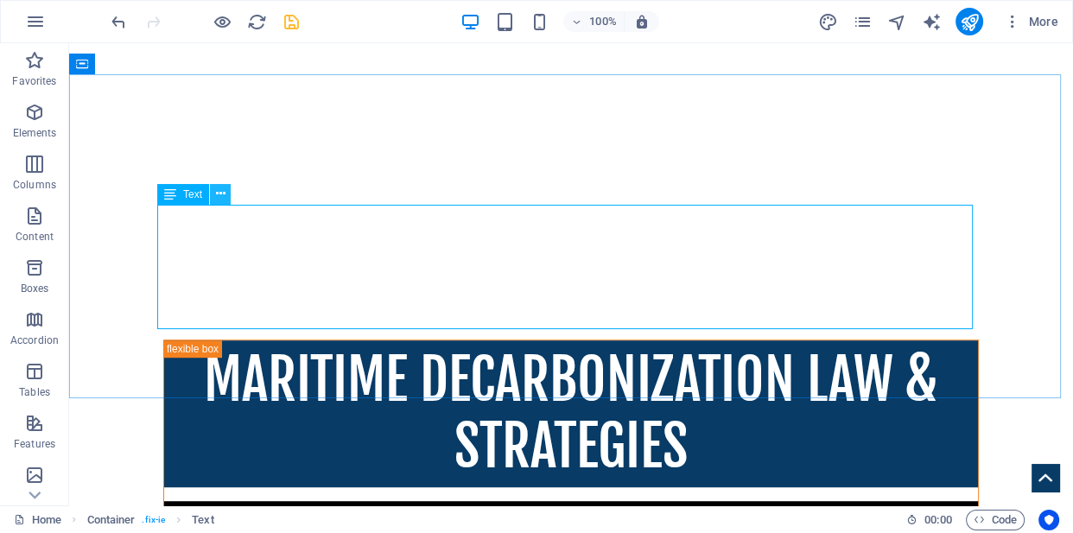
click at [225, 197] on icon at bounding box center [221, 194] width 10 height 18
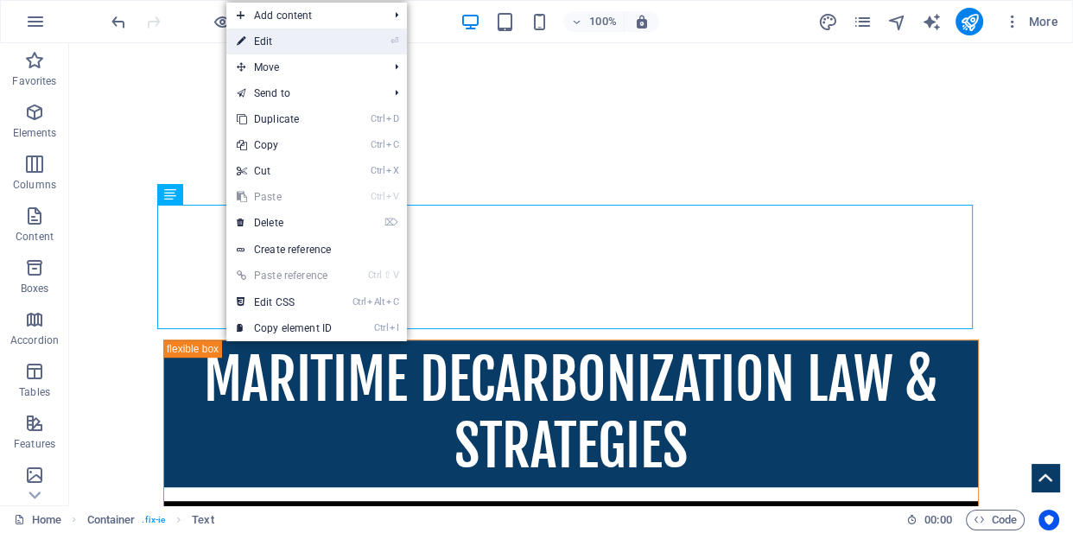
click at [351, 41] on li "⏎ Edit" at bounding box center [316, 42] width 181 height 26
click at [273, 45] on link "⏎ Edit" at bounding box center [284, 42] width 116 height 26
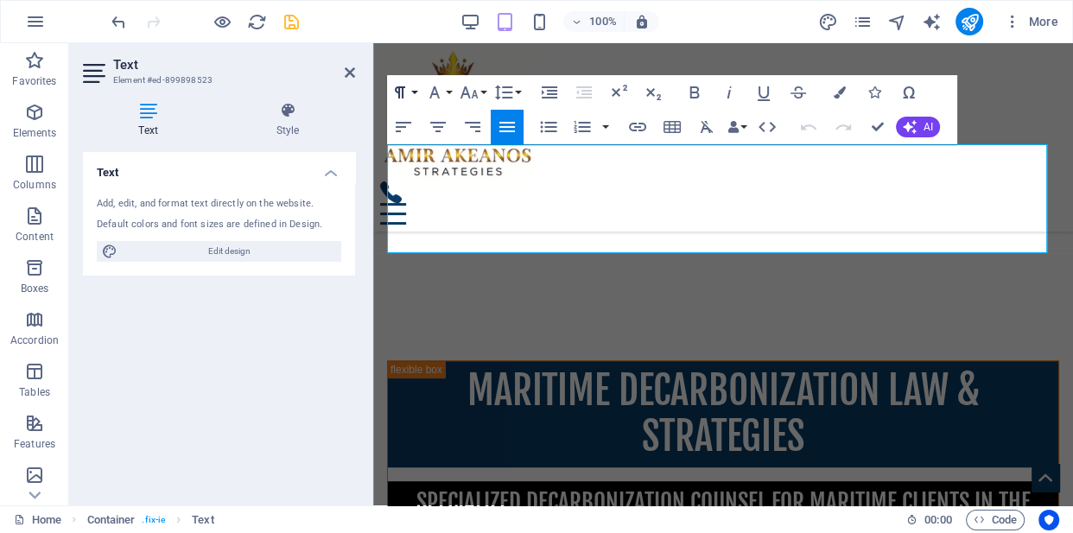
scroll to position [854, 0]
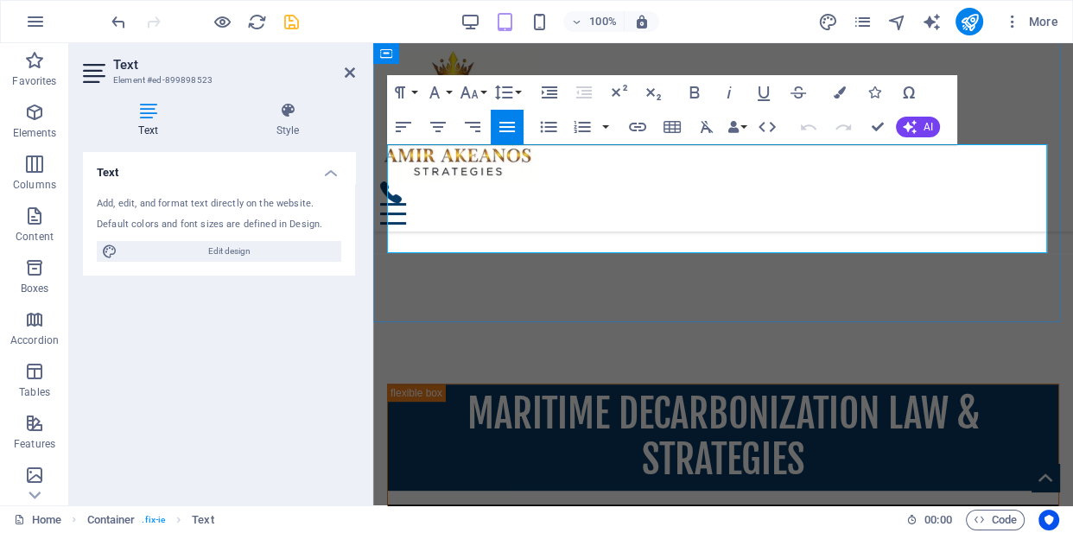
click at [742, 125] on button "Data Bindings" at bounding box center [737, 127] width 24 height 35
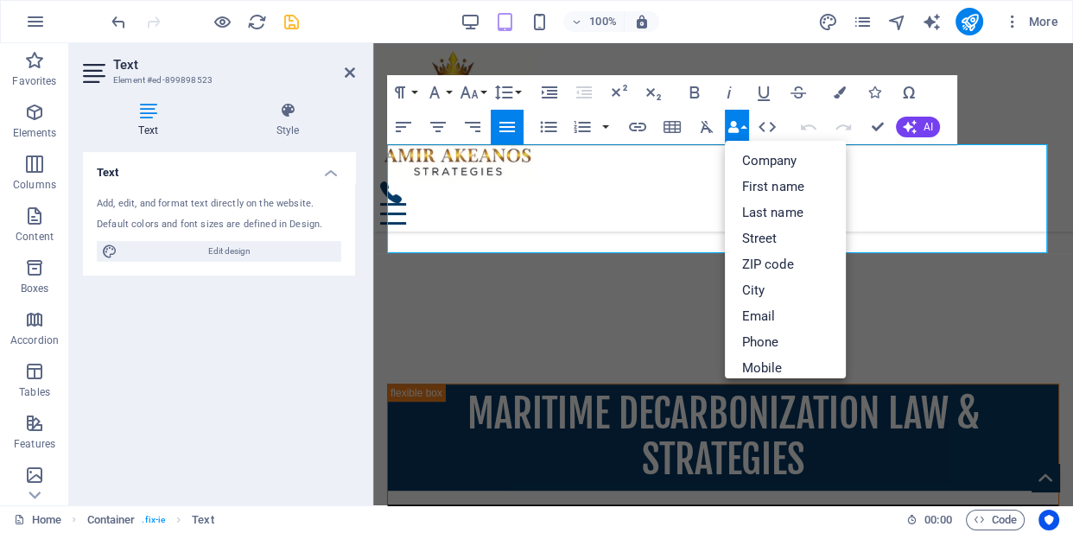
click at [742, 125] on button "Data Bindings" at bounding box center [737, 127] width 24 height 35
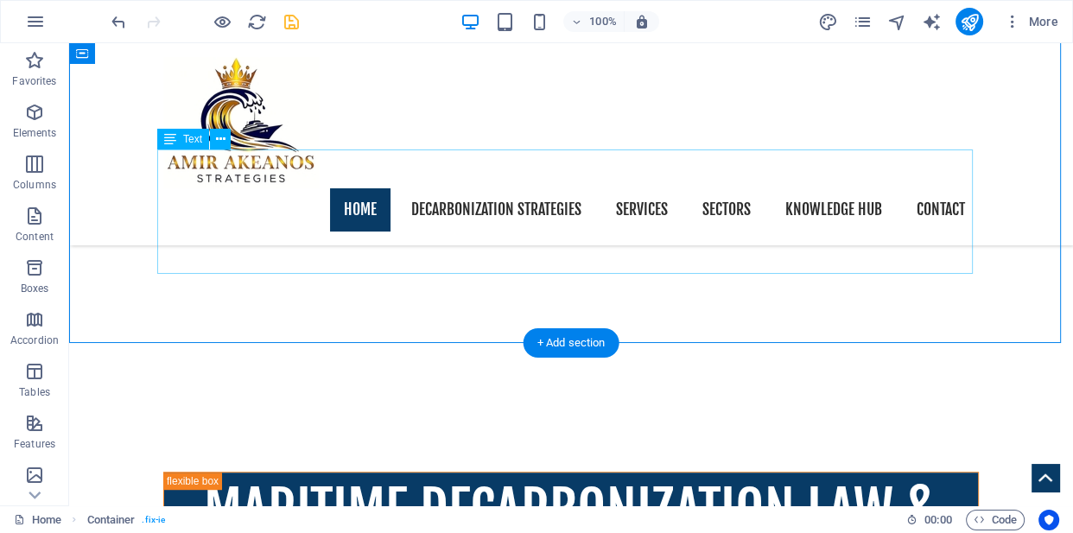
scroll to position [932, 0]
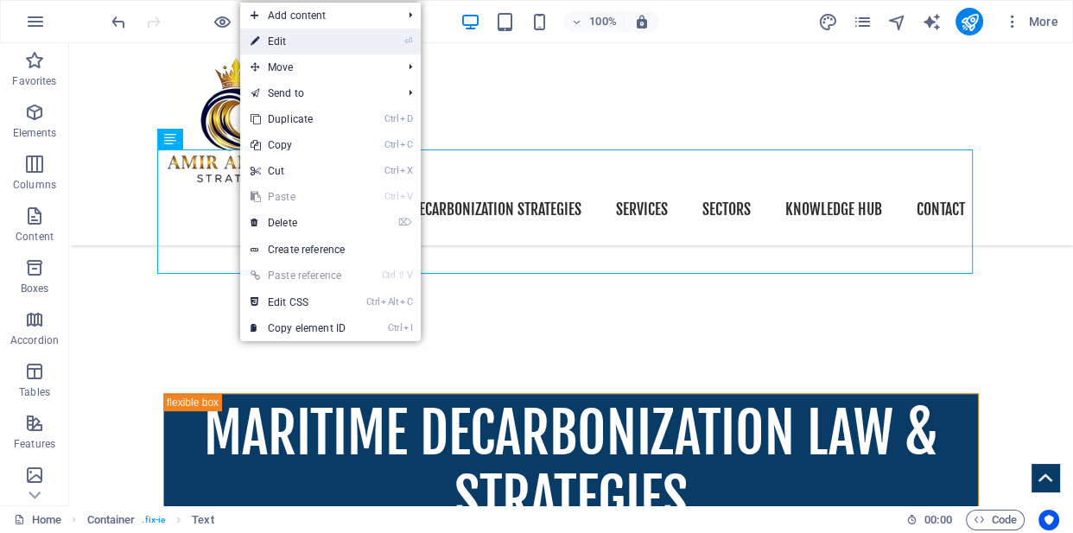
click at [312, 41] on link "⏎ Edit" at bounding box center [298, 42] width 116 height 26
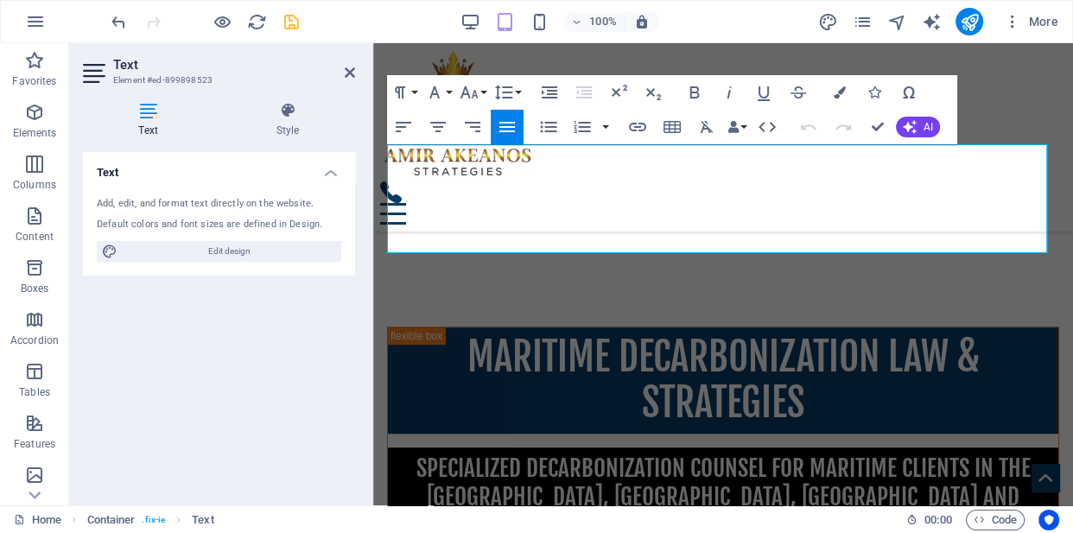
scroll to position [854, 0]
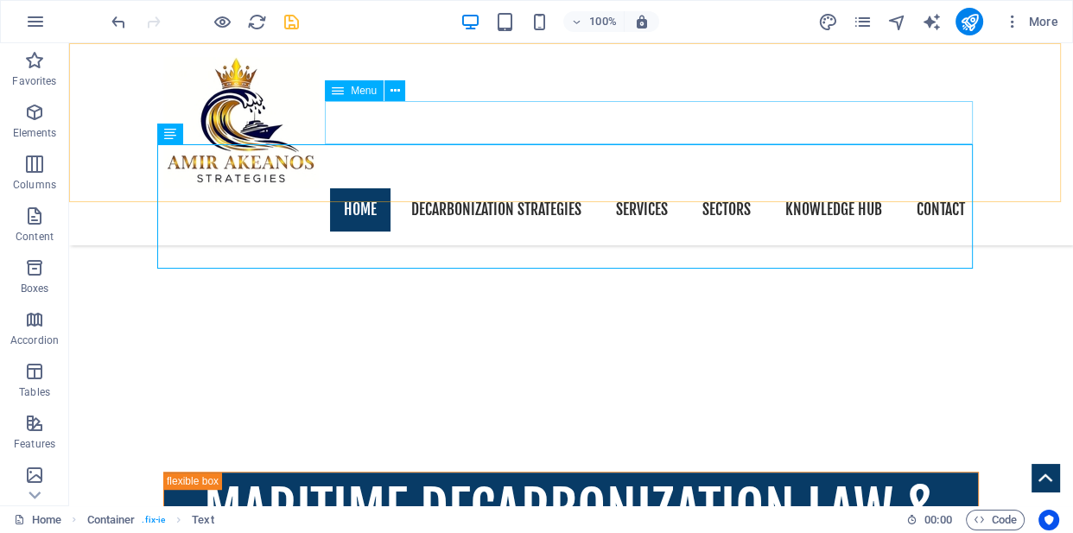
scroll to position [938, 0]
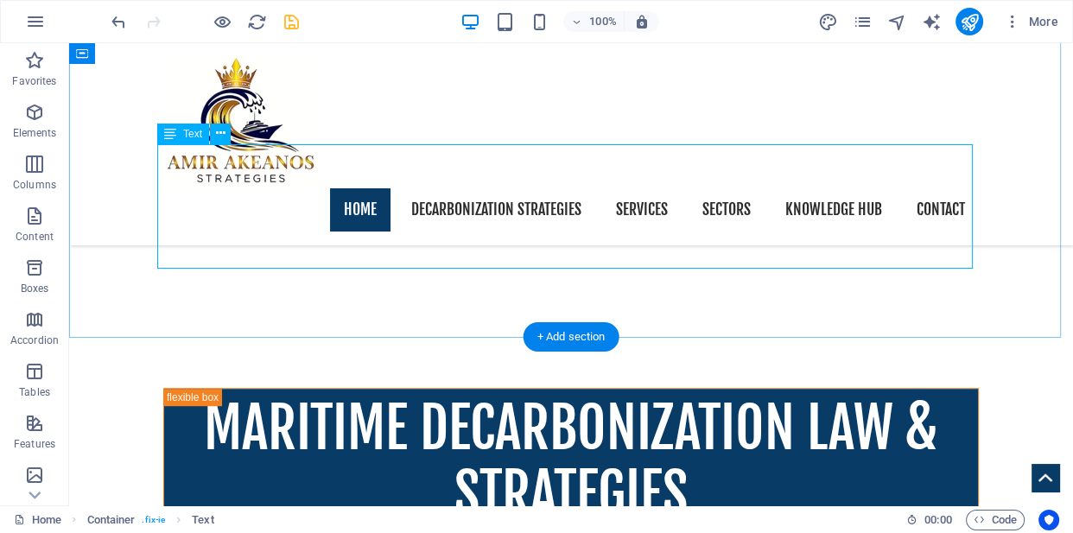
click at [216, 131] on icon at bounding box center [221, 133] width 10 height 18
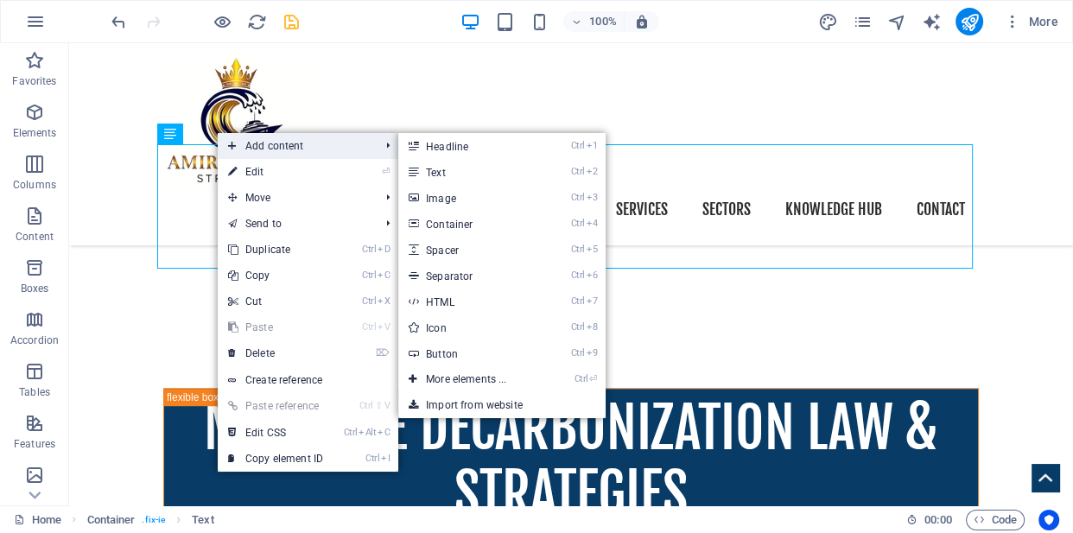
click at [268, 144] on span "Add content" at bounding box center [295, 146] width 155 height 26
click at [494, 296] on link "Ctrl 7 HTML" at bounding box center [469, 302] width 143 height 26
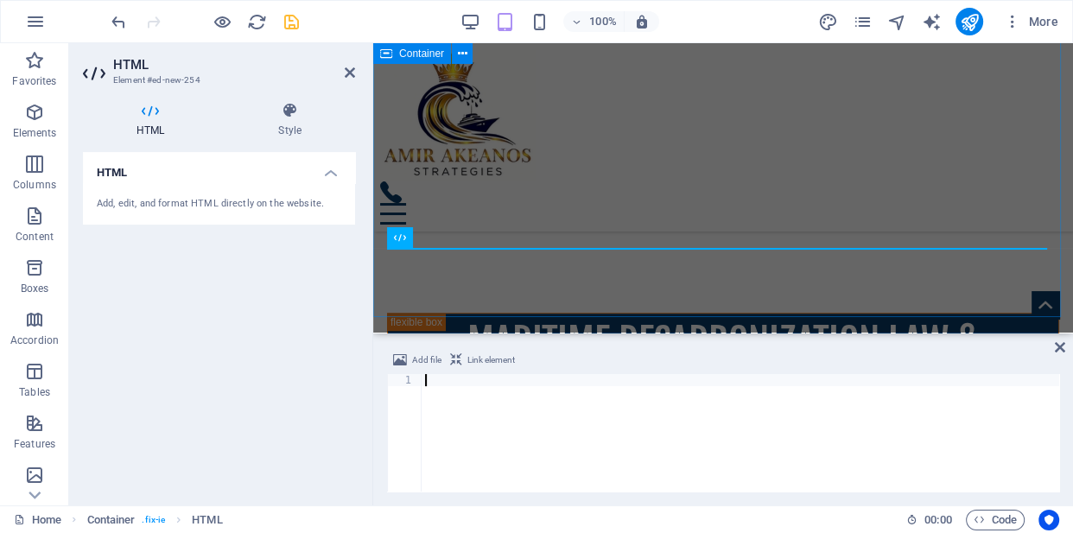
scroll to position [859, 0]
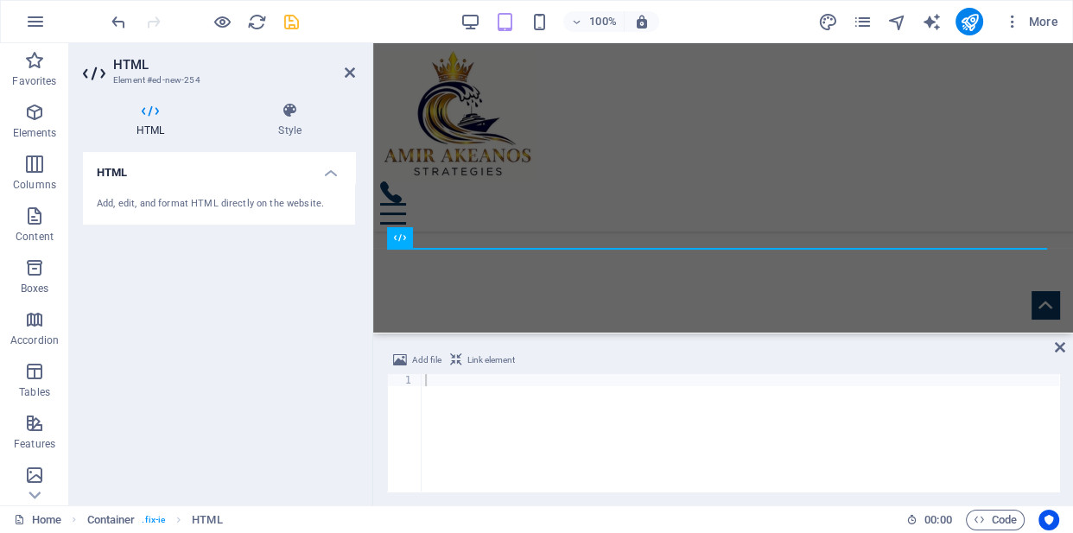
click at [894, 423] on div at bounding box center [741, 445] width 638 height 142
paste textarea "text-transform: capitalize;"
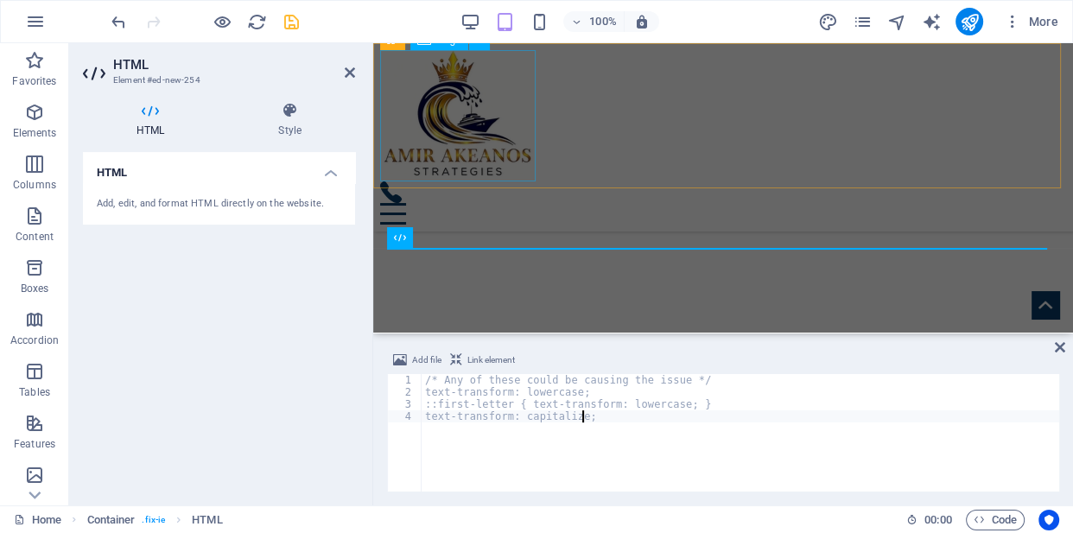
type textarea "text-transform: capitalize;"
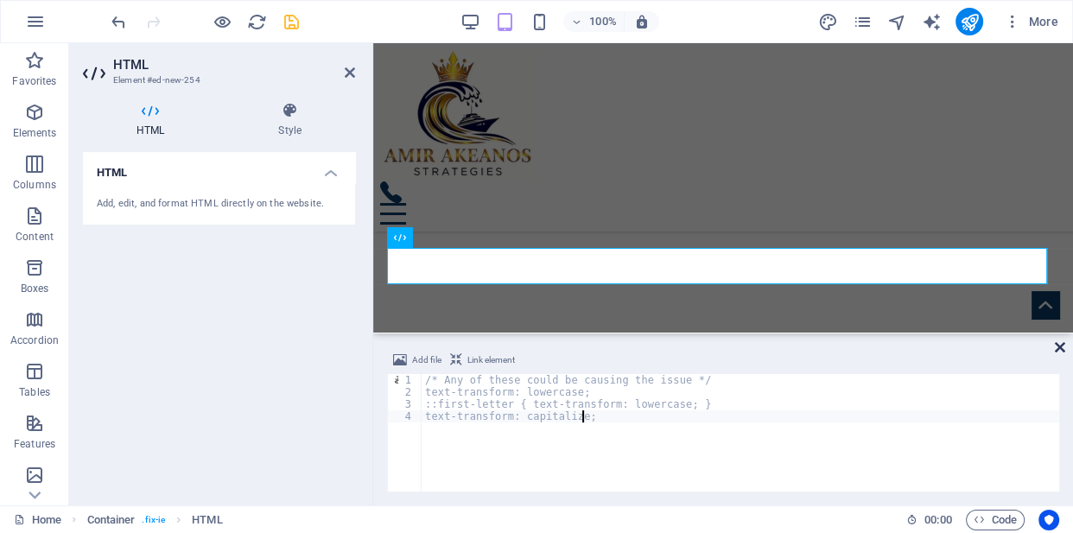
click at [1061, 346] on icon at bounding box center [1060, 347] width 10 height 14
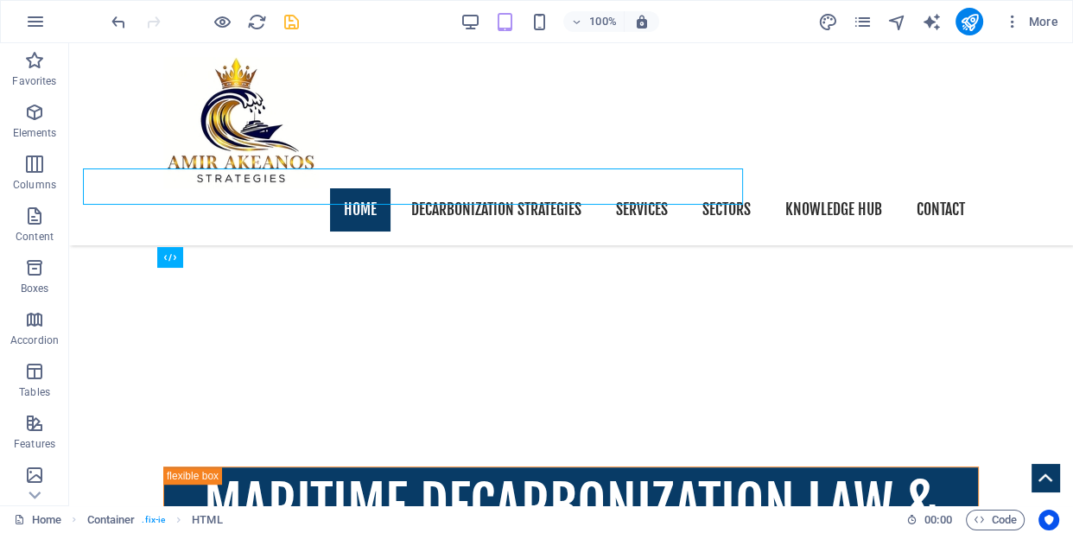
scroll to position [938, 0]
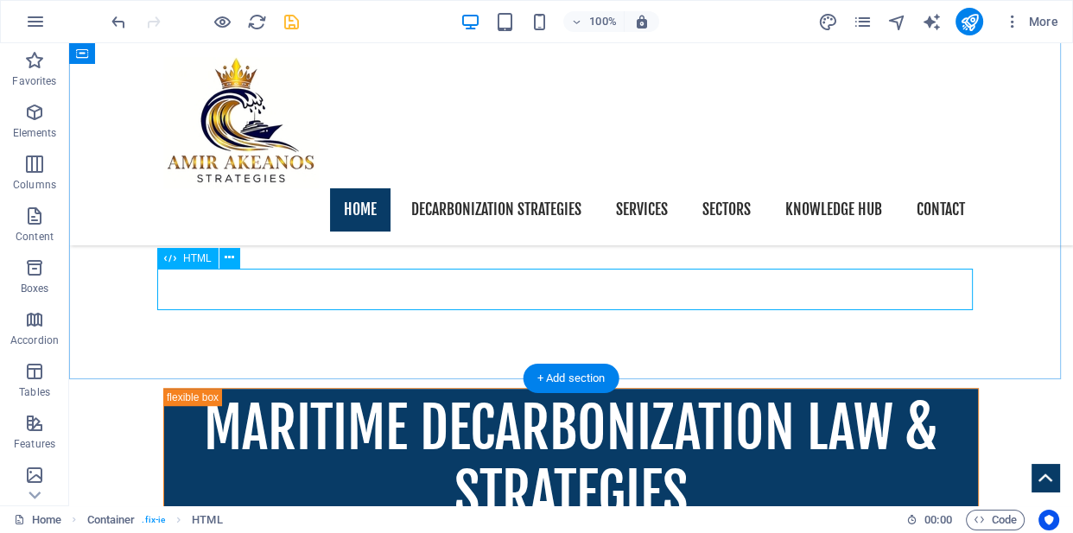
click at [232, 259] on icon at bounding box center [230, 258] width 10 height 18
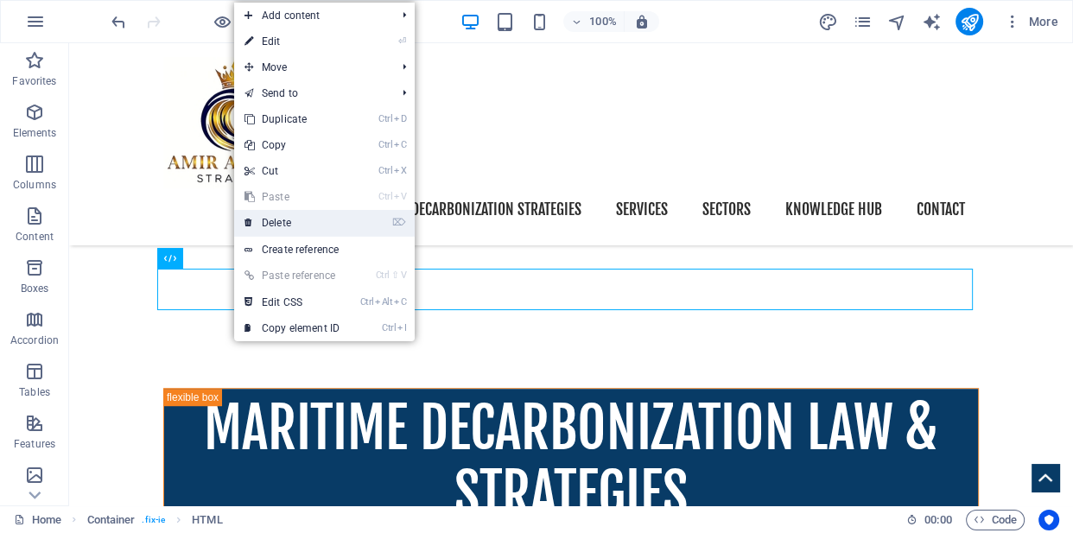
click at [298, 225] on link "⌦ Delete" at bounding box center [292, 223] width 116 height 26
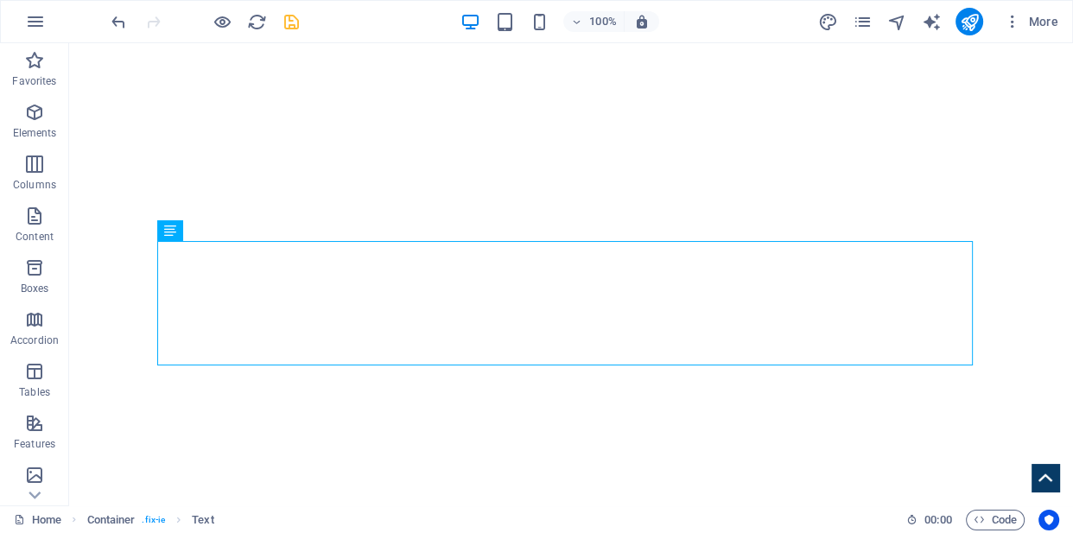
scroll to position [841, 0]
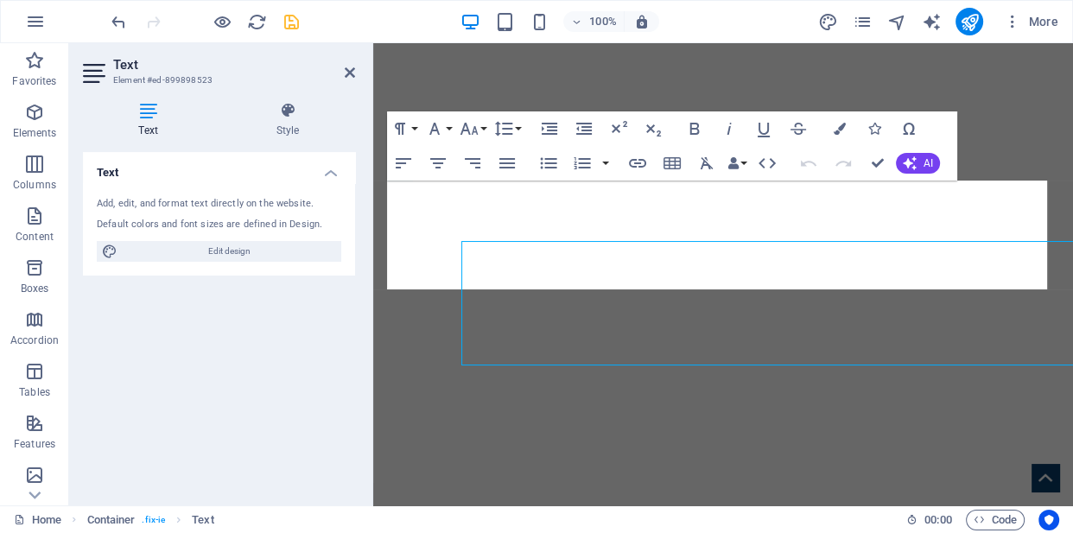
scroll to position [817, 0]
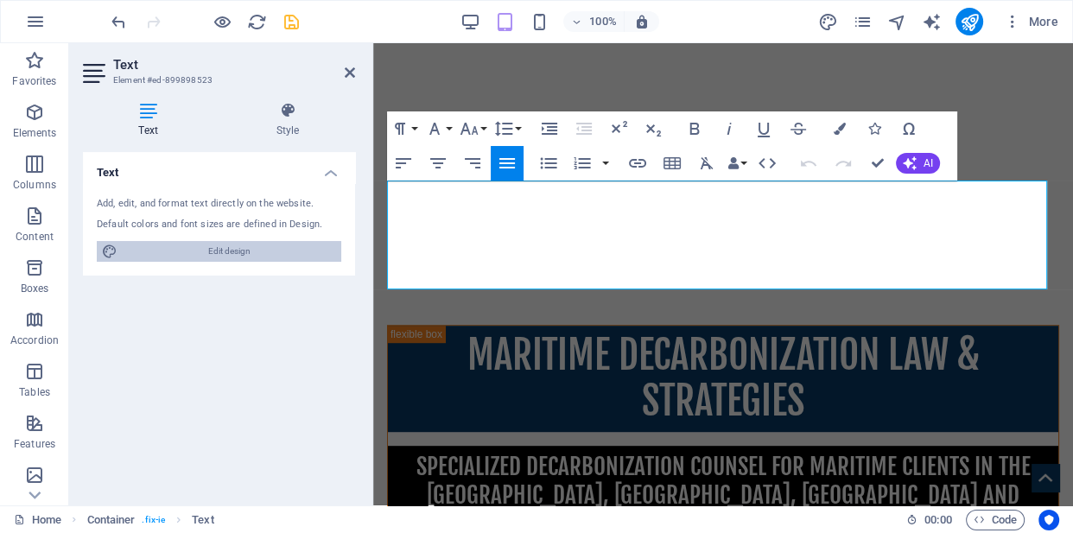
click at [254, 250] on span "Edit design" at bounding box center [229, 251] width 213 height 21
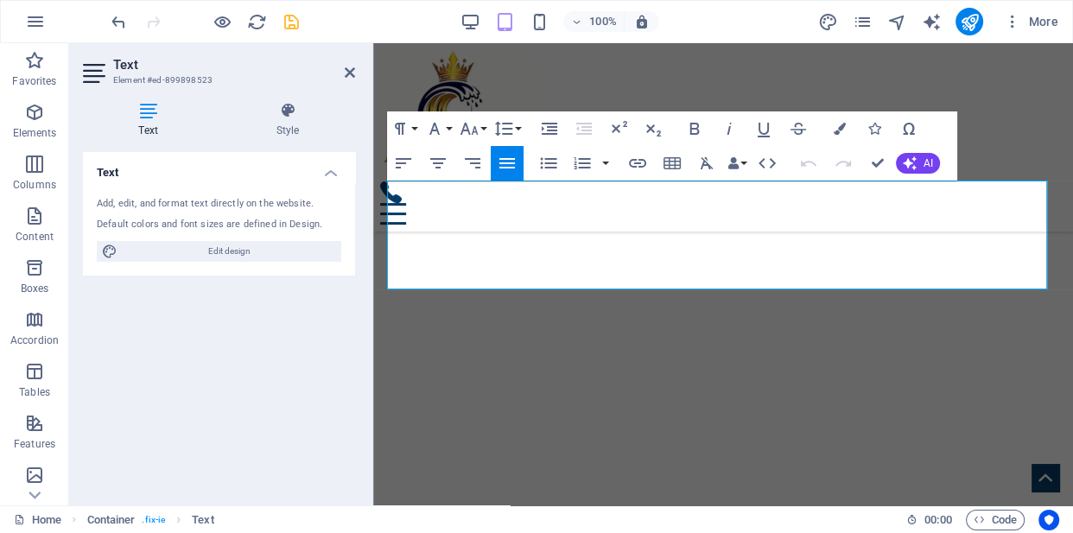
scroll to position [1273, 0]
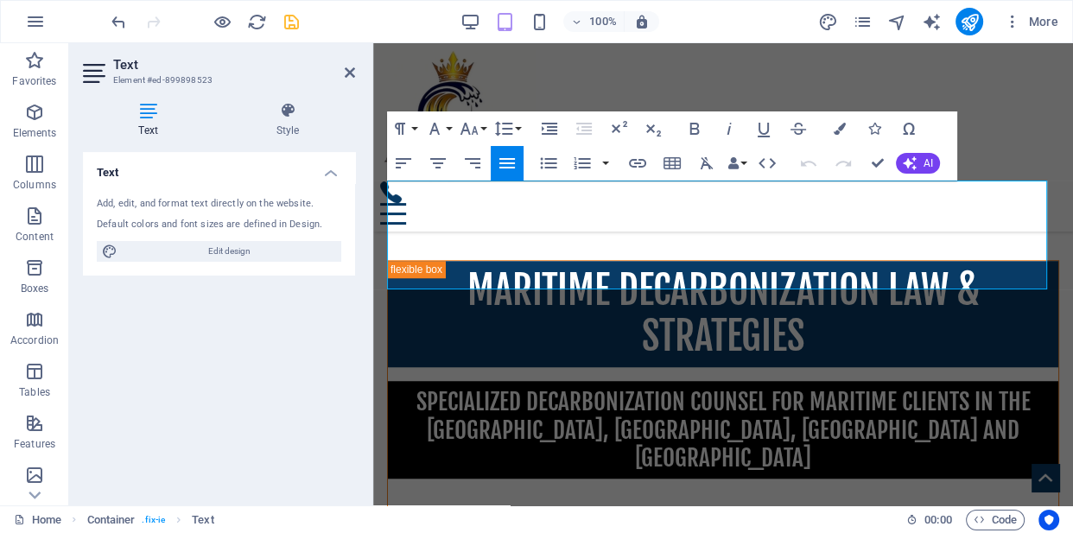
select select "px"
select select "400"
select select "px"
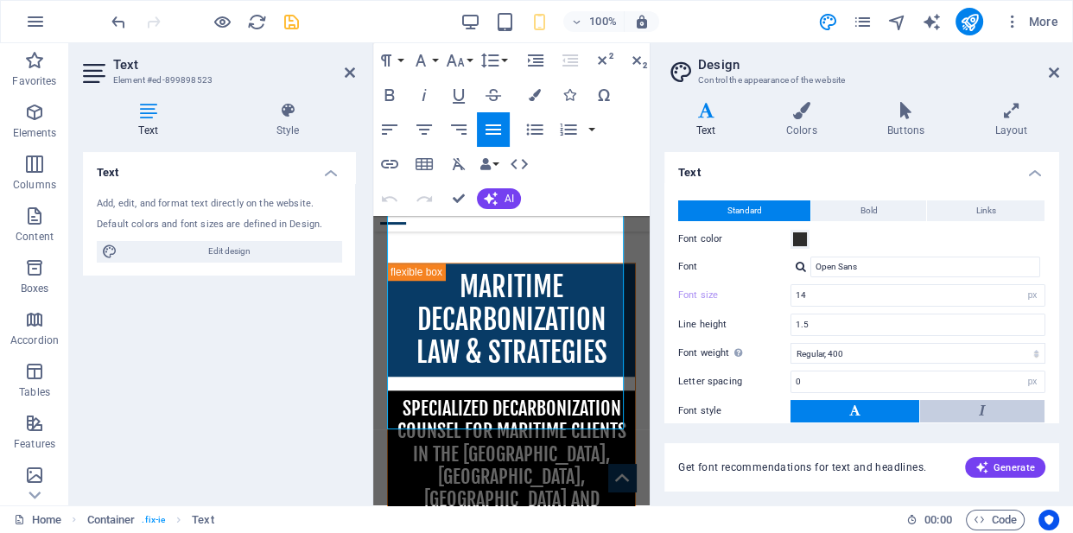
click at [1004, 414] on button at bounding box center [982, 411] width 124 height 22
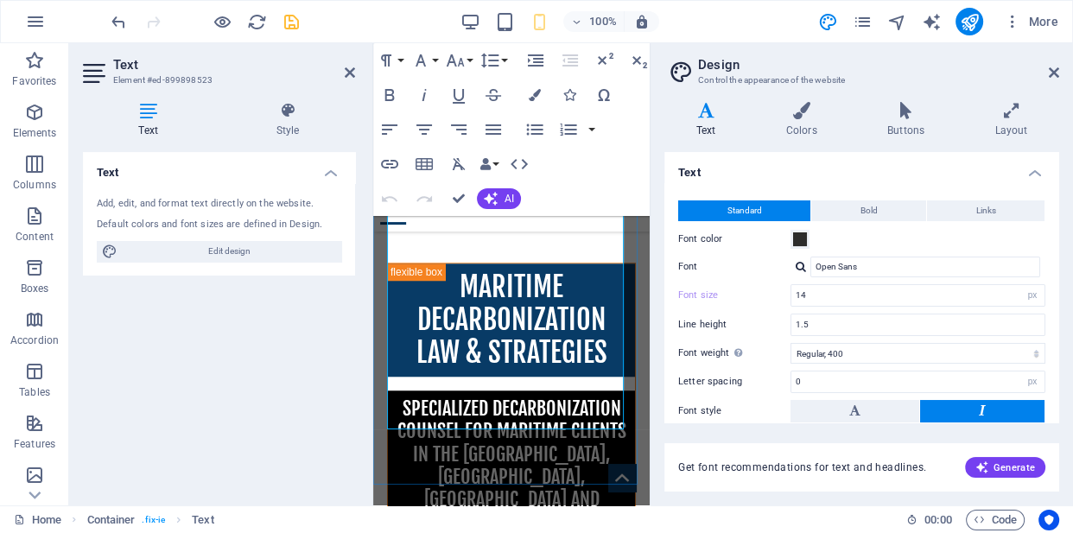
click at [825, 410] on button at bounding box center [855, 411] width 129 height 22
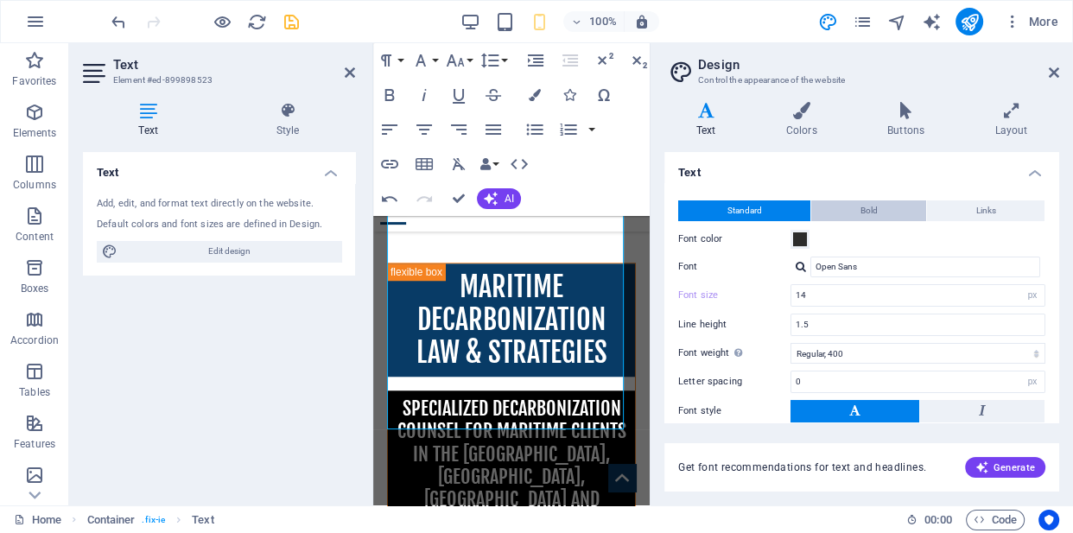
click at [861, 213] on span "Bold" at bounding box center [869, 210] width 17 height 21
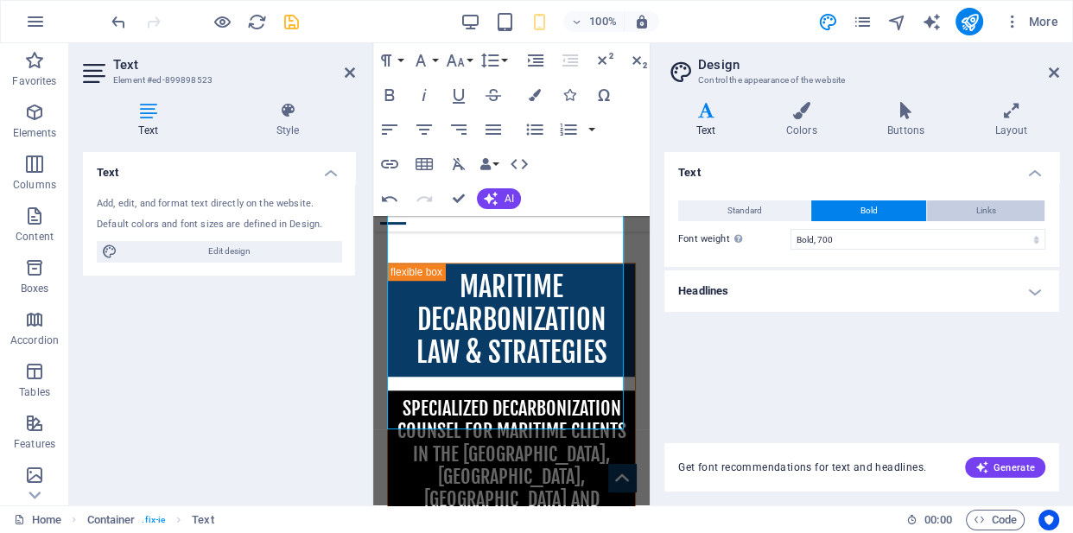
click at [994, 207] on span "Links" at bounding box center [986, 210] width 20 height 21
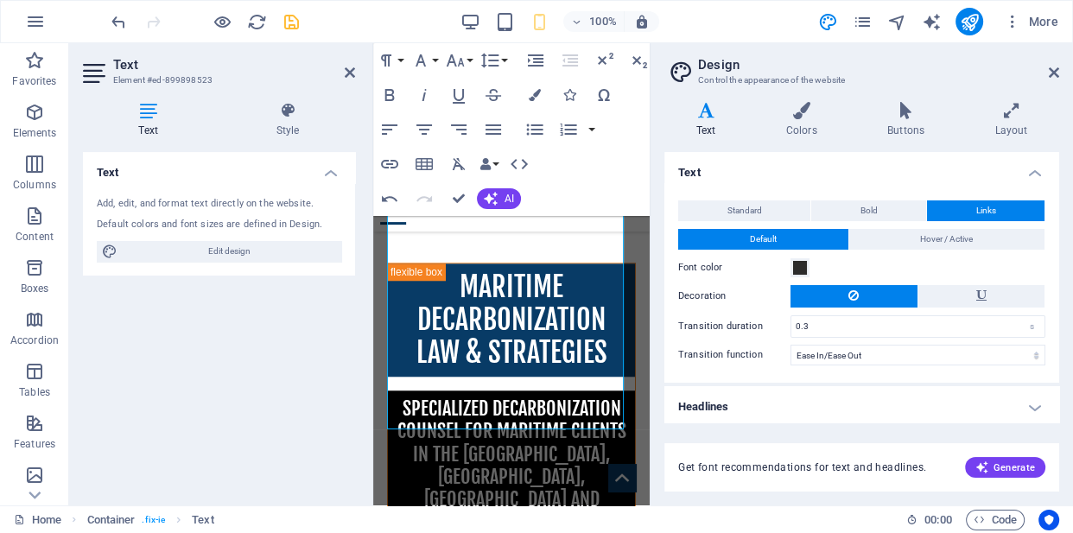
click at [709, 124] on h4 "Text" at bounding box center [710, 120] width 90 height 36
click at [289, 115] on icon at bounding box center [287, 110] width 135 height 17
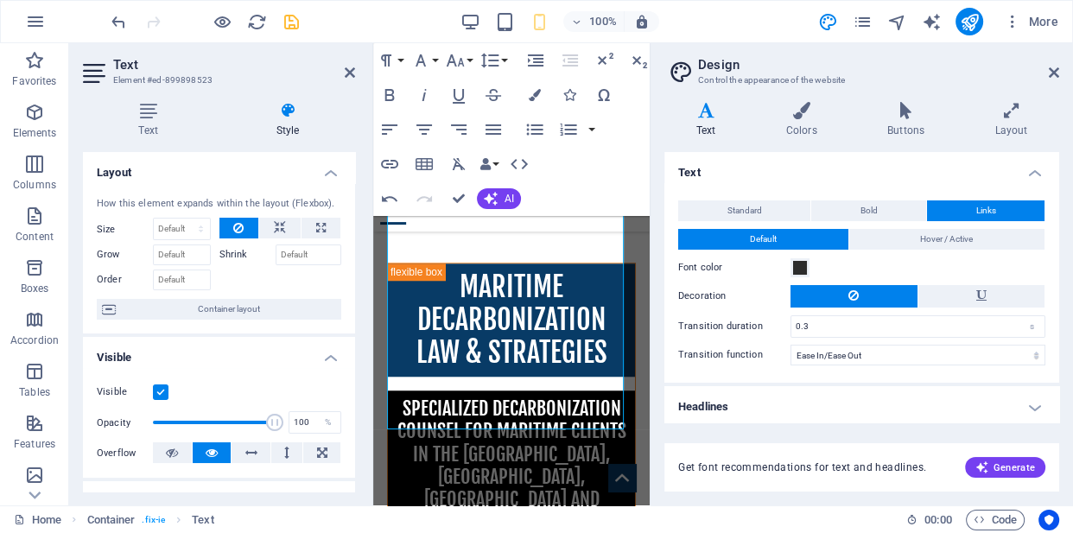
drag, startPoint x: 352, startPoint y: 229, endPoint x: 351, endPoint y: 277, distance: 48.4
click at [351, 277] on div "How this element expands within the layout (Flexbox). Size Default auto px % 1/…" at bounding box center [219, 258] width 272 height 151
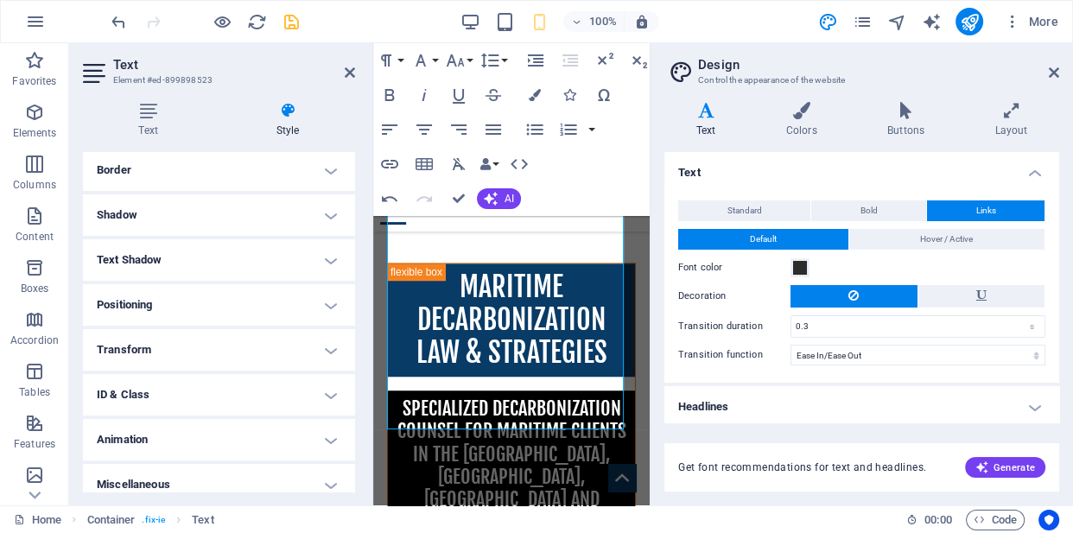
scroll to position [390, 0]
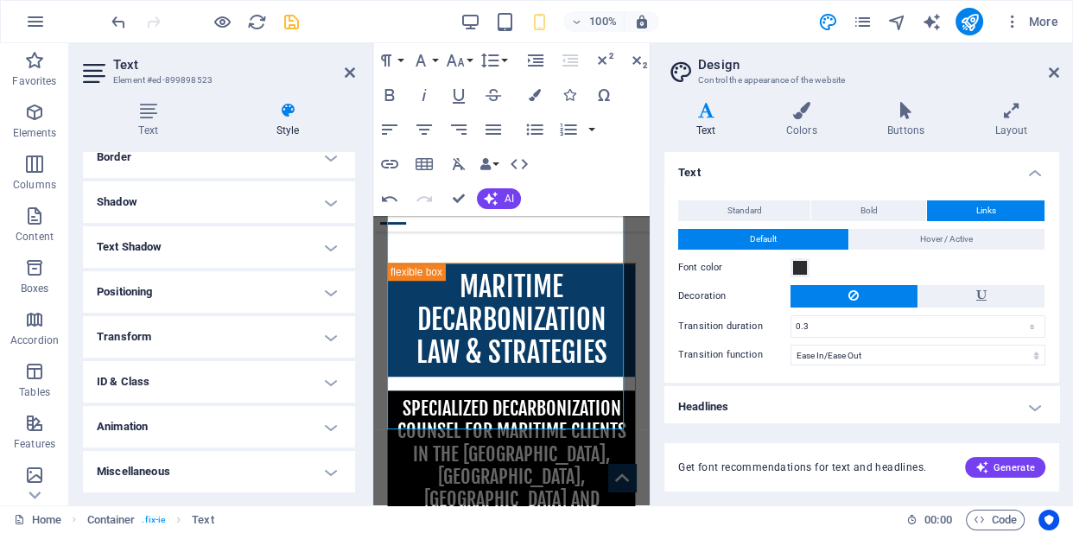
click at [326, 328] on h4 "Transform" at bounding box center [219, 336] width 272 height 41
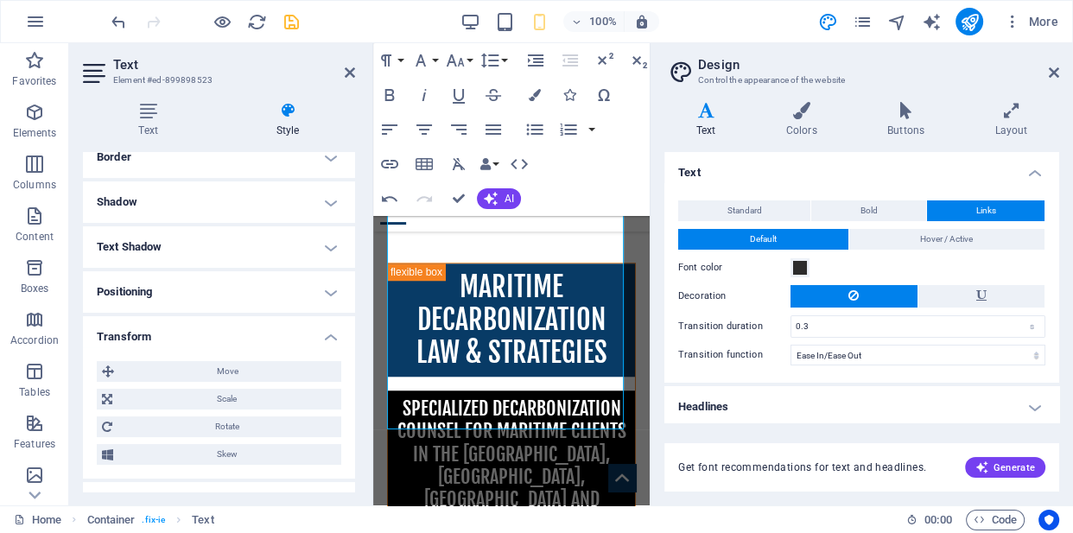
scroll to position [511, 0]
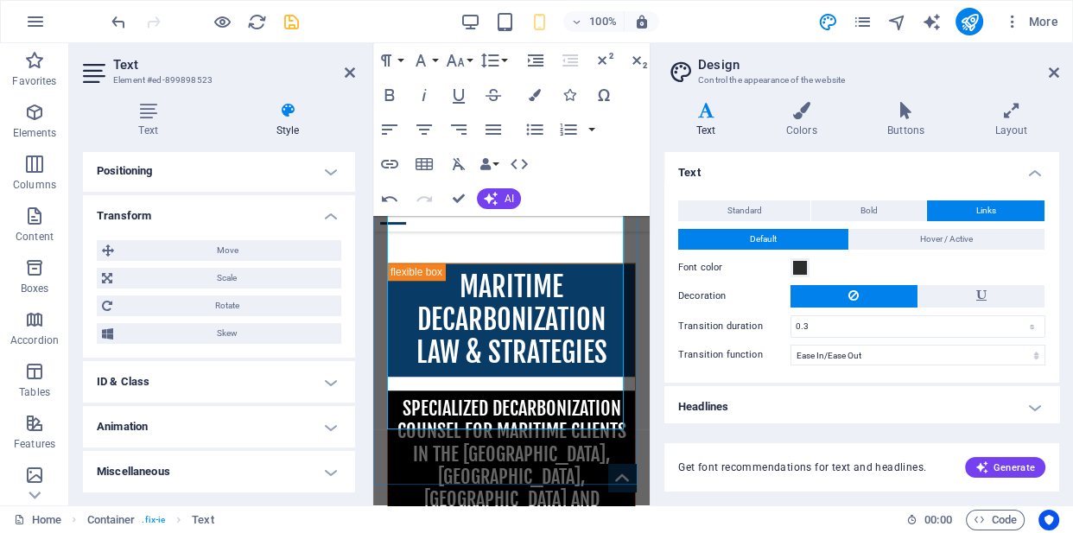
click at [402, 60] on button "Paragraph Format" at bounding box center [389, 60] width 33 height 35
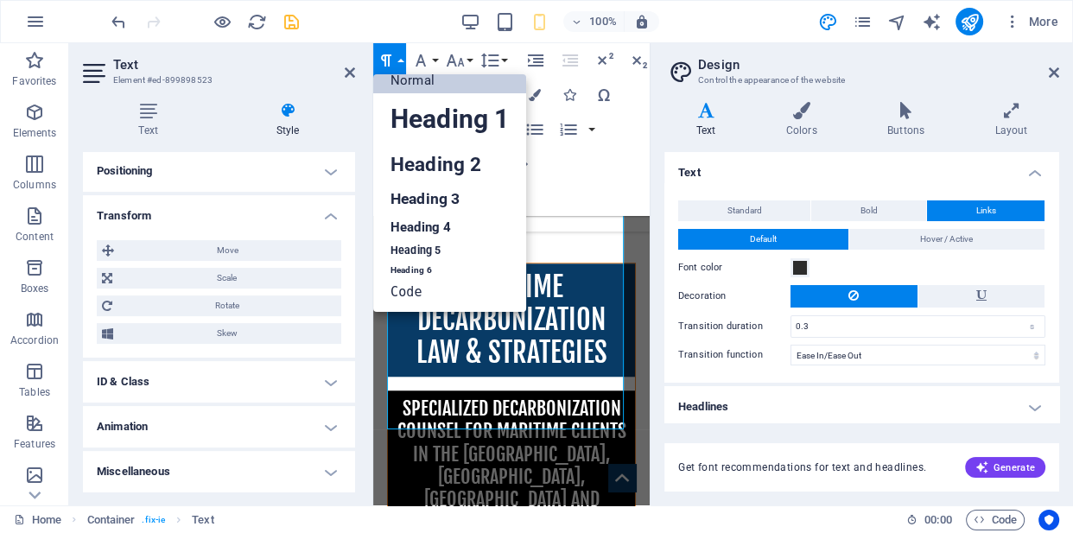
scroll to position [13, 0]
click at [415, 291] on link "Code" at bounding box center [449, 293] width 153 height 26
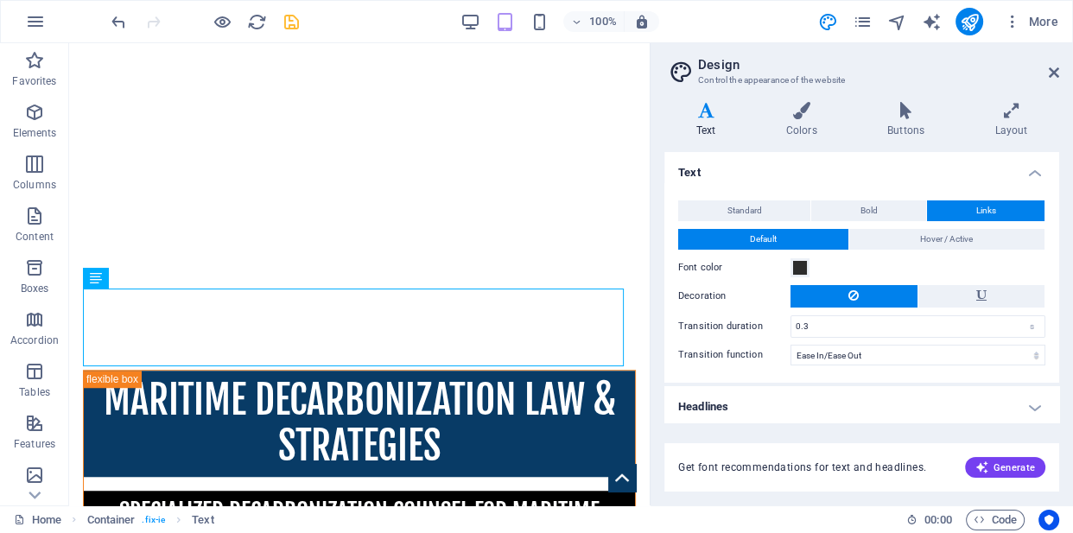
scroll to position [1165, 0]
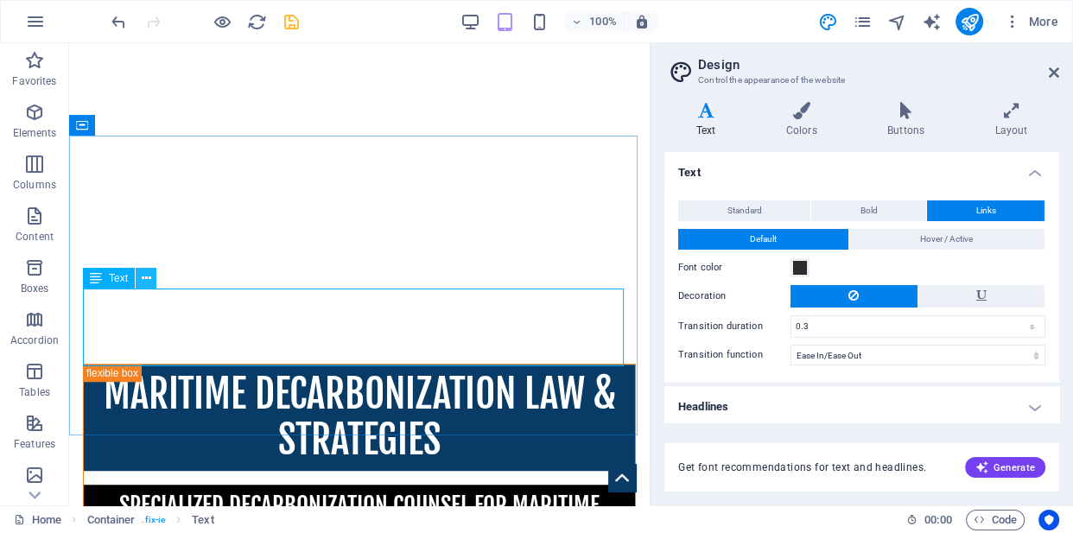
click at [149, 278] on icon at bounding box center [147, 279] width 10 height 18
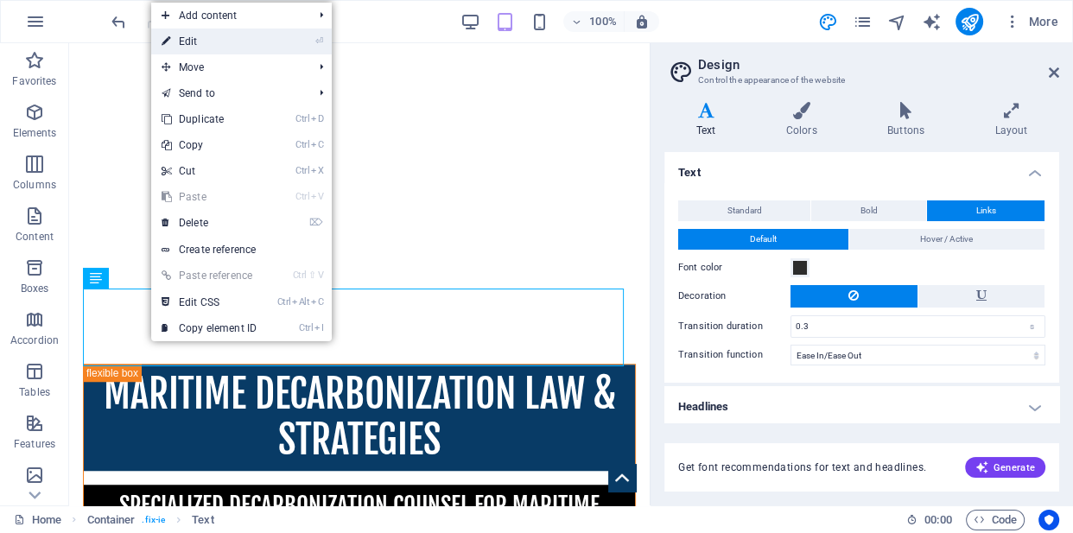
click at [203, 42] on link "⏎ Edit" at bounding box center [209, 42] width 116 height 26
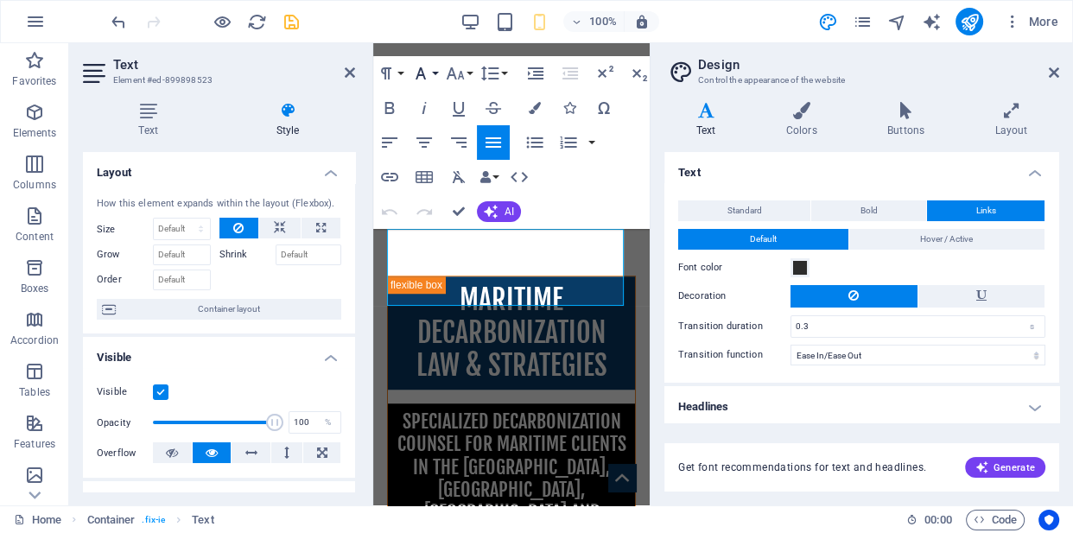
click at [431, 64] on button "Font Family" at bounding box center [424, 73] width 33 height 35
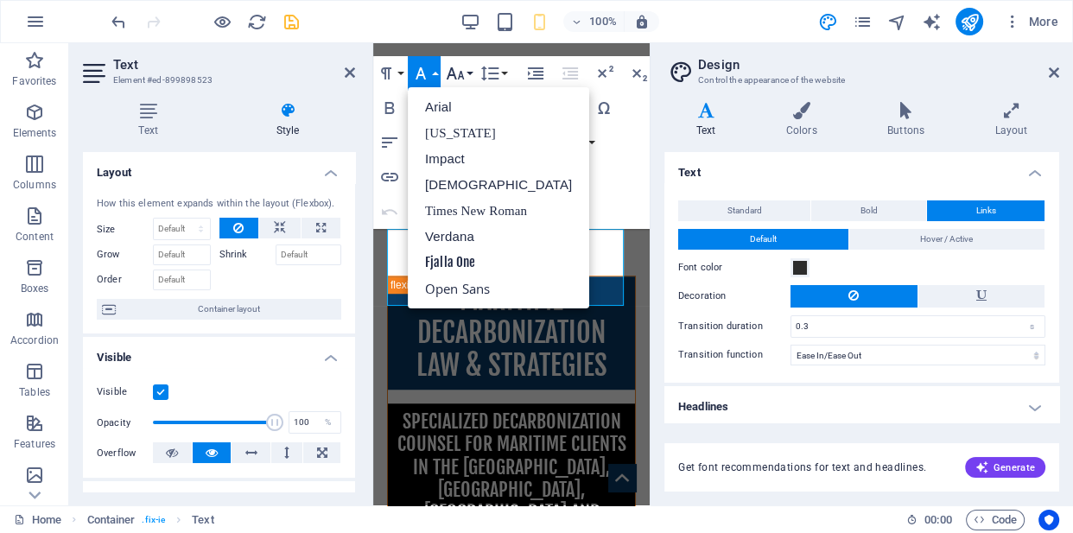
click at [469, 70] on button "Font Size" at bounding box center [458, 73] width 33 height 35
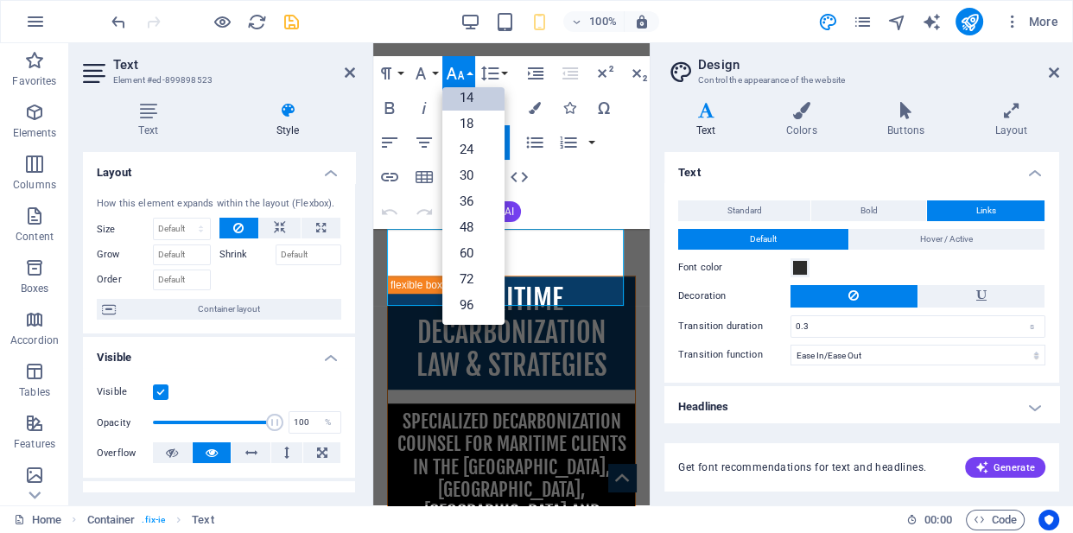
scroll to position [138, 0]
click at [400, 72] on button "Paragraph Format" at bounding box center [389, 73] width 33 height 35
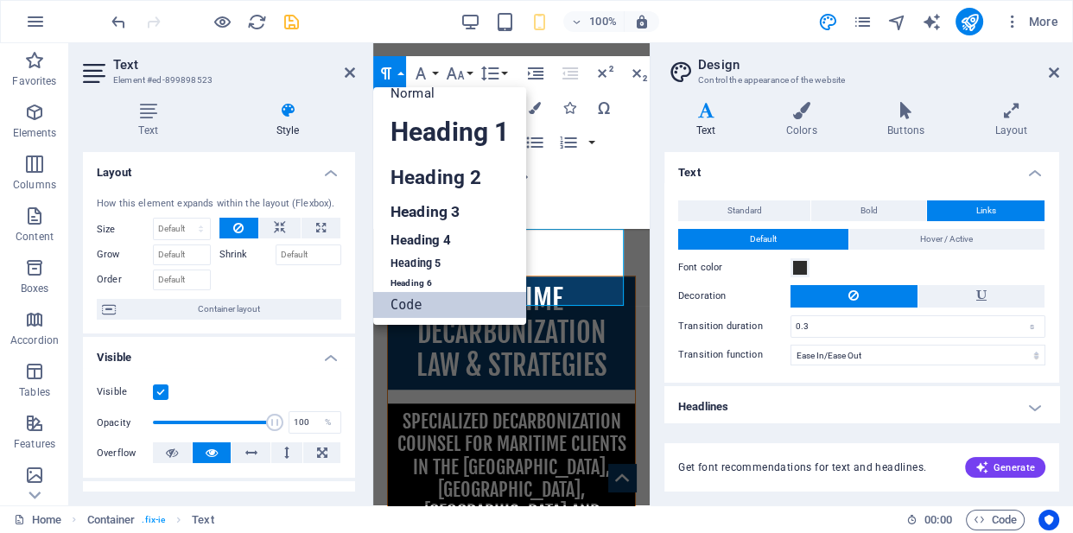
scroll to position [13, 0]
click at [419, 92] on link "Normal" at bounding box center [449, 94] width 153 height 26
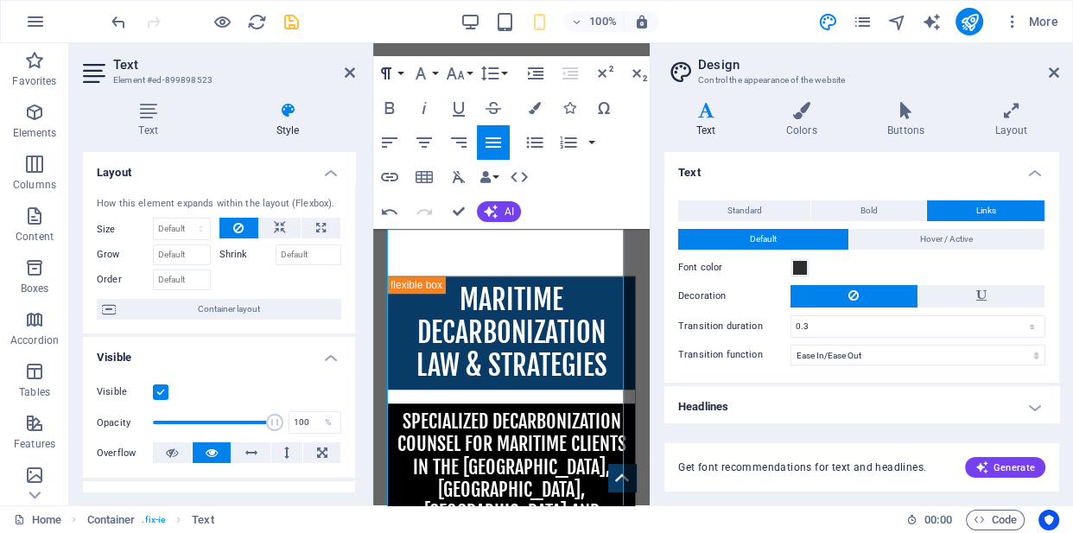
click at [398, 68] on button "Paragraph Format" at bounding box center [389, 73] width 33 height 35
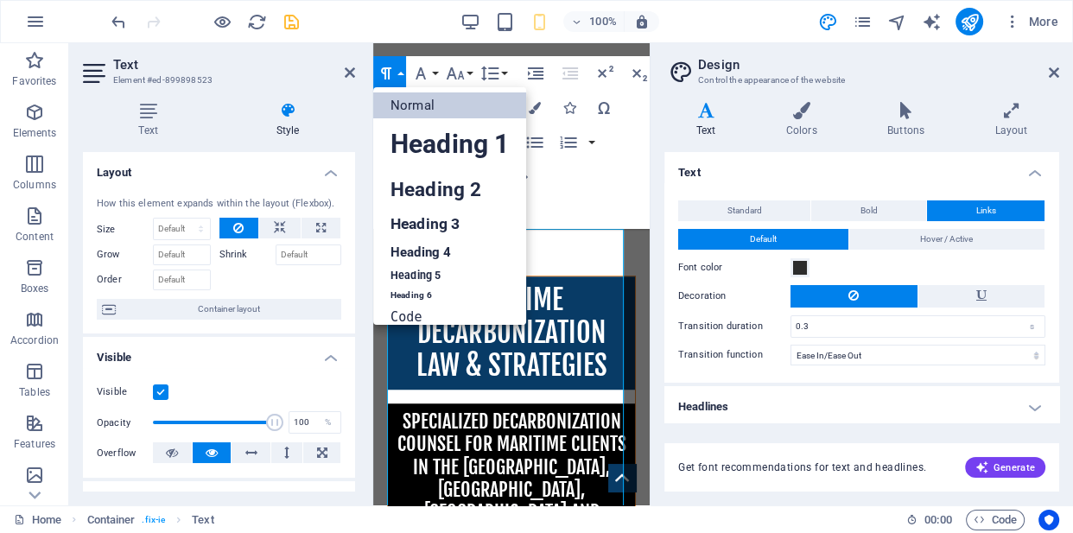
scroll to position [0, 0]
click at [531, 105] on icon "button" at bounding box center [535, 108] width 12 height 12
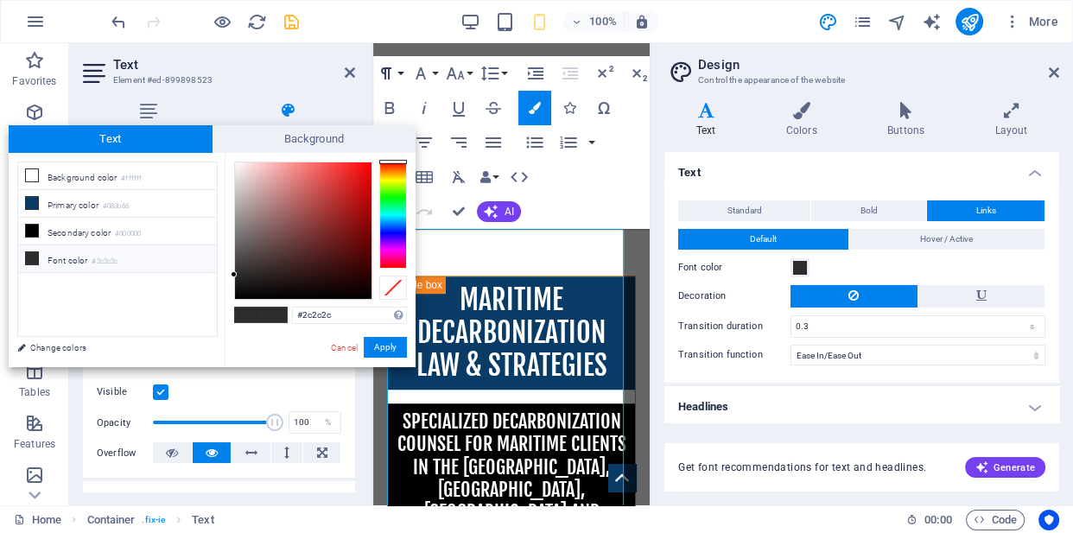
click at [398, 75] on button "Paragraph Format" at bounding box center [389, 73] width 33 height 35
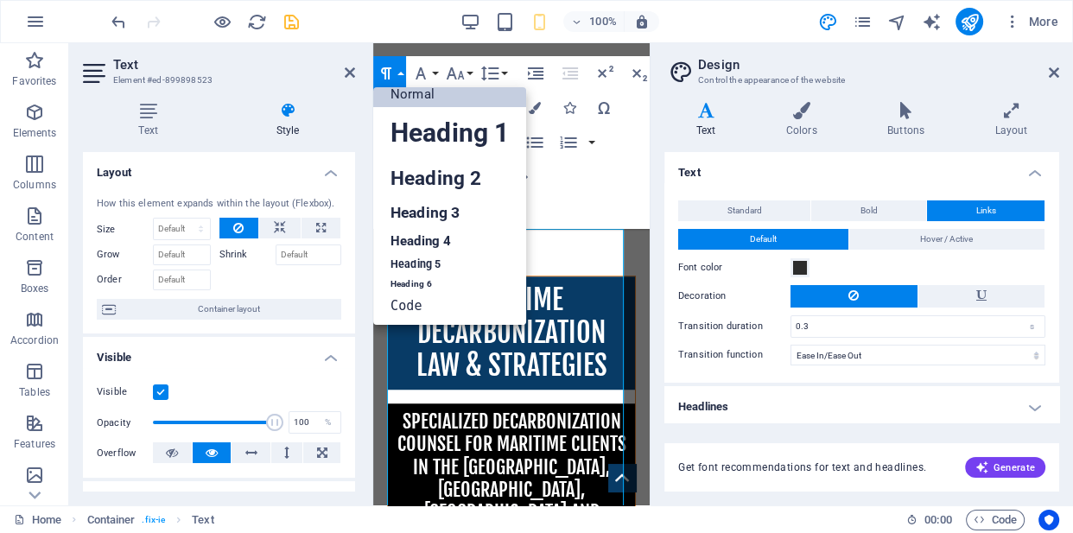
scroll to position [3, 0]
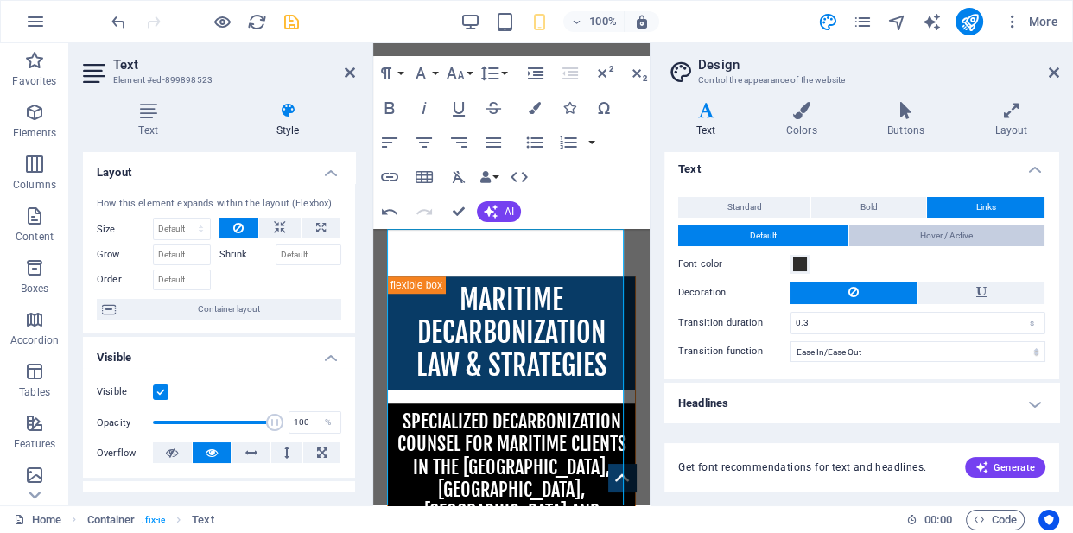
click at [932, 230] on span "Hover / Active" at bounding box center [946, 236] width 53 height 21
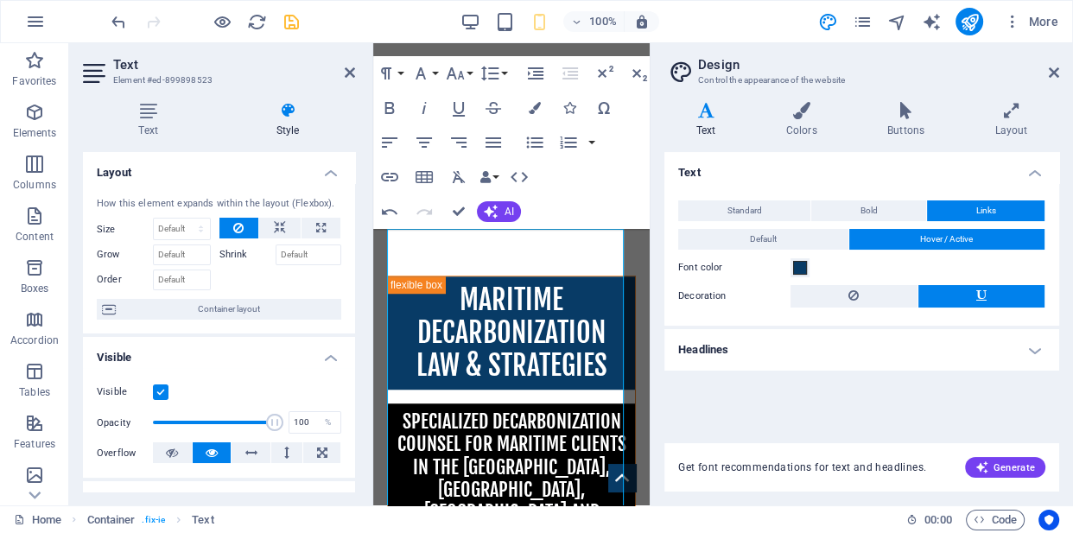
scroll to position [0, 0]
click at [1037, 346] on h4 "Headlines" at bounding box center [862, 349] width 395 height 41
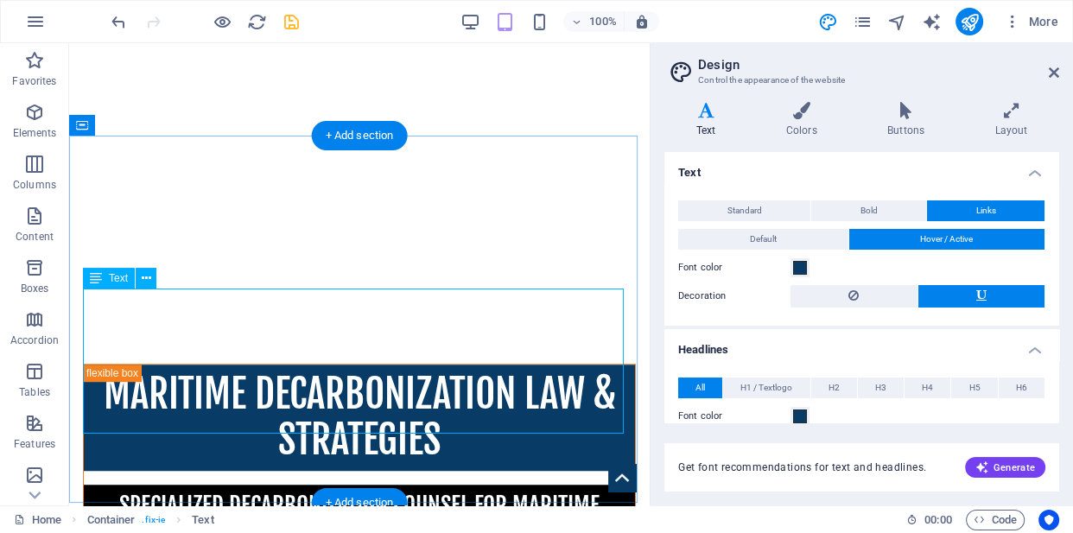
click at [146, 277] on icon at bounding box center [147, 279] width 10 height 18
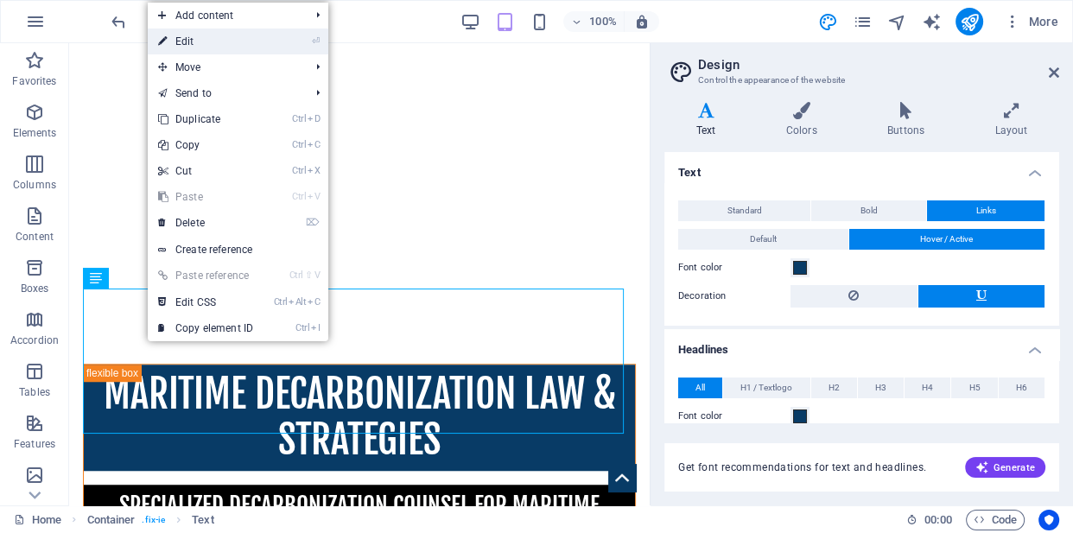
click at [285, 49] on li "⏎ Edit" at bounding box center [238, 42] width 181 height 26
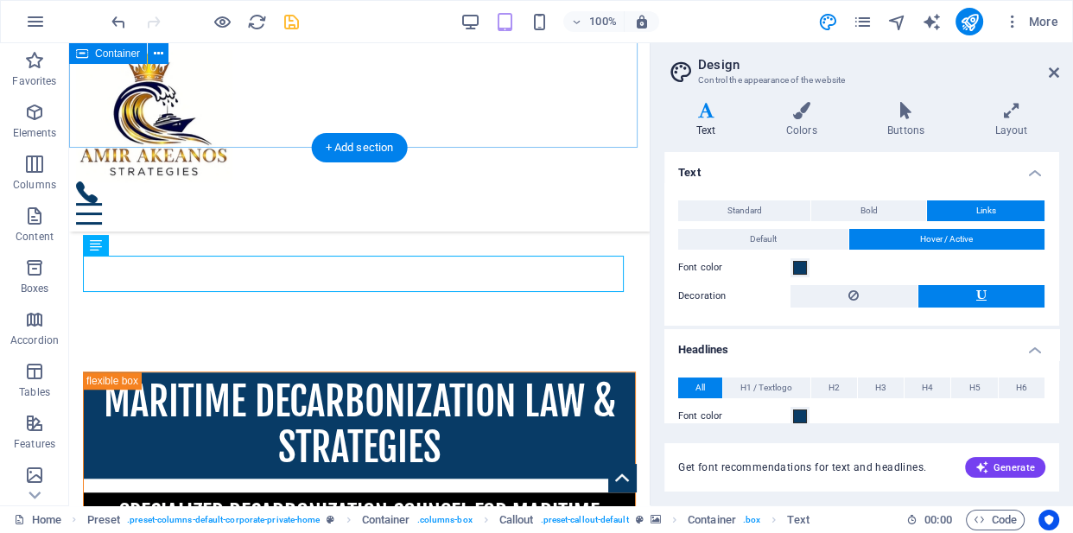
scroll to position [1520, 0]
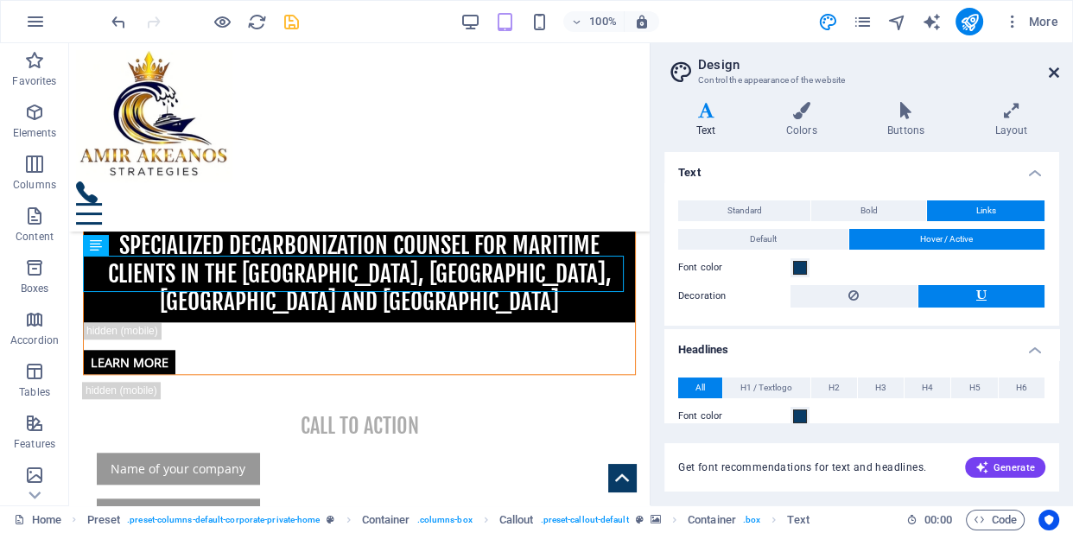
click at [1054, 66] on icon at bounding box center [1054, 73] width 10 height 14
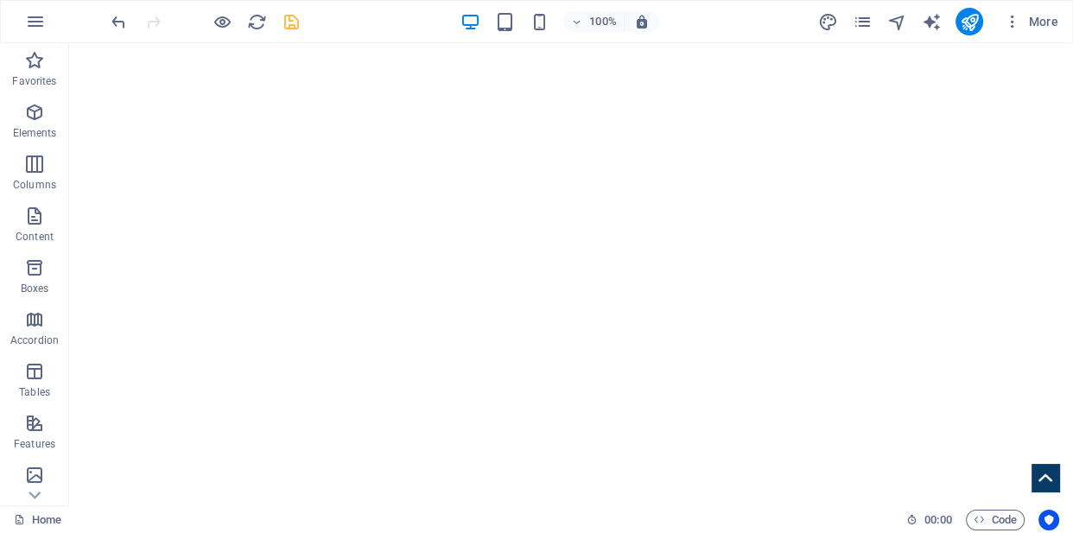
scroll to position [770, 0]
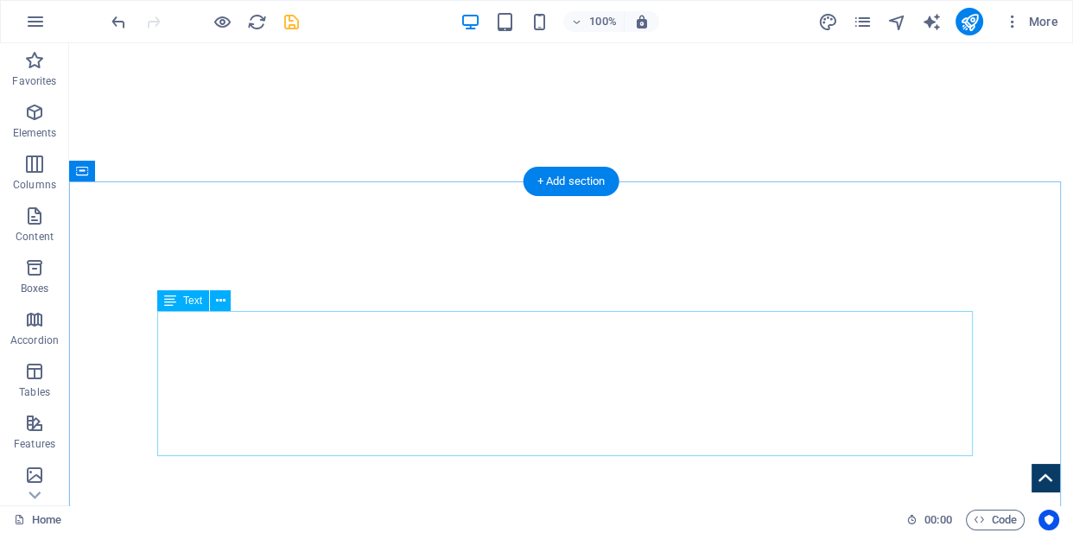
click at [221, 302] on icon at bounding box center [221, 301] width 10 height 18
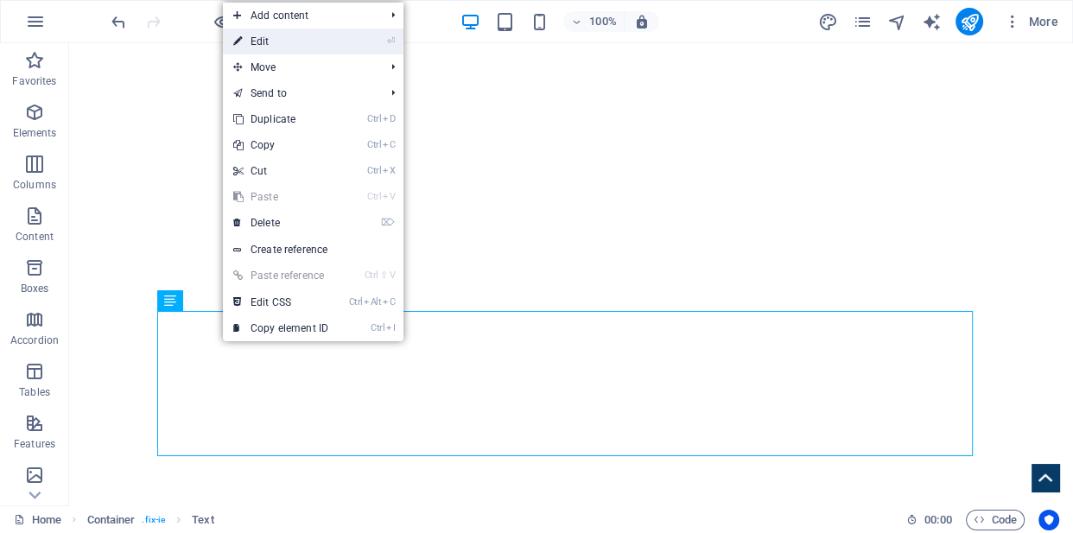
click at [290, 38] on link "⏎ Edit" at bounding box center [281, 42] width 116 height 26
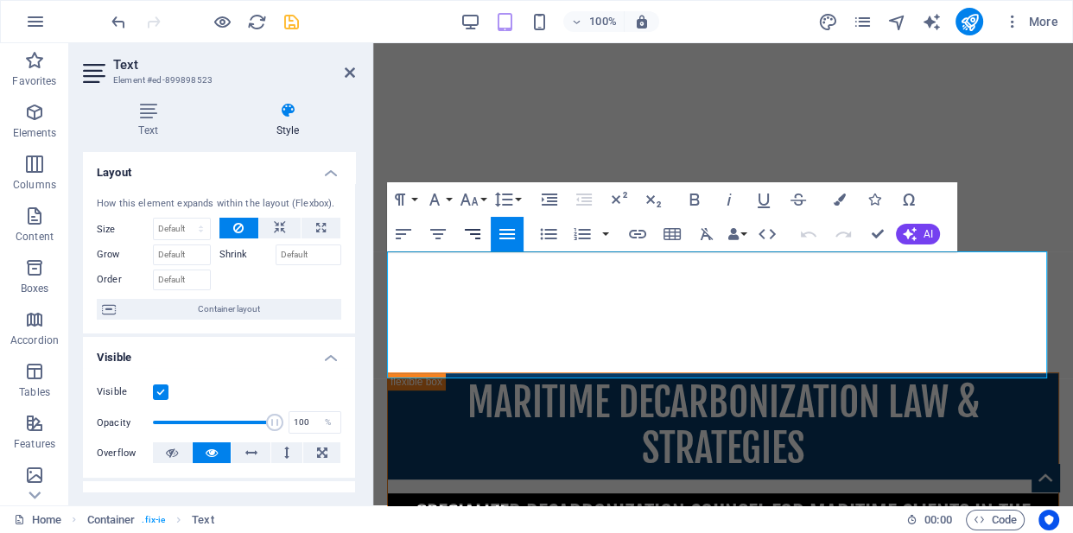
scroll to position [747, 0]
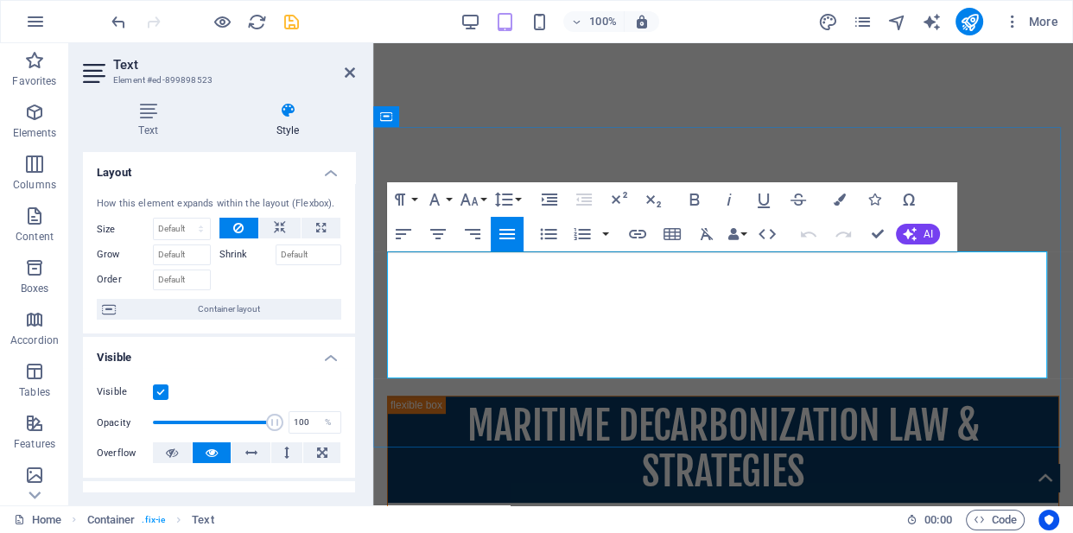
copy p
drag, startPoint x: 722, startPoint y: 328, endPoint x: 709, endPoint y: 303, distance: 28.2
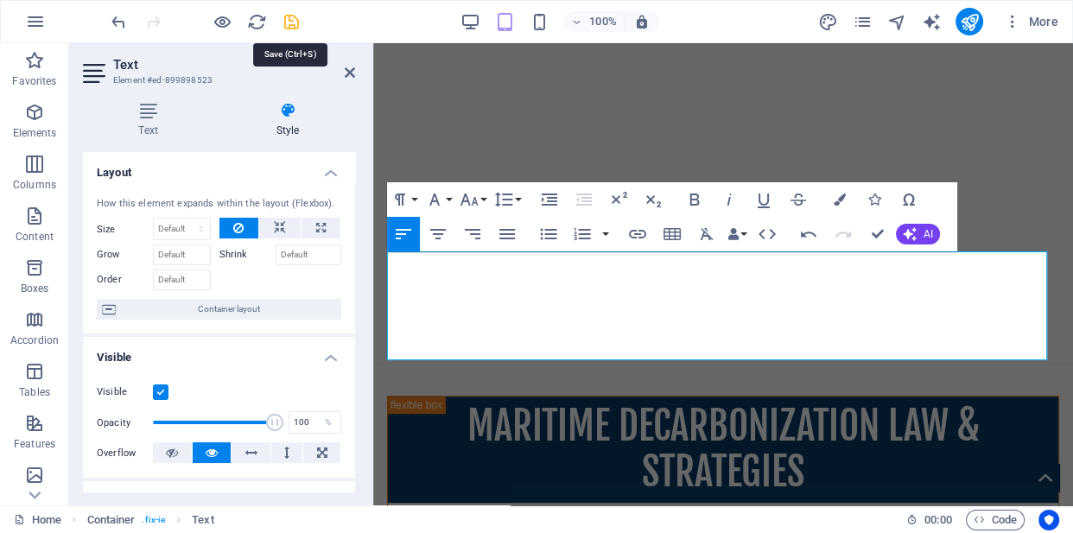
click at [295, 22] on icon "save" at bounding box center [292, 22] width 20 height 20
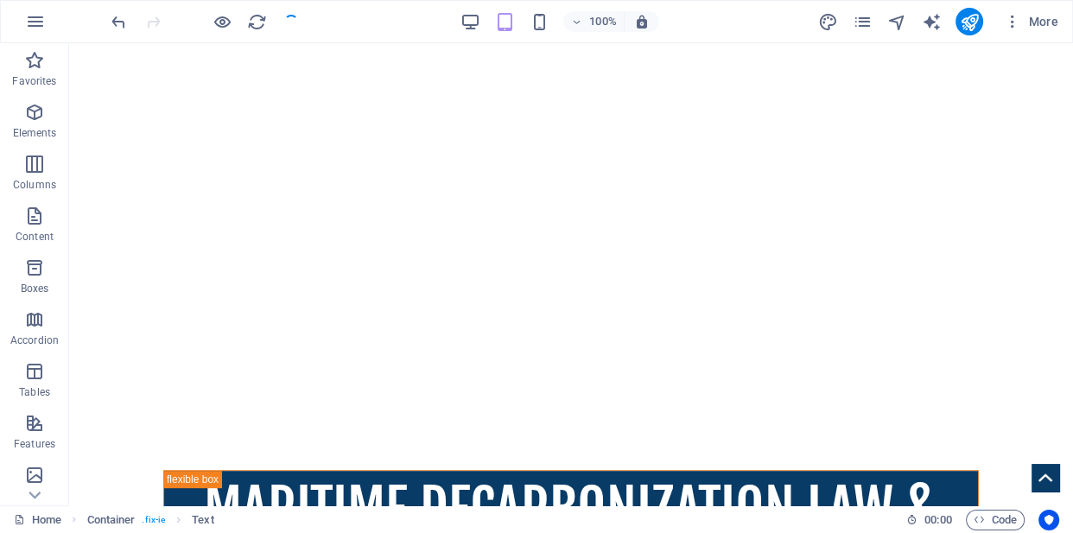
checkbox input "false"
click at [970, 23] on icon "publish" at bounding box center [969, 22] width 20 height 20
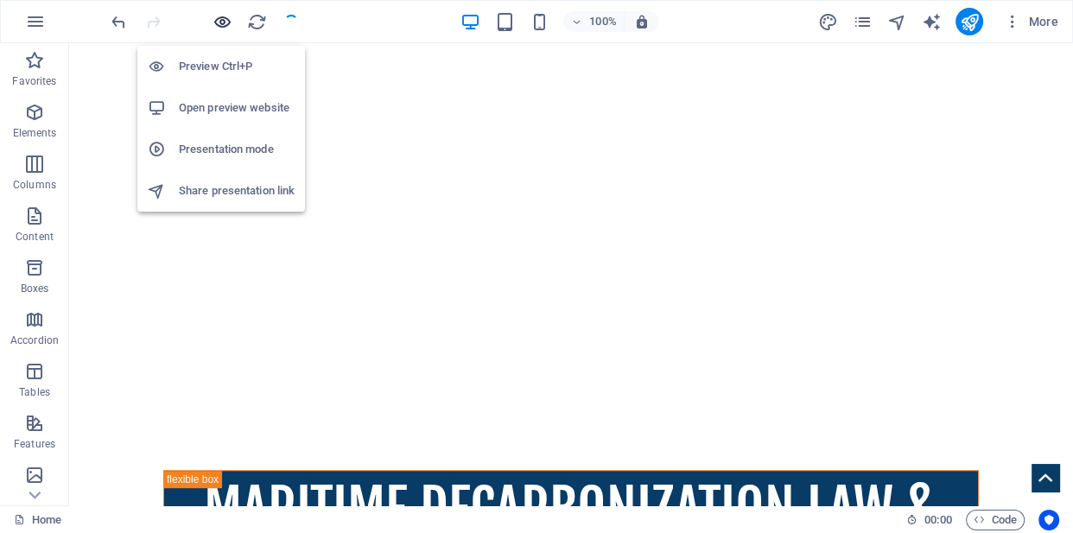
click at [220, 21] on icon "button" at bounding box center [223, 22] width 20 height 20
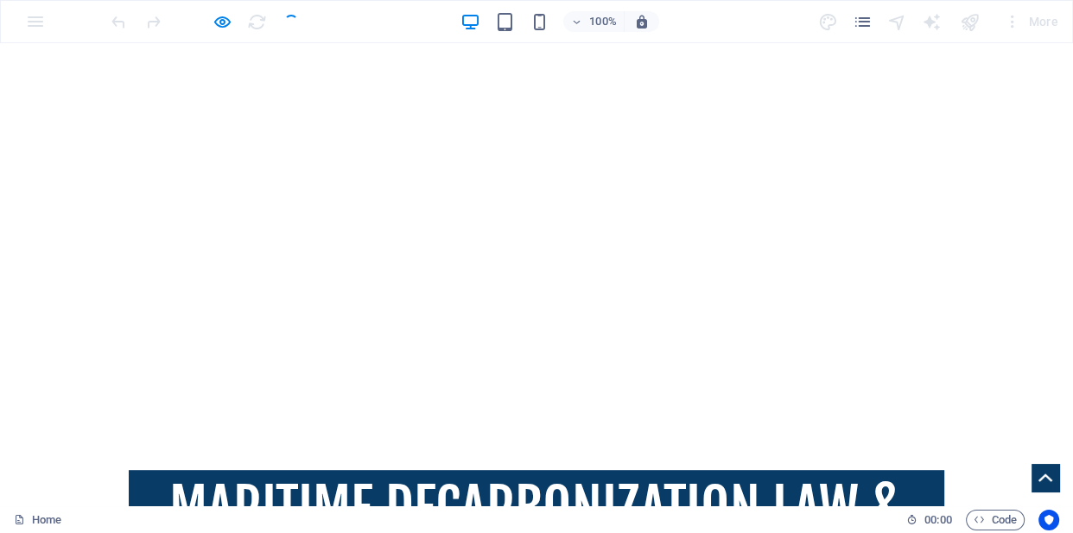
click at [290, 27] on div at bounding box center [205, 22] width 194 height 28
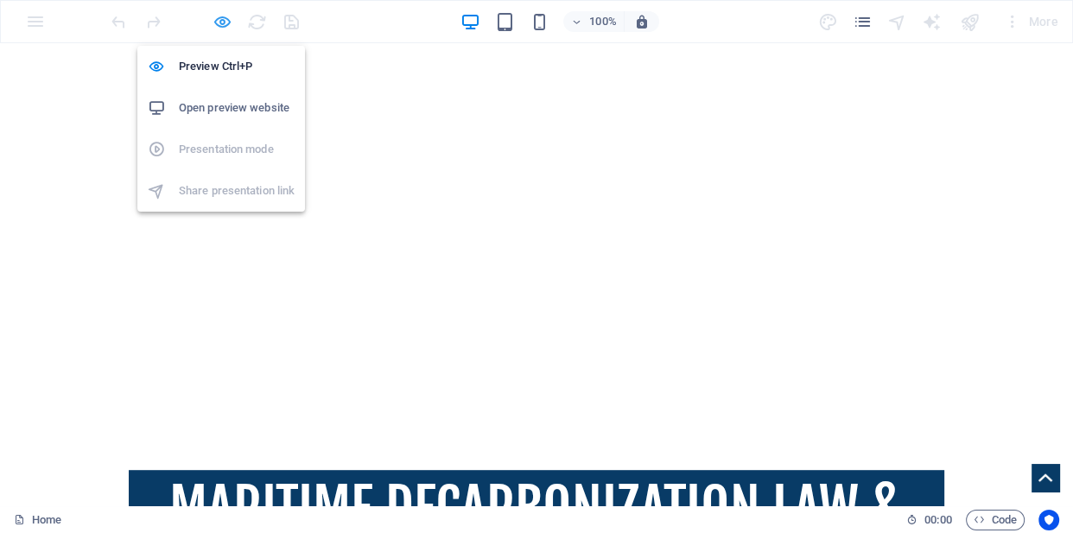
click at [218, 22] on icon "button" at bounding box center [223, 22] width 20 height 20
